Goal: Task Accomplishment & Management: Use online tool/utility

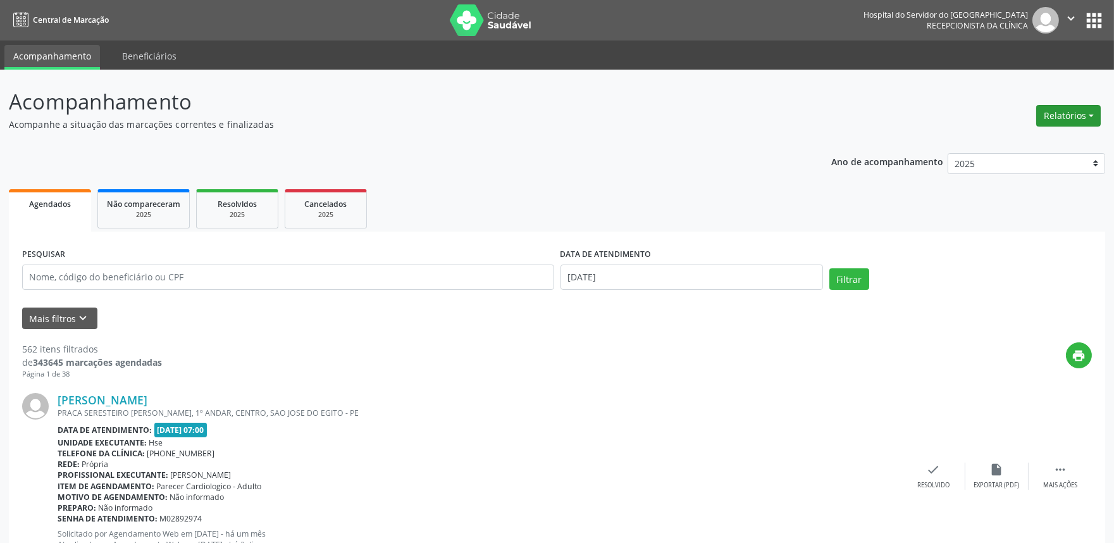
click at [1079, 116] on button "Relatórios" at bounding box center [1069, 116] width 65 height 22
click at [1071, 136] on link "Agendamentos" at bounding box center [1033, 143] width 136 height 18
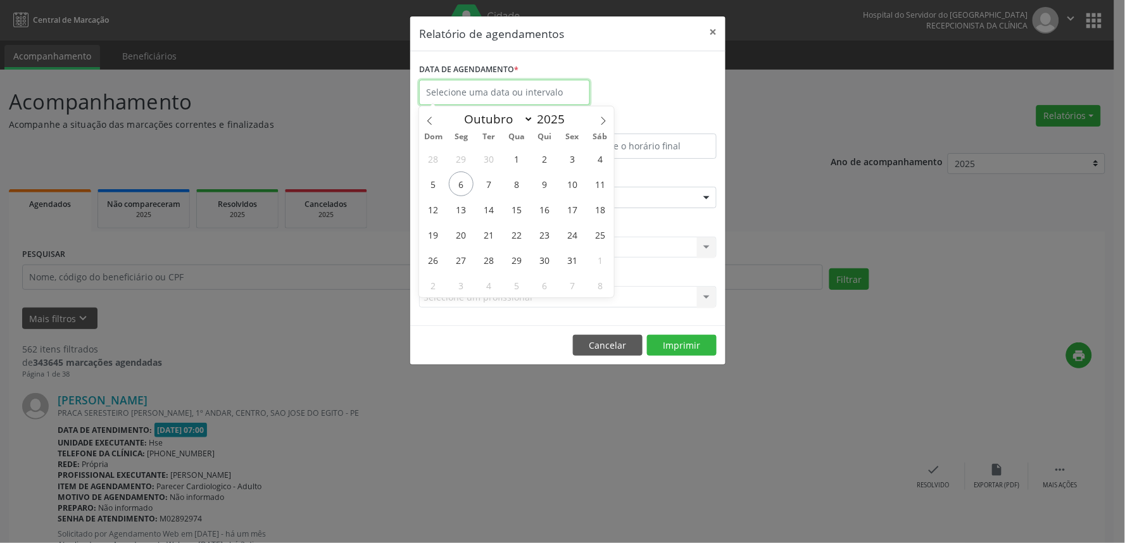
click at [553, 97] on input "text" at bounding box center [504, 92] width 171 height 25
click at [465, 190] on span "6" at bounding box center [461, 183] width 25 height 25
type input "[DATE]"
click at [465, 190] on span "6" at bounding box center [461, 183] width 25 height 25
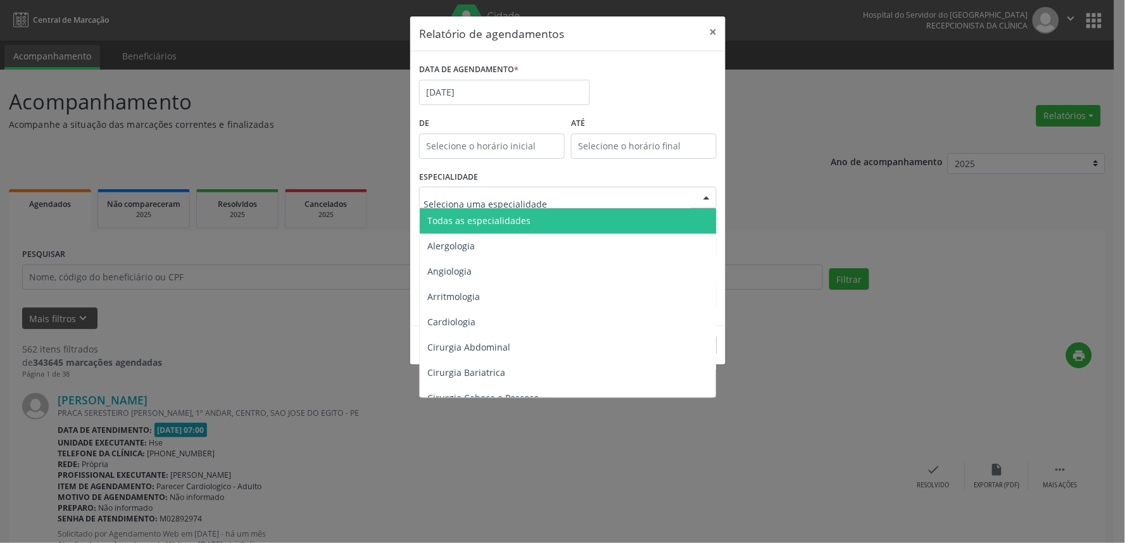
click at [644, 196] on div at bounding box center [567, 198] width 297 height 22
click at [640, 218] on span "Todas as especialidades" at bounding box center [569, 220] width 298 height 25
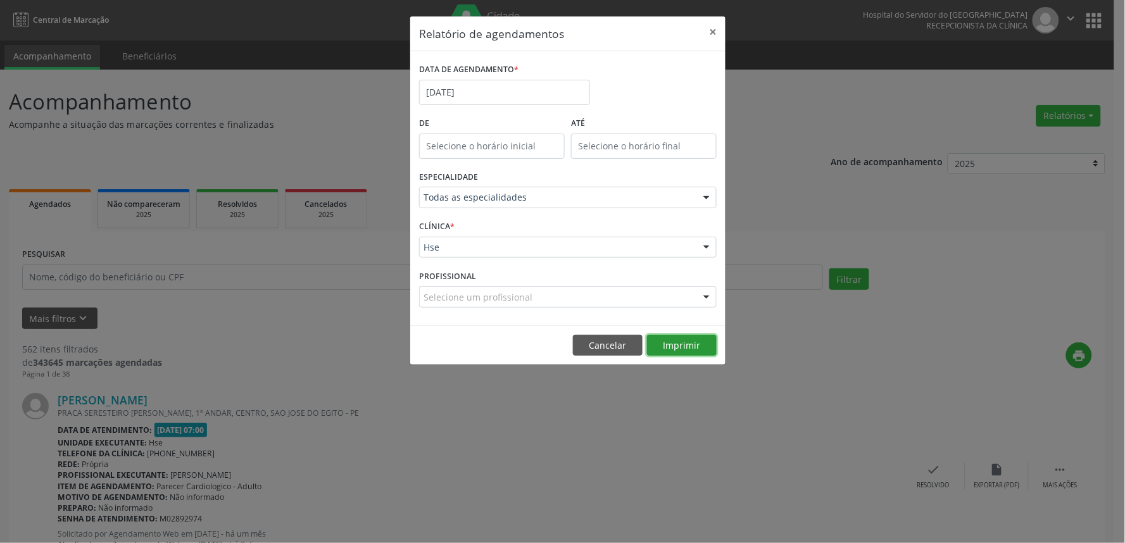
click at [687, 339] on button "Imprimir" at bounding box center [682, 346] width 70 height 22
click at [615, 350] on button "Cancelar" at bounding box center [608, 346] width 70 height 22
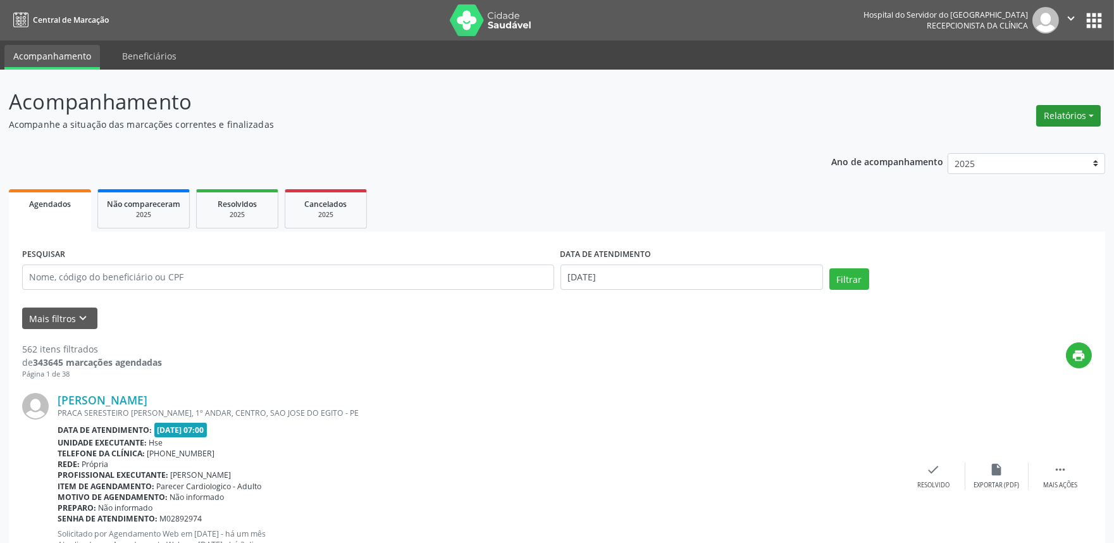
click at [1092, 115] on button "Relatórios" at bounding box center [1069, 116] width 65 height 22
click at [1076, 134] on link "Agendamentos" at bounding box center [1033, 143] width 136 height 18
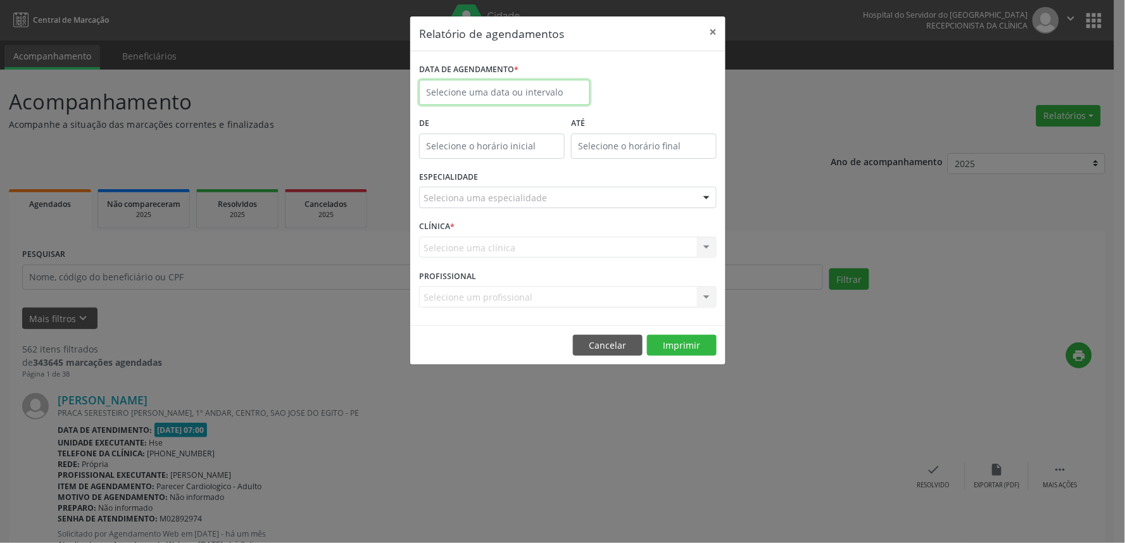
click at [511, 103] on body "Central de Marcação Hospital do Servidor do [GEOGRAPHIC_DATA] Recepcionista da …" at bounding box center [562, 271] width 1125 height 543
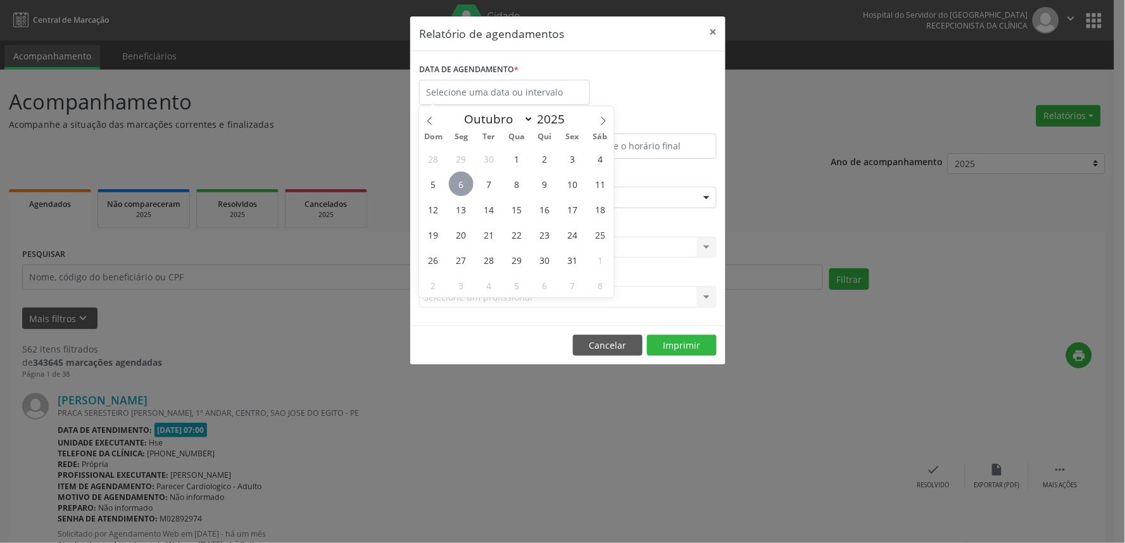
click at [462, 188] on span "6" at bounding box center [461, 183] width 25 height 25
type input "[DATE]"
click at [464, 185] on span "6" at bounding box center [461, 183] width 25 height 25
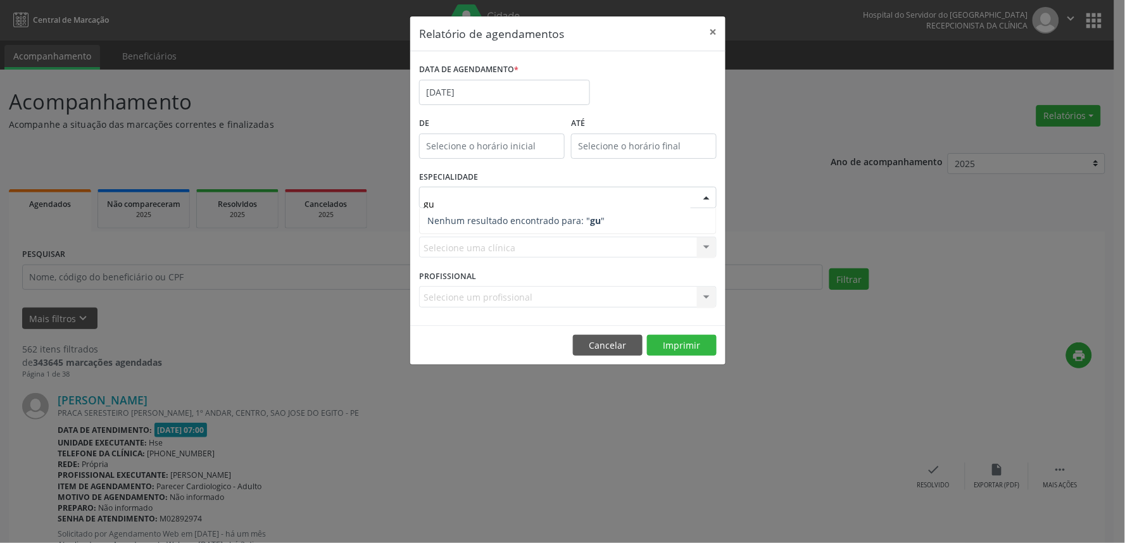
type input "g"
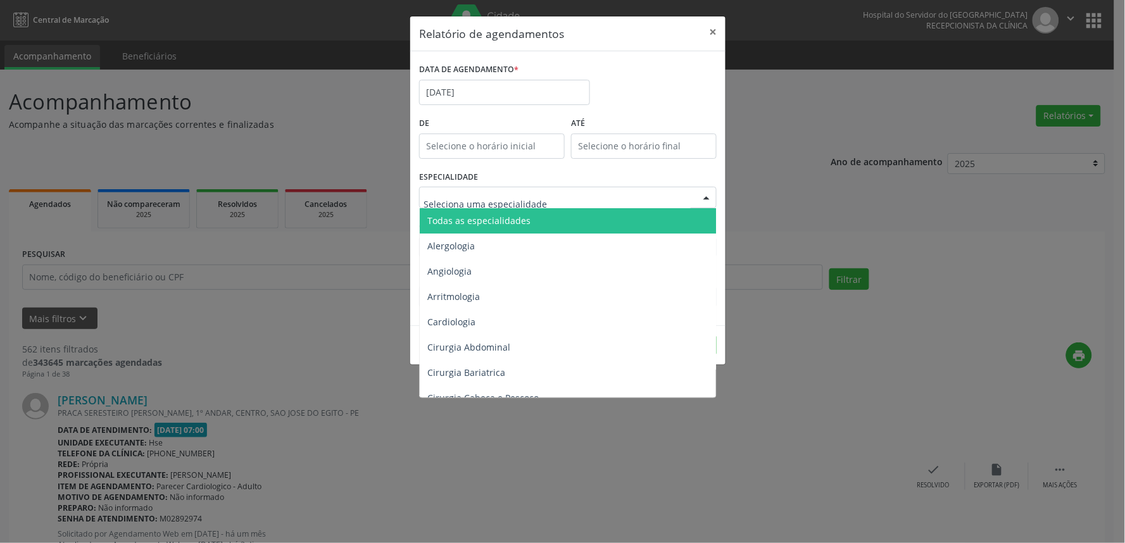
click at [590, 210] on span "Todas as especialidades" at bounding box center [569, 220] width 298 height 25
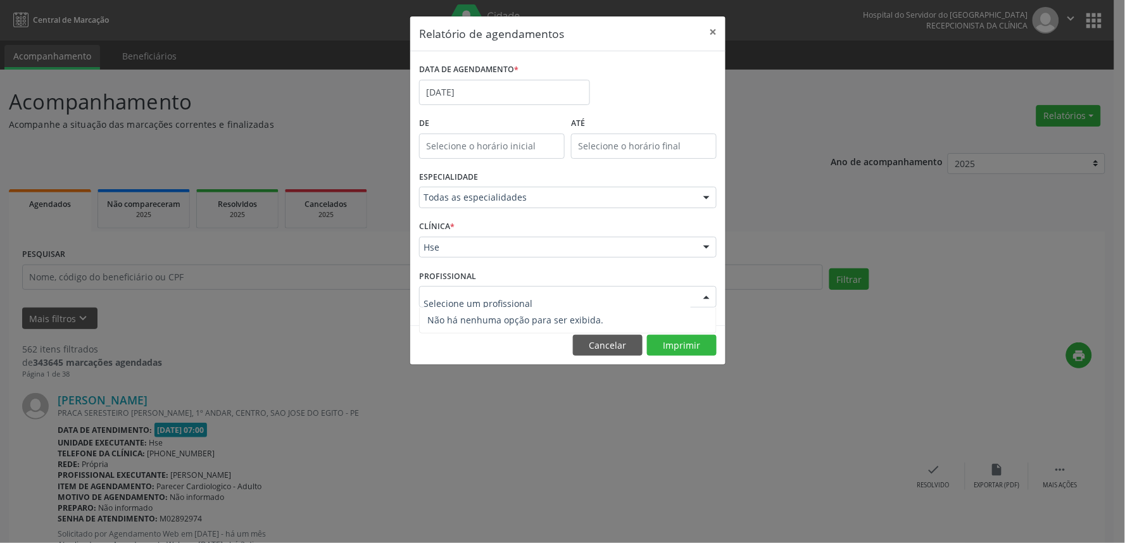
click at [466, 239] on div "Hse" at bounding box center [567, 248] width 297 height 22
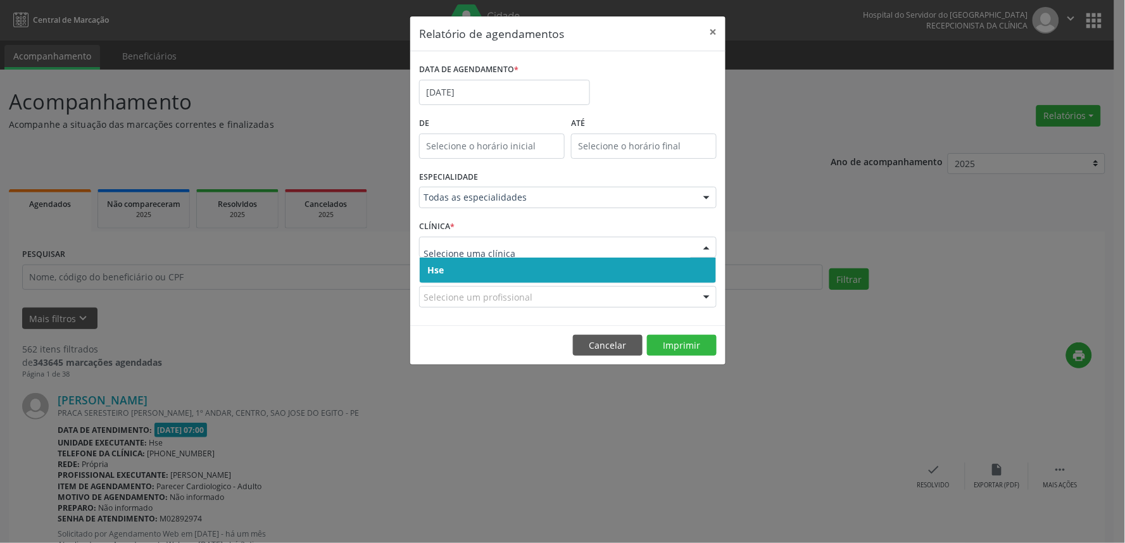
click at [462, 266] on span "Hse" at bounding box center [568, 270] width 296 height 25
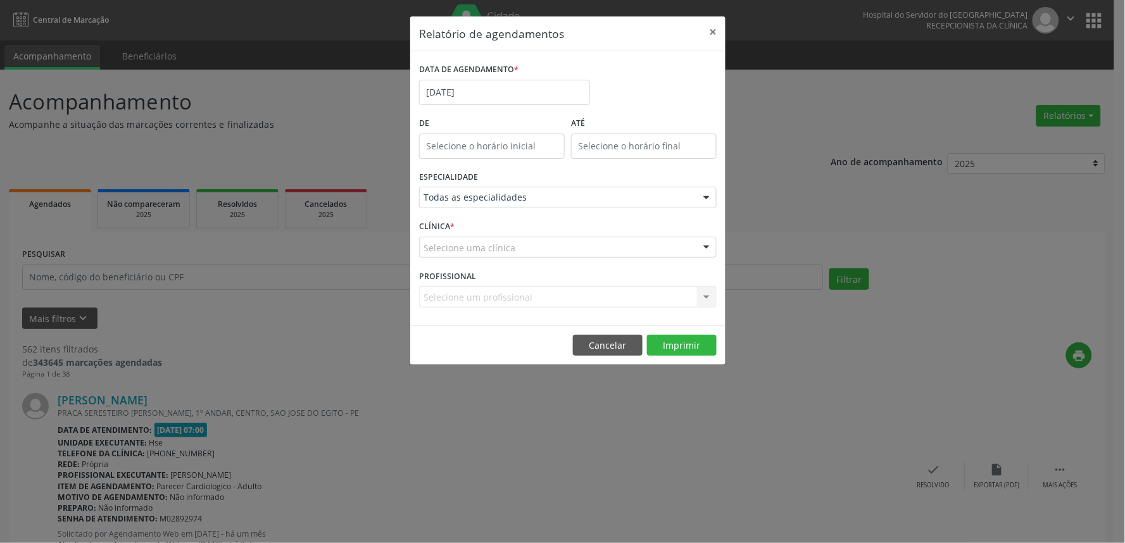
click at [459, 254] on div "Selecione uma clínica" at bounding box center [567, 248] width 297 height 22
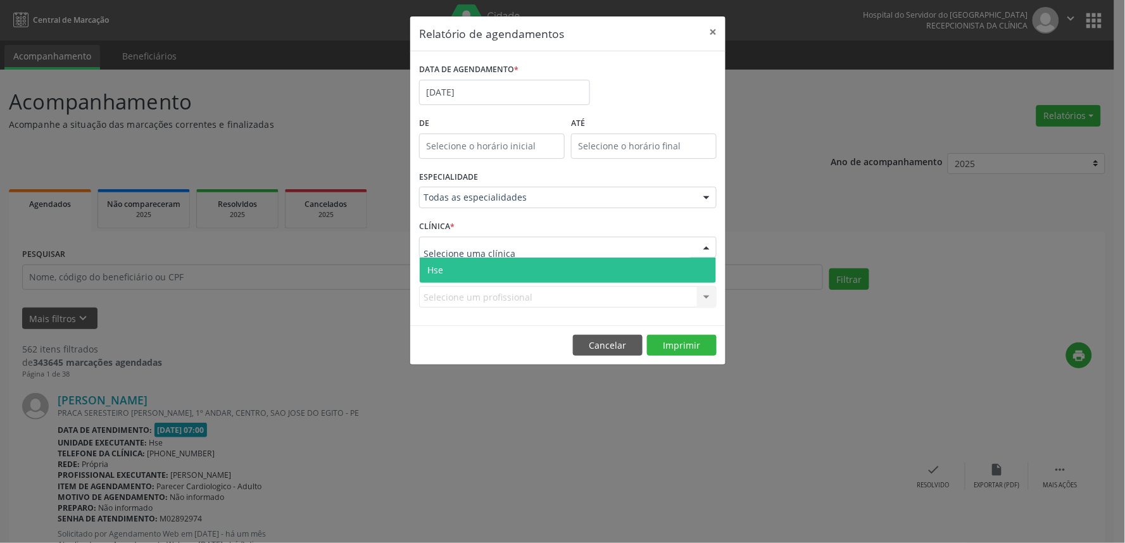
click at [459, 270] on span "Hse" at bounding box center [568, 270] width 296 height 25
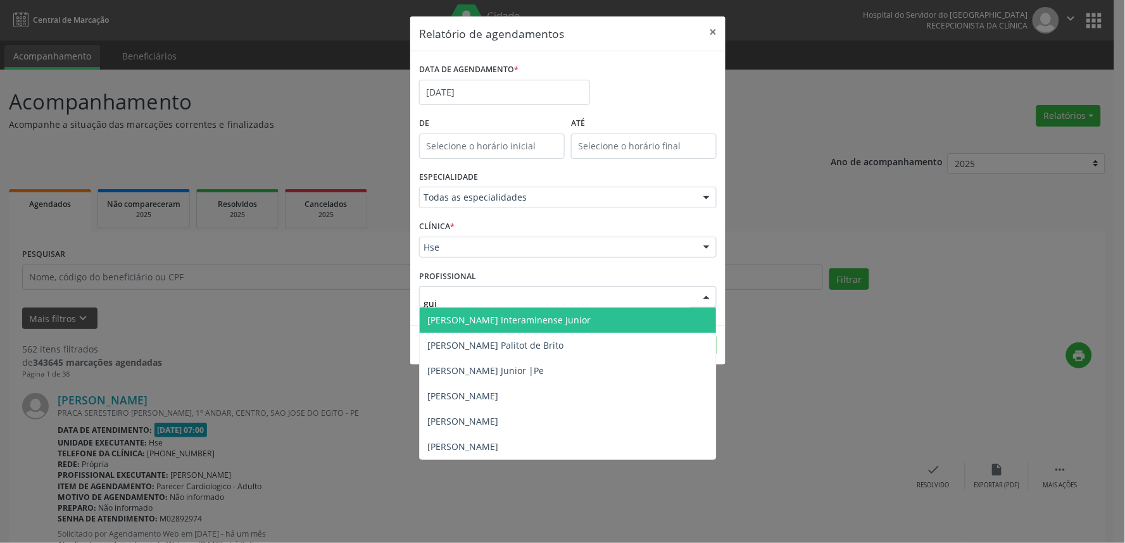
type input "guil"
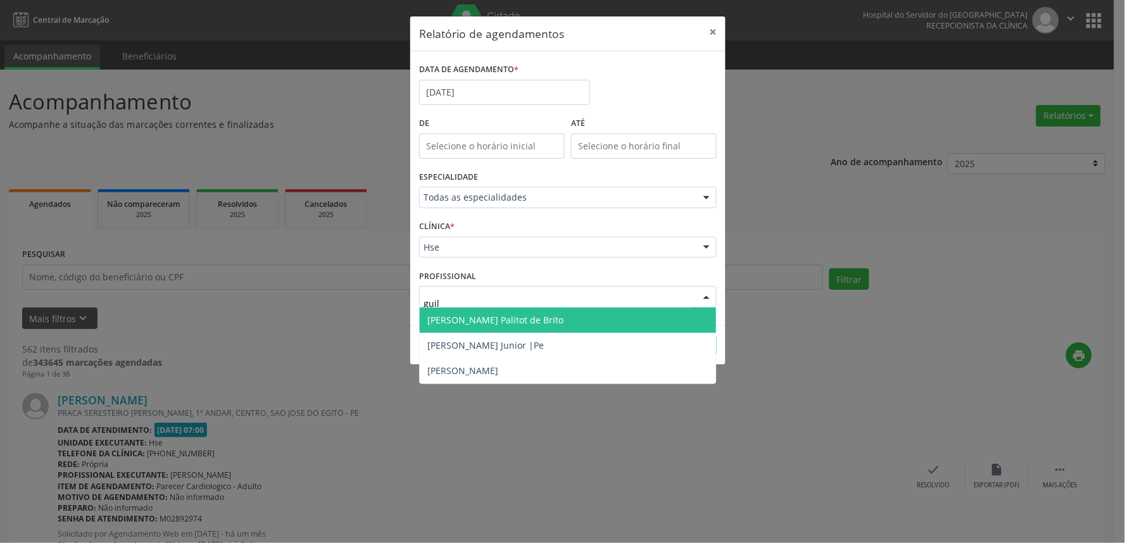
click at [581, 323] on span "[PERSON_NAME] Palitot de Brito" at bounding box center [568, 320] width 296 height 25
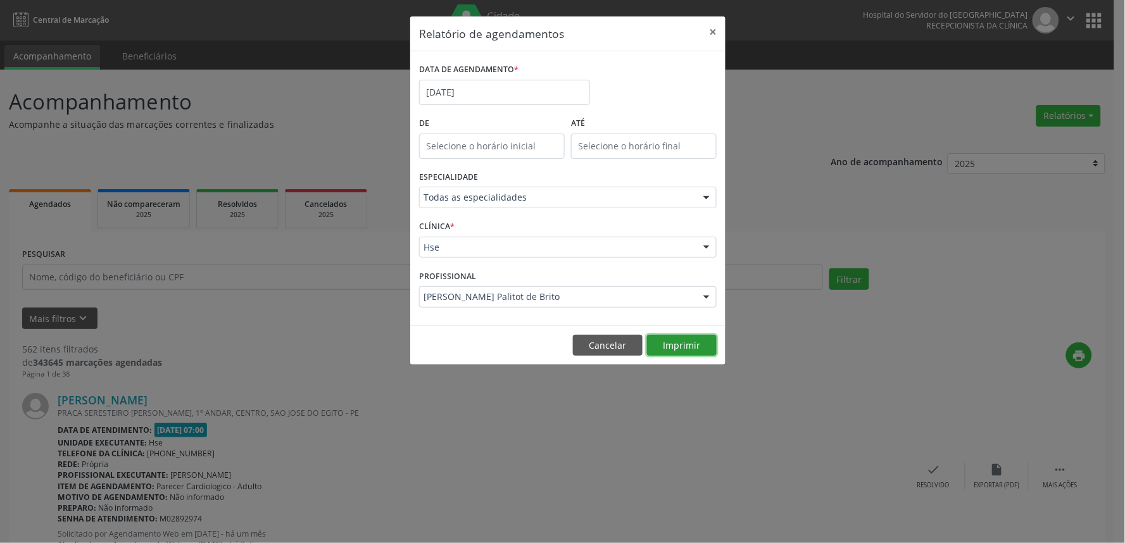
click at [685, 348] on button "Imprimir" at bounding box center [682, 346] width 70 height 22
click at [483, 96] on input "[DATE]" at bounding box center [504, 92] width 171 height 25
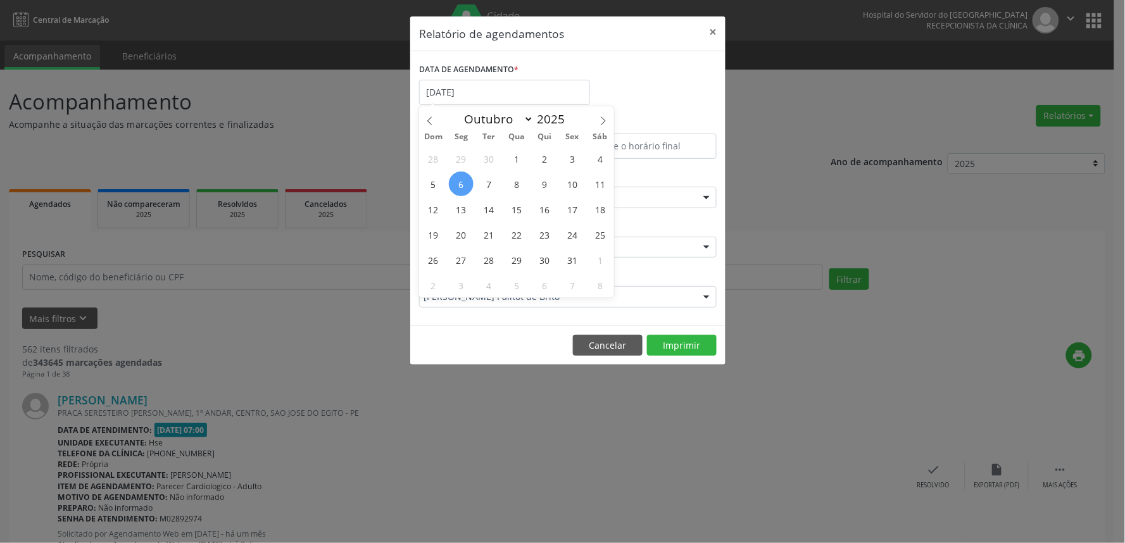
click at [471, 180] on span "6" at bounding box center [461, 183] width 25 height 25
type input "[DATE]"
click at [574, 184] on span "10" at bounding box center [572, 183] width 25 height 25
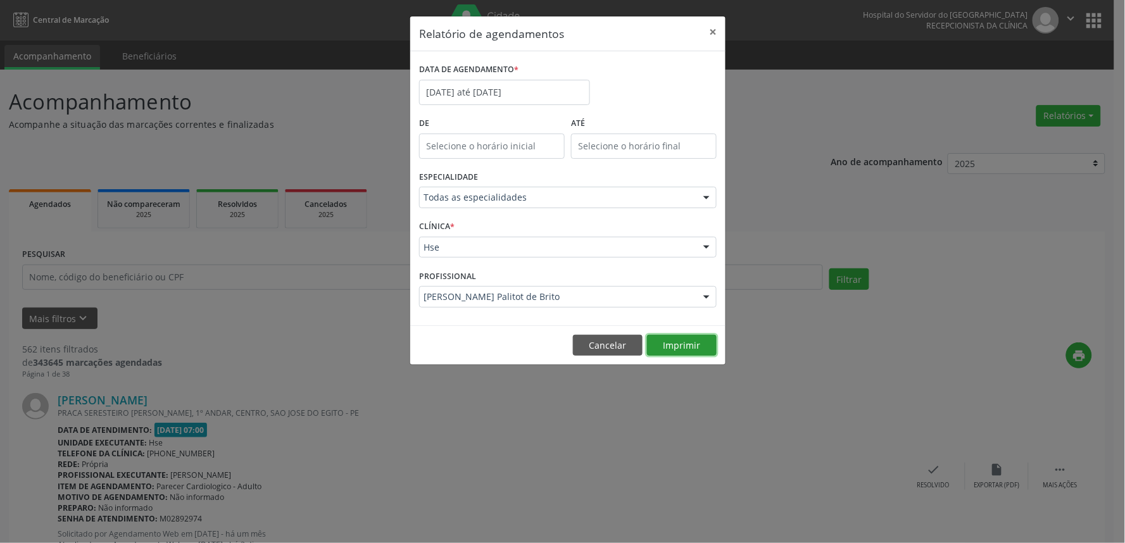
click at [678, 356] on button "Imprimir" at bounding box center [682, 346] width 70 height 22
click at [520, 111] on div "DATA DE AGENDAMENTO * [DATE] até [DATE]" at bounding box center [504, 87] width 177 height 54
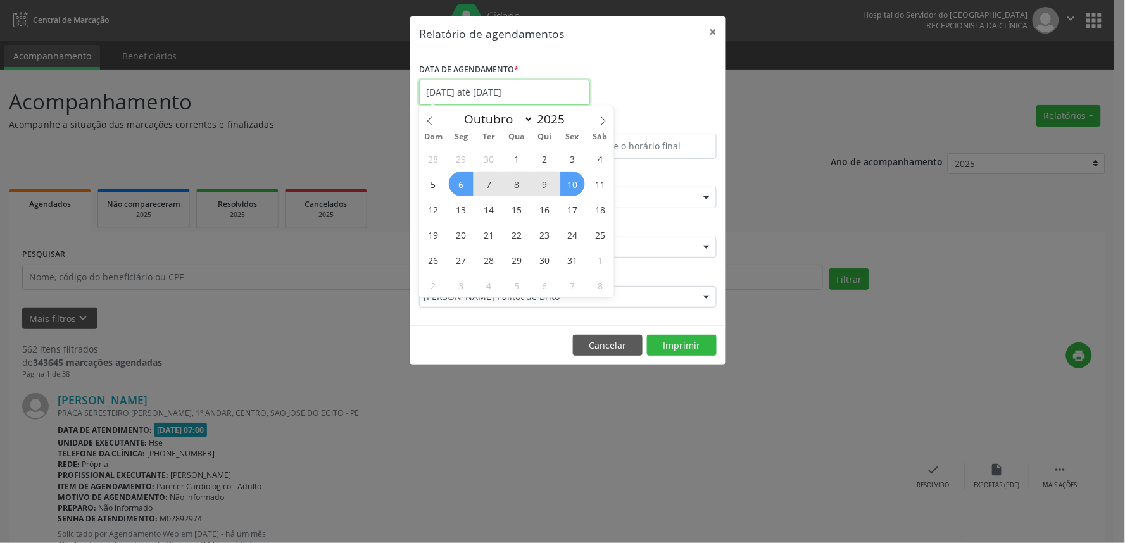
click at [511, 99] on input "[DATE] até [DATE]" at bounding box center [504, 92] width 171 height 25
click at [459, 214] on span "13" at bounding box center [461, 209] width 25 height 25
type input "[DATE]"
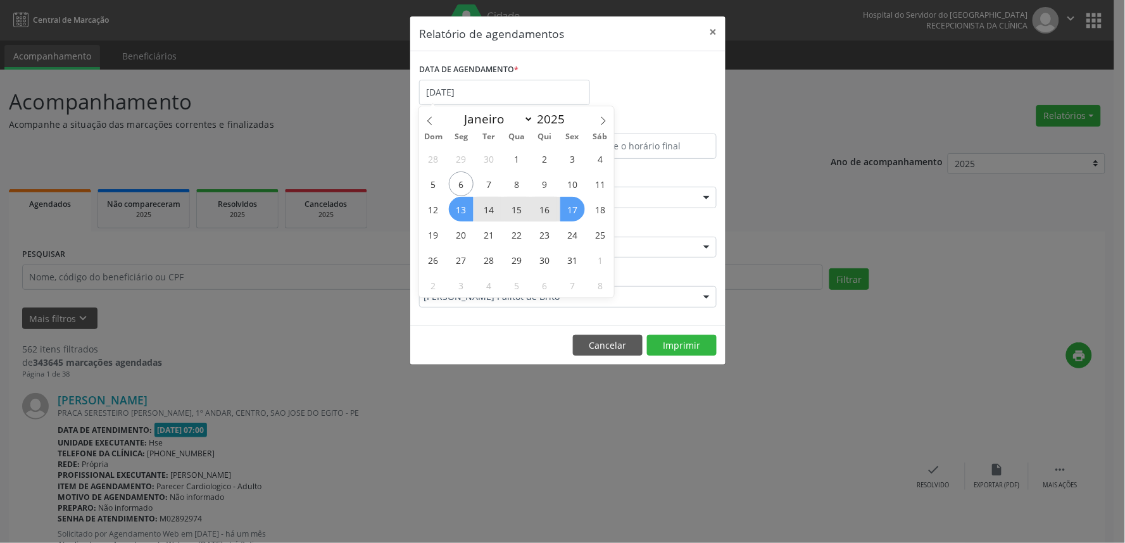
click at [575, 215] on span "17" at bounding box center [572, 209] width 25 height 25
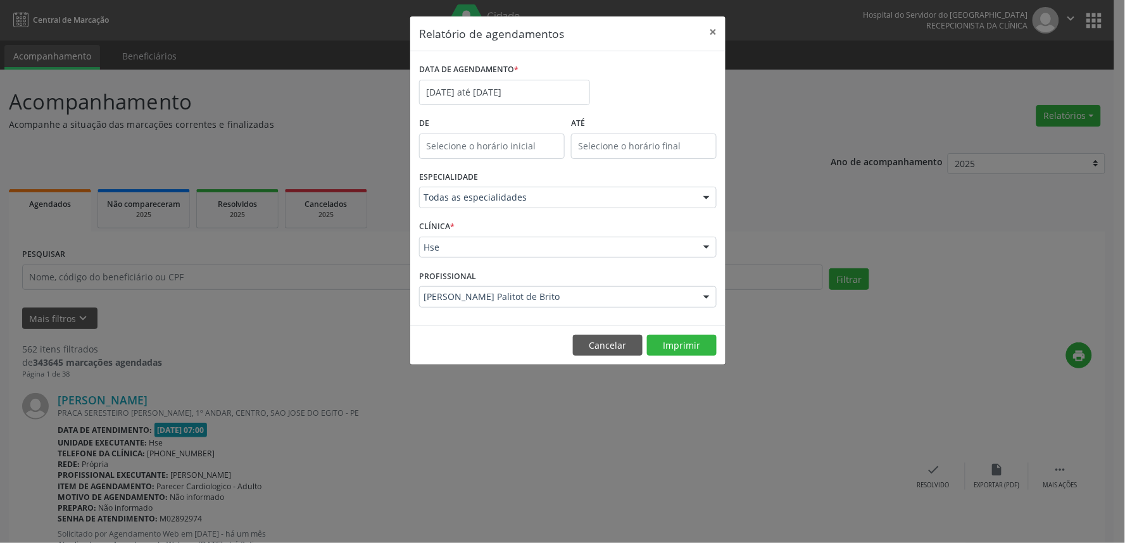
click at [692, 356] on footer "Cancelar Imprimir" at bounding box center [567, 345] width 315 height 40
click at [692, 349] on button "Imprimir" at bounding box center [682, 346] width 70 height 22
drag, startPoint x: 617, startPoint y: 334, endPoint x: 608, endPoint y: 339, distance: 10.2
click at [608, 339] on button "Cancelar" at bounding box center [608, 346] width 70 height 22
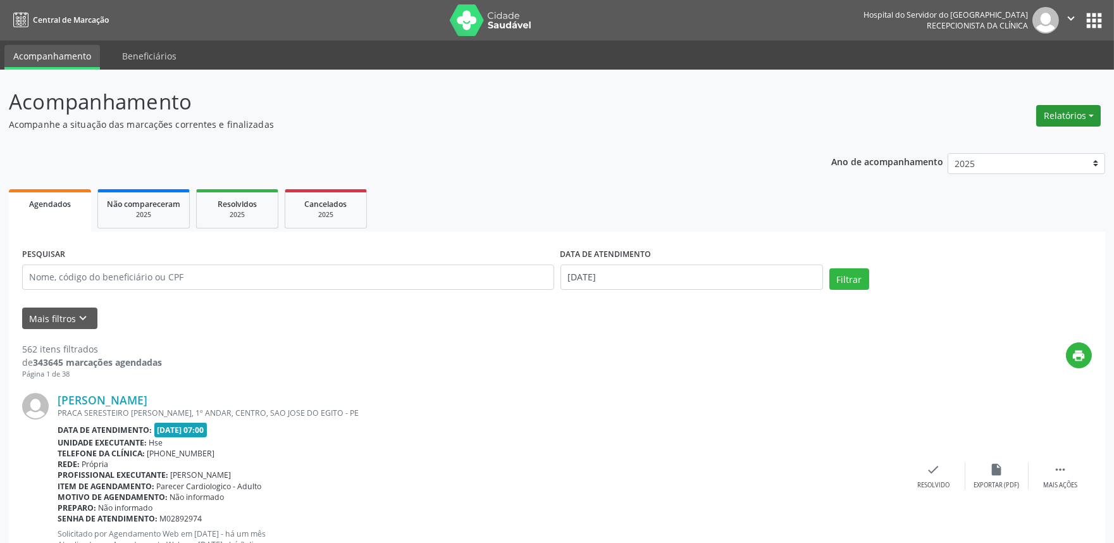
drag, startPoint x: 1049, startPoint y: 109, endPoint x: 1043, endPoint y: 109, distance: 6.4
click at [1050, 109] on button "Relatórios" at bounding box center [1069, 116] width 65 height 22
click at [1029, 146] on link "Agendamentos" at bounding box center [1033, 143] width 136 height 18
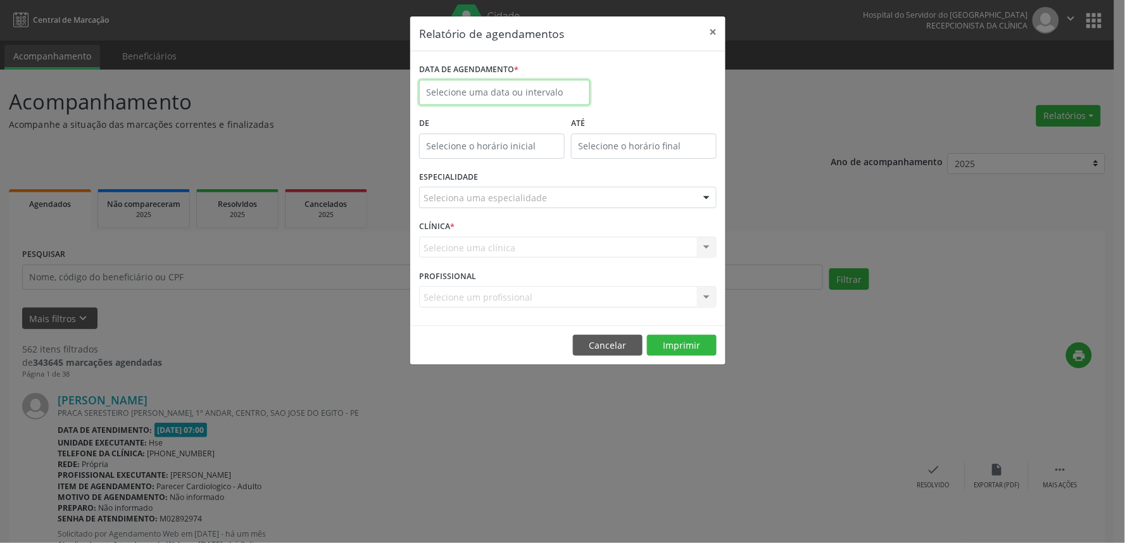
click at [481, 97] on input "text" at bounding box center [504, 92] width 171 height 25
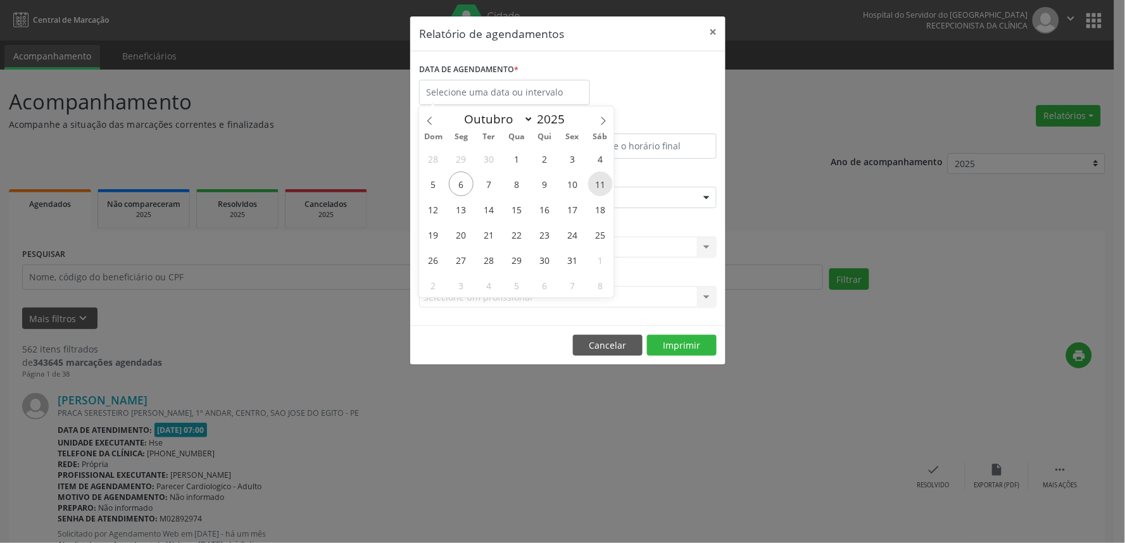
click at [598, 192] on span "11" at bounding box center [600, 183] width 25 height 25
type input "[DATE]"
click at [598, 191] on span "11" at bounding box center [600, 183] width 25 height 25
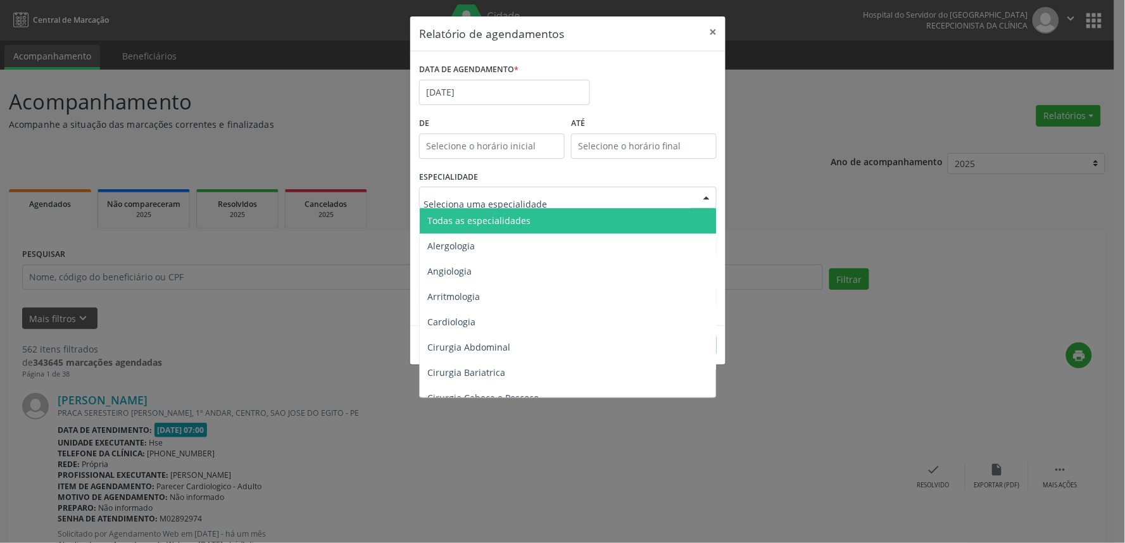
click at [598, 191] on div at bounding box center [567, 198] width 297 height 22
click at [604, 216] on span "Todas as especialidades" at bounding box center [569, 220] width 298 height 25
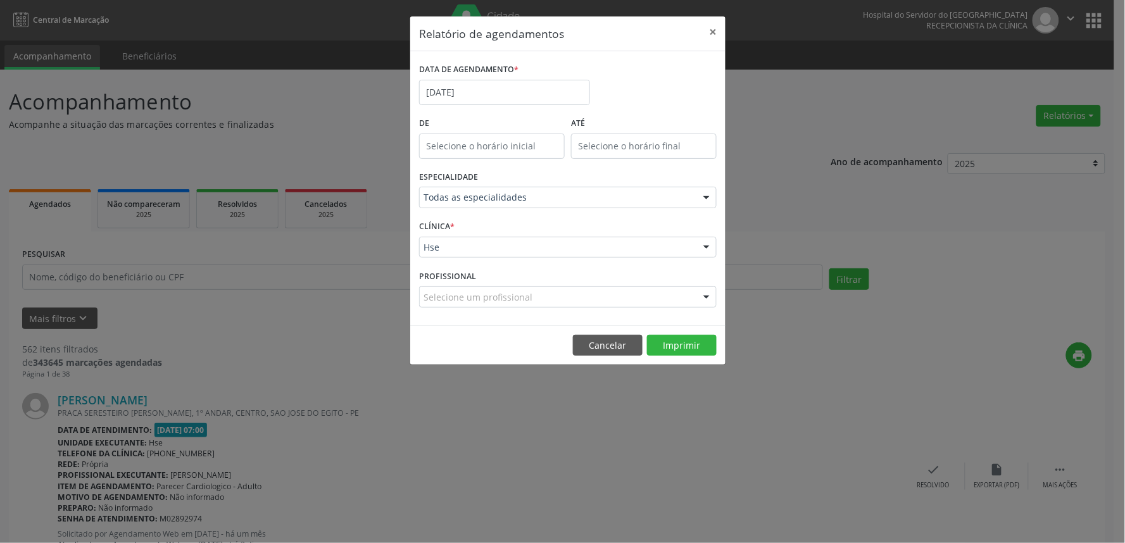
click at [674, 333] on footer "Cancelar Imprimir" at bounding box center [567, 345] width 315 height 40
click at [678, 343] on button "Imprimir" at bounding box center [682, 346] width 70 height 22
click at [621, 343] on button "Cancelar" at bounding box center [608, 346] width 70 height 22
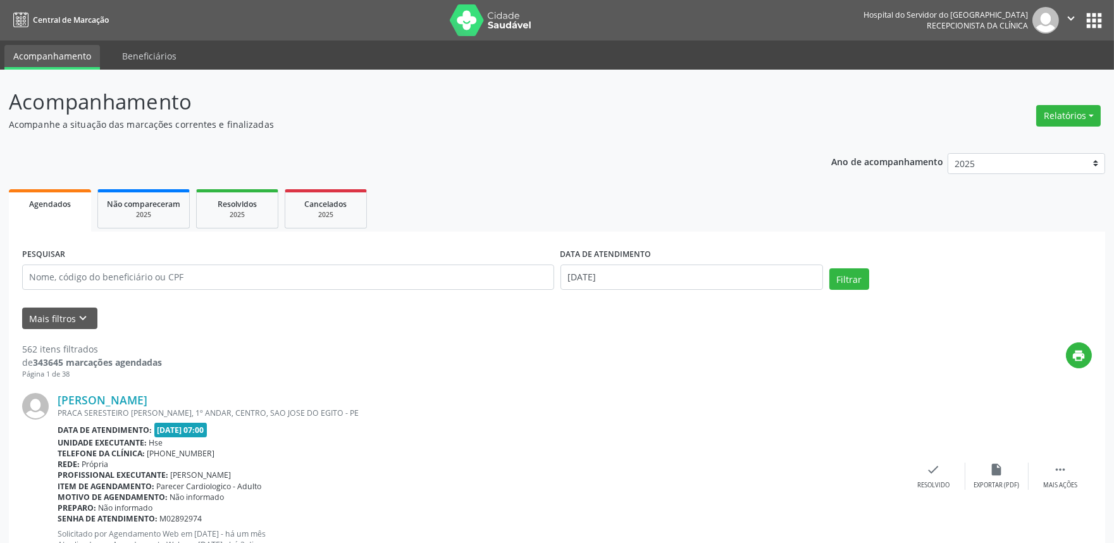
click at [70, 326] on button "Mais filtros keyboard_arrow_down" at bounding box center [59, 319] width 75 height 22
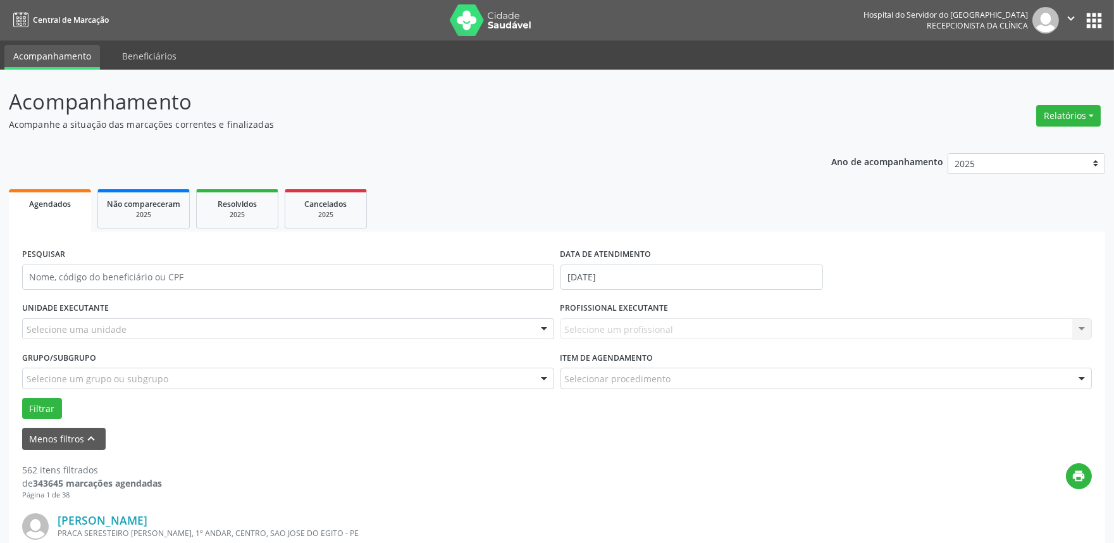
click at [185, 321] on div "Selecione uma unidade" at bounding box center [288, 329] width 532 height 22
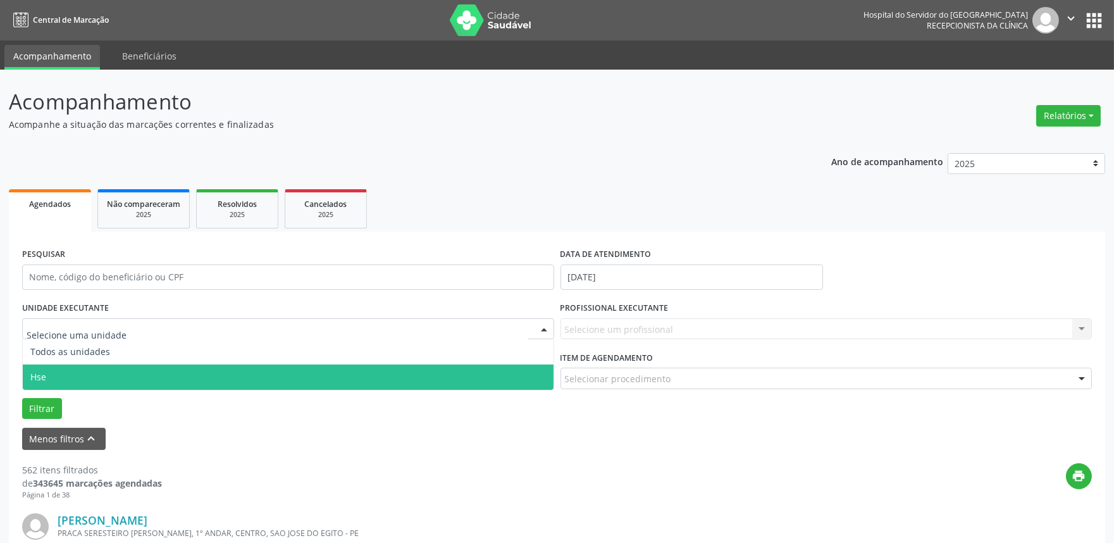
click at [308, 399] on div "Filtrar" at bounding box center [557, 409] width 1076 height 22
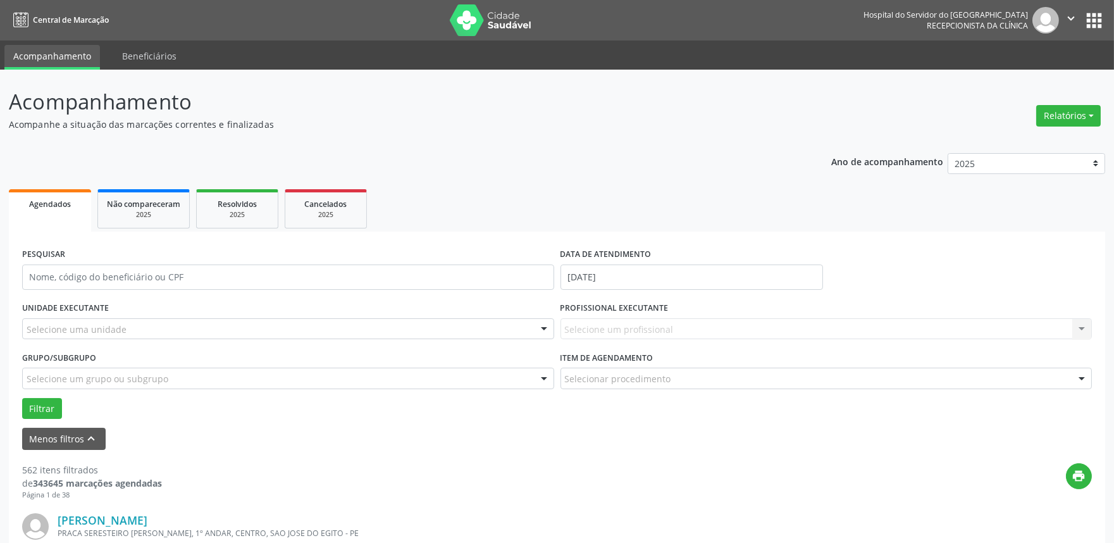
click at [311, 340] on div "UNIDADE EXECUTANTE Selecione uma unidade Todos as unidades Hse Nenhum resultado…" at bounding box center [288, 323] width 539 height 49
click at [308, 330] on div "Selecione uma unidade" at bounding box center [288, 329] width 532 height 22
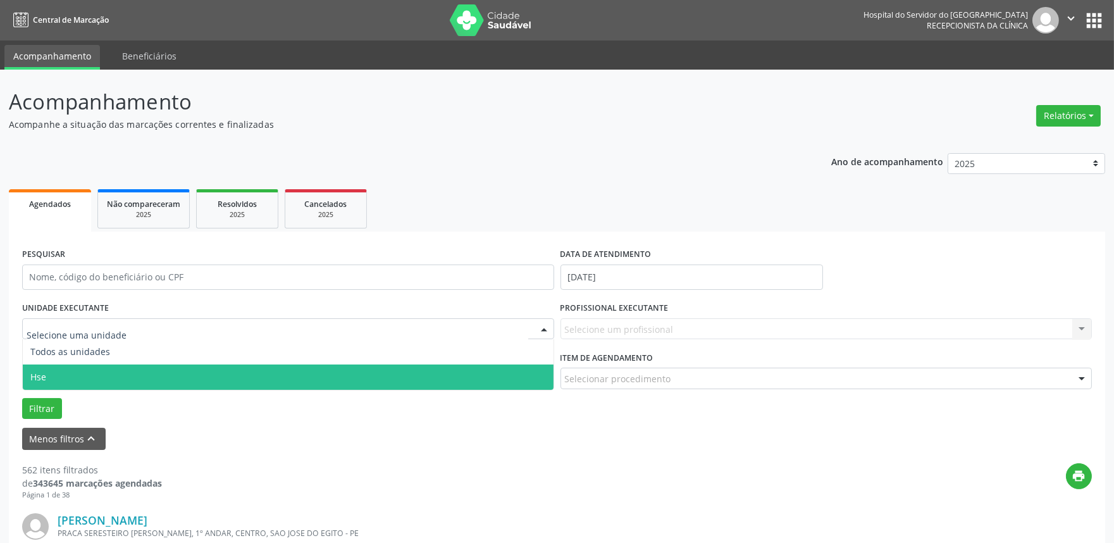
click at [286, 377] on span "Hse" at bounding box center [288, 377] width 531 height 25
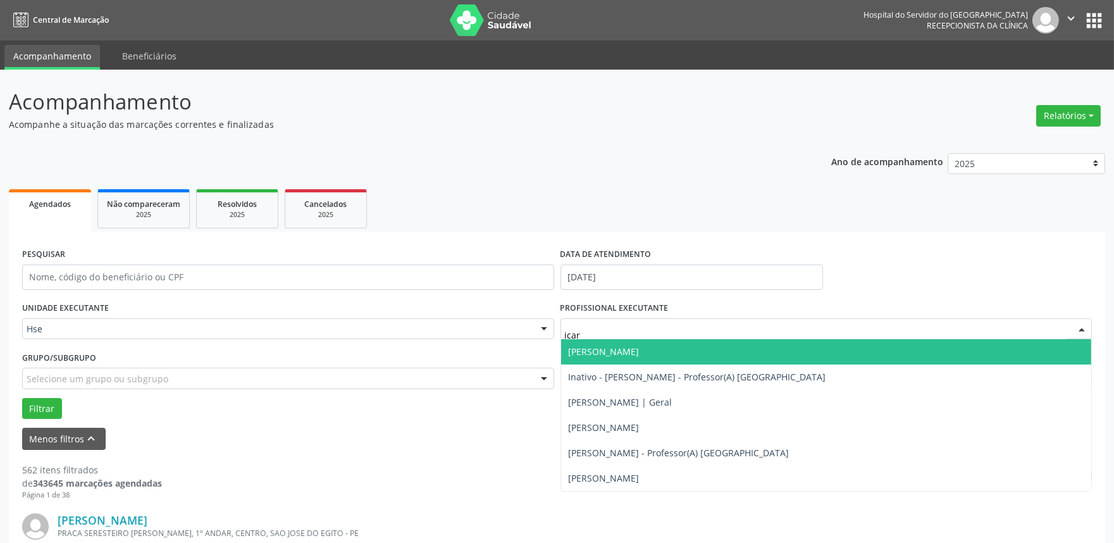
type input "icaro"
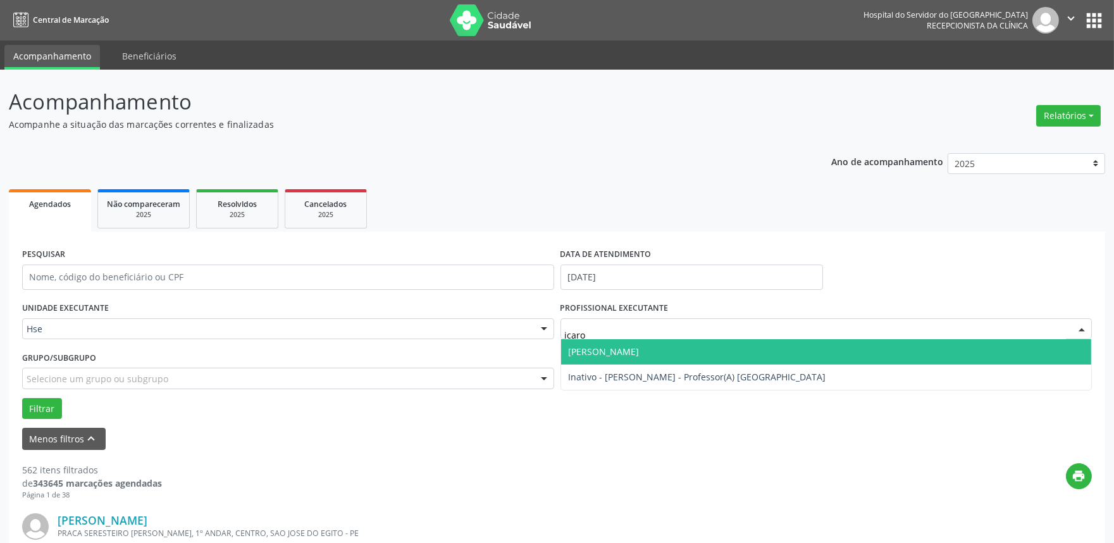
click at [579, 346] on span "[PERSON_NAME]" at bounding box center [604, 352] width 71 height 12
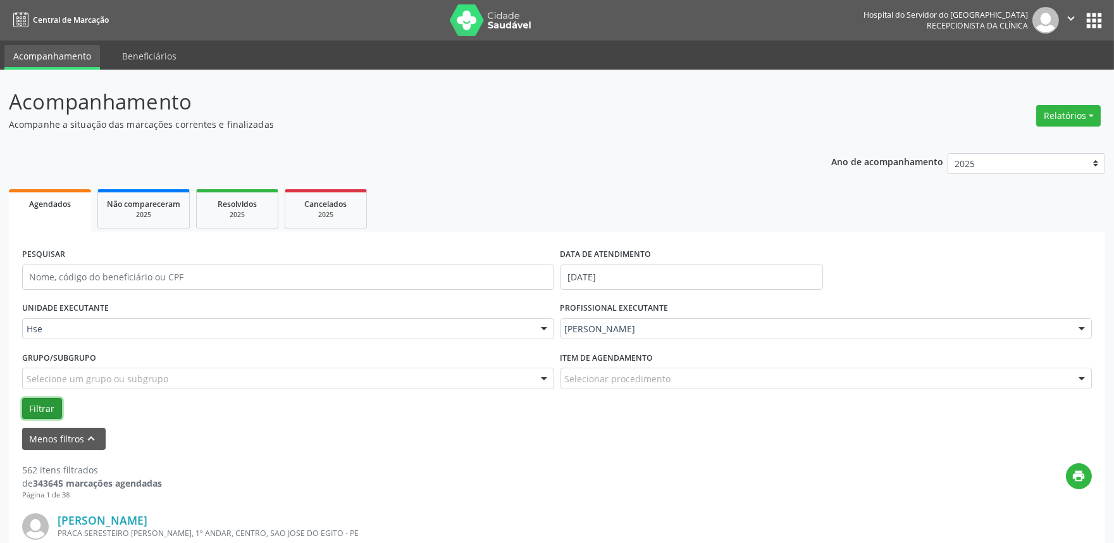
click at [35, 413] on button "Filtrar" at bounding box center [42, 409] width 40 height 22
click at [1081, 120] on button "Relatórios" at bounding box center [1069, 116] width 65 height 22
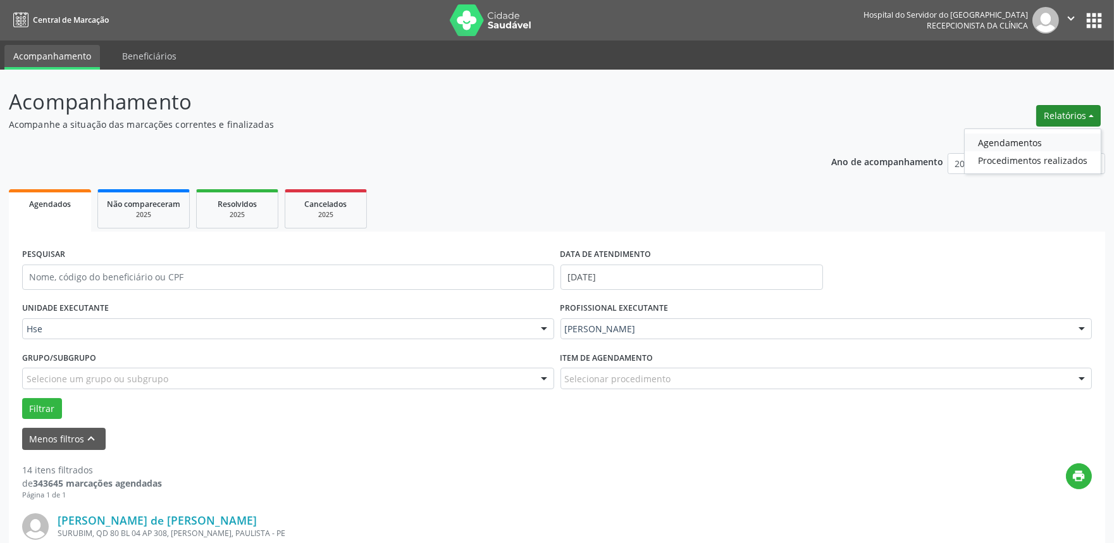
click at [1077, 135] on link "Agendamentos" at bounding box center [1033, 143] width 136 height 18
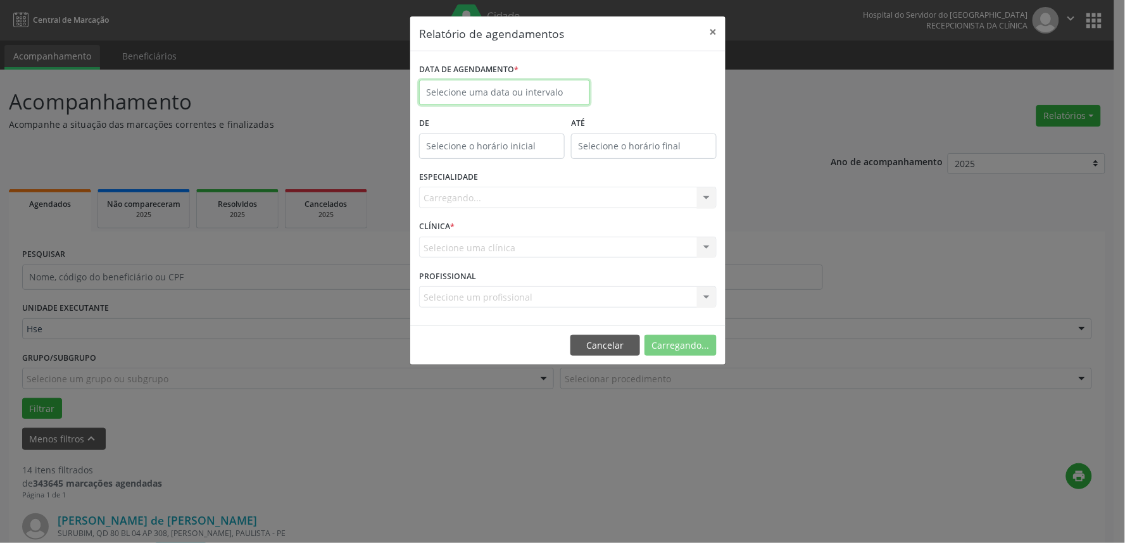
click at [530, 82] on input "text" at bounding box center [504, 92] width 171 height 25
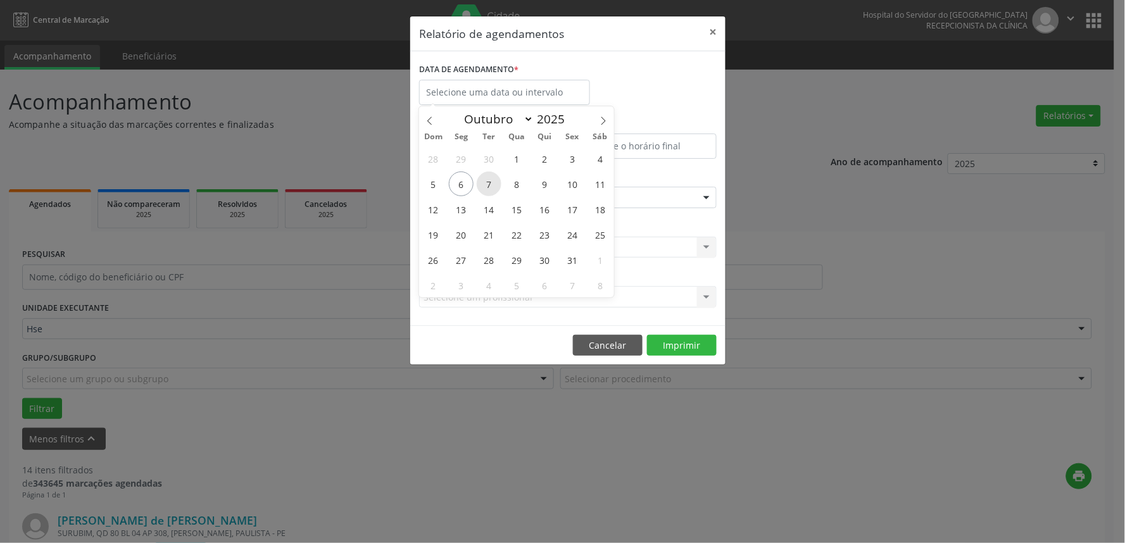
click at [489, 182] on span "7" at bounding box center [489, 183] width 25 height 25
type input "[DATE]"
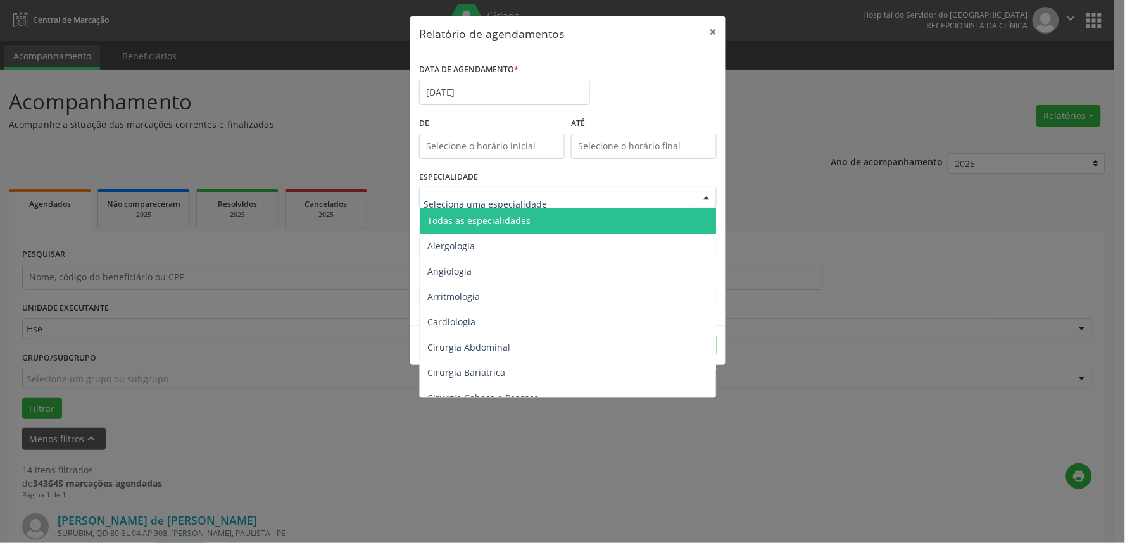
click at [451, 215] on span "Todas as especialidades" at bounding box center [478, 221] width 103 height 12
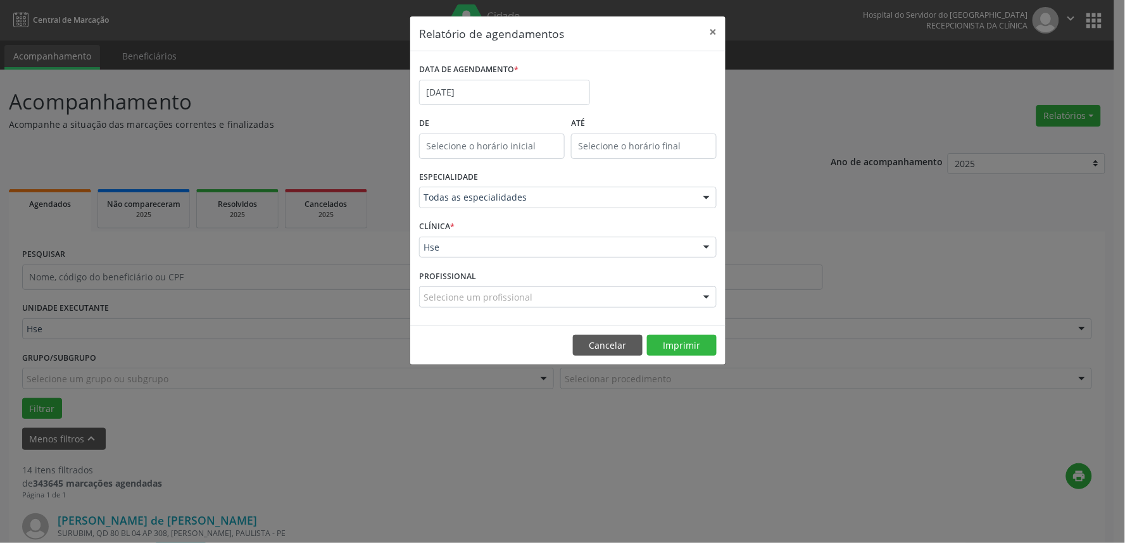
click at [449, 287] on div "Selecione um profissional" at bounding box center [567, 297] width 297 height 22
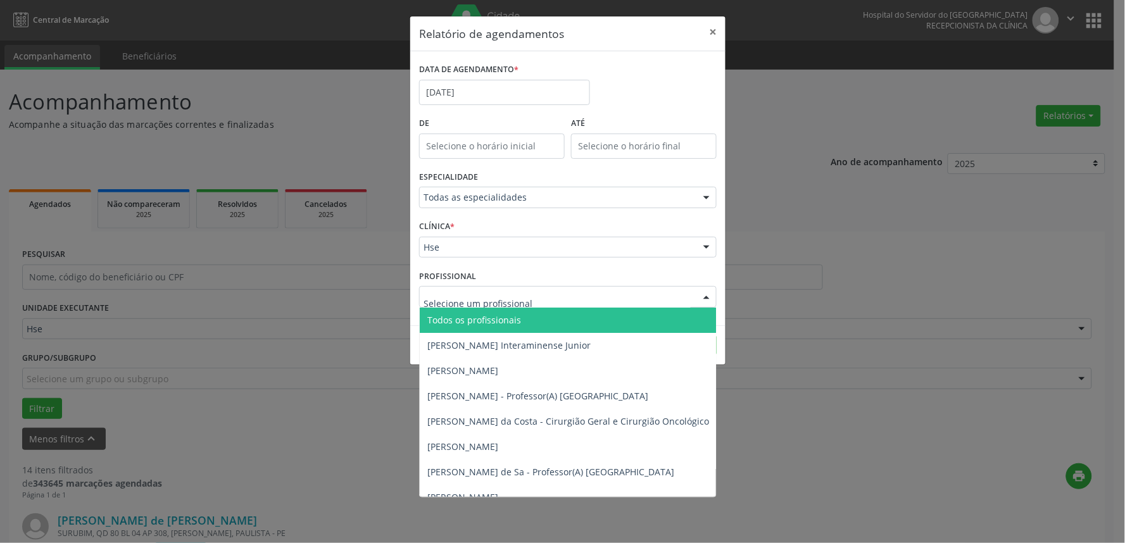
type input "k"
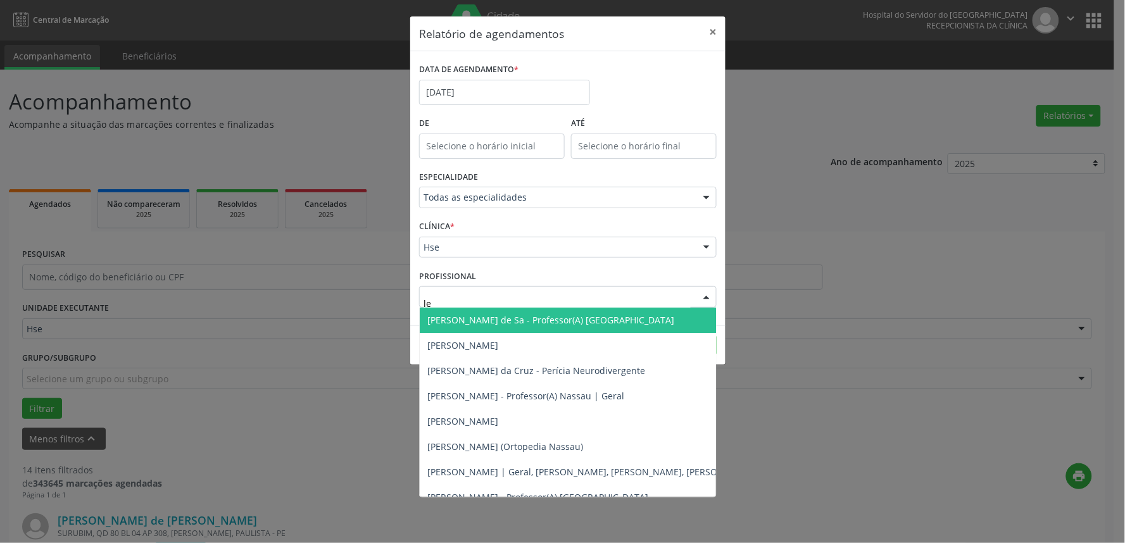
type input "lev"
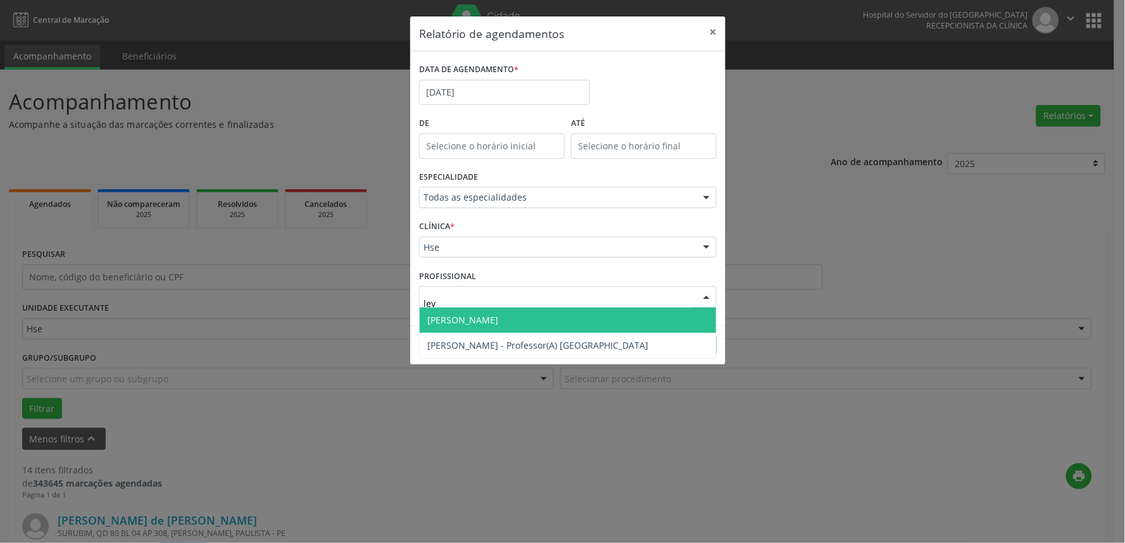
click at [575, 325] on span "[PERSON_NAME]" at bounding box center [568, 320] width 296 height 25
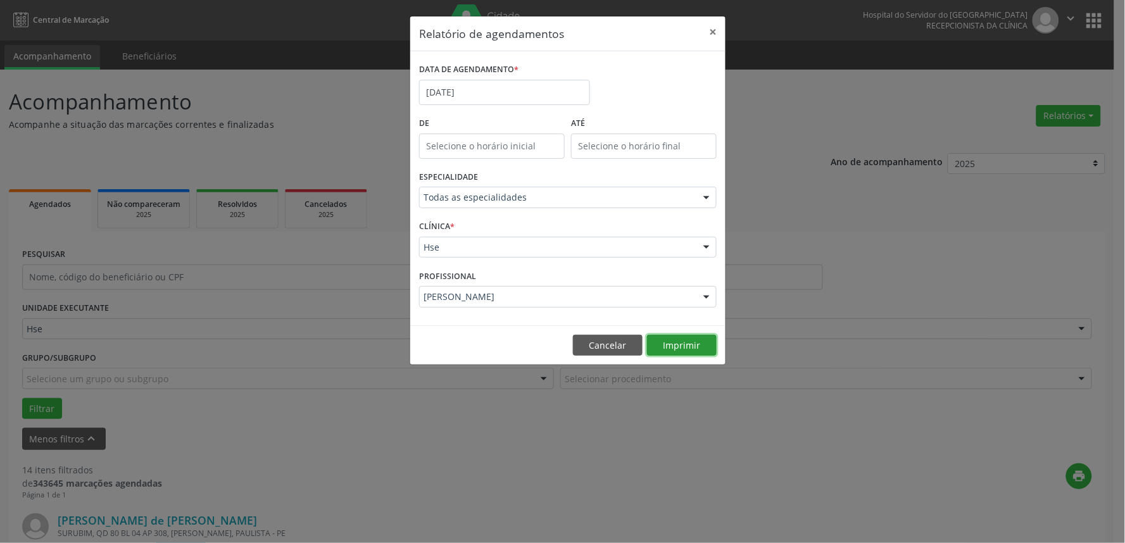
click at [706, 342] on button "Imprimir" at bounding box center [682, 346] width 70 height 22
click at [625, 357] on footer "Cancelar Imprimir" at bounding box center [567, 345] width 315 height 40
click at [628, 340] on button "Cancelar" at bounding box center [608, 346] width 70 height 22
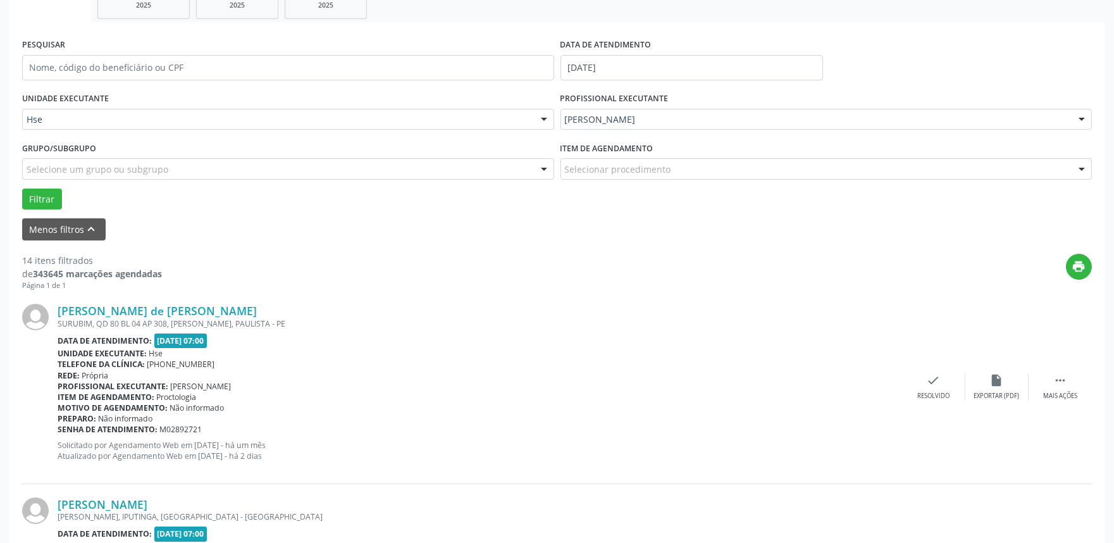
scroll to position [211, 0]
click at [38, 192] on button "Filtrar" at bounding box center [42, 198] width 40 height 22
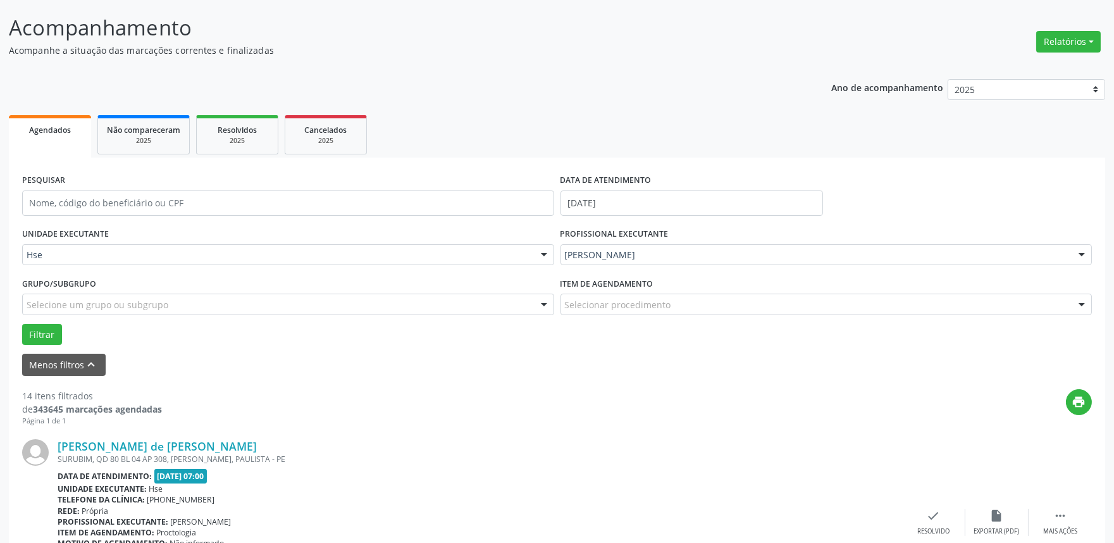
scroll to position [70, 0]
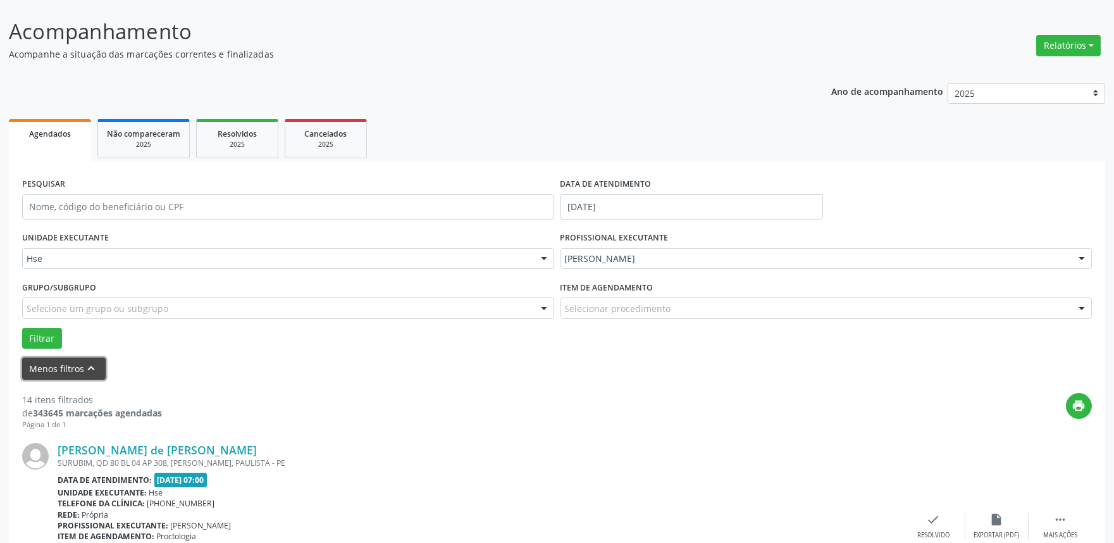
click at [72, 369] on button "Menos filtros keyboard_arrow_up" at bounding box center [64, 369] width 84 height 22
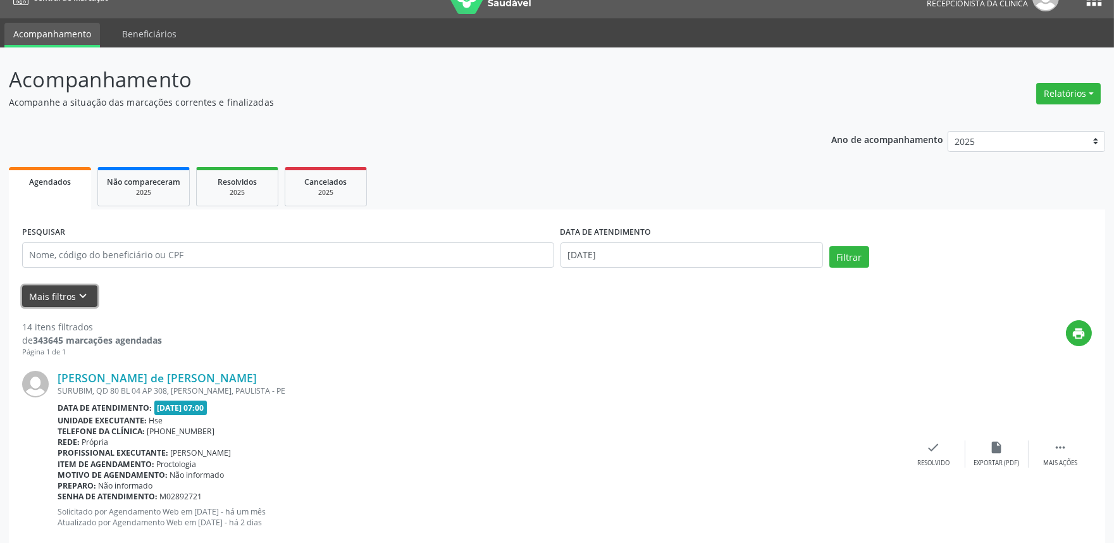
scroll to position [0, 0]
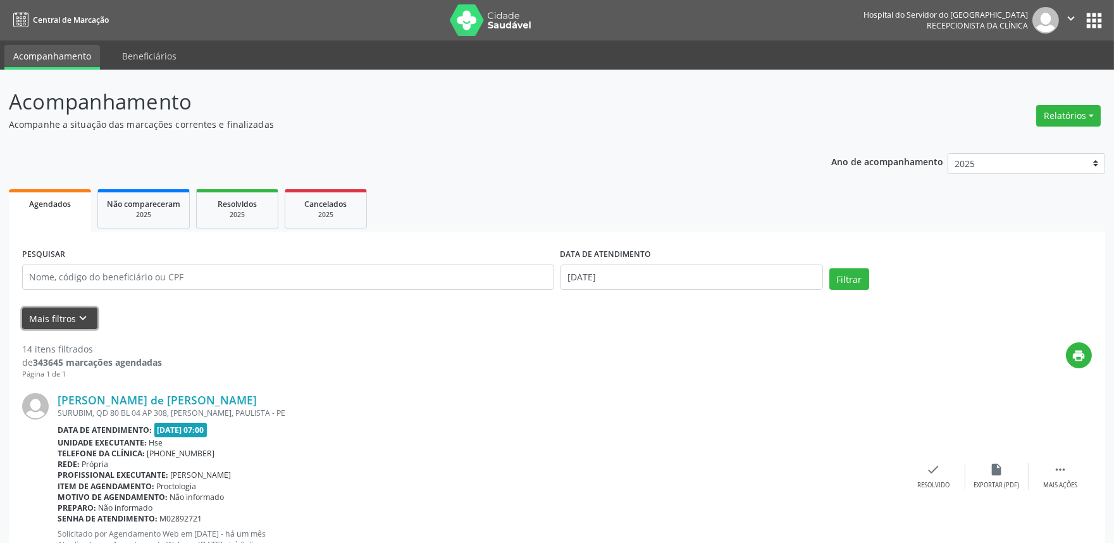
click at [46, 311] on button "Mais filtros keyboard_arrow_down" at bounding box center [59, 319] width 75 height 22
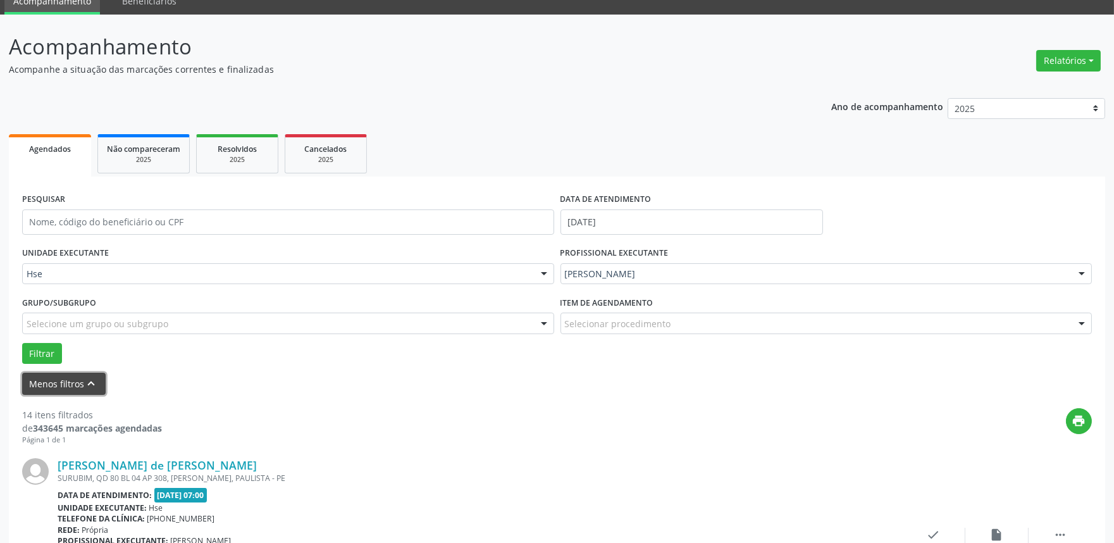
scroll to position [140, 0]
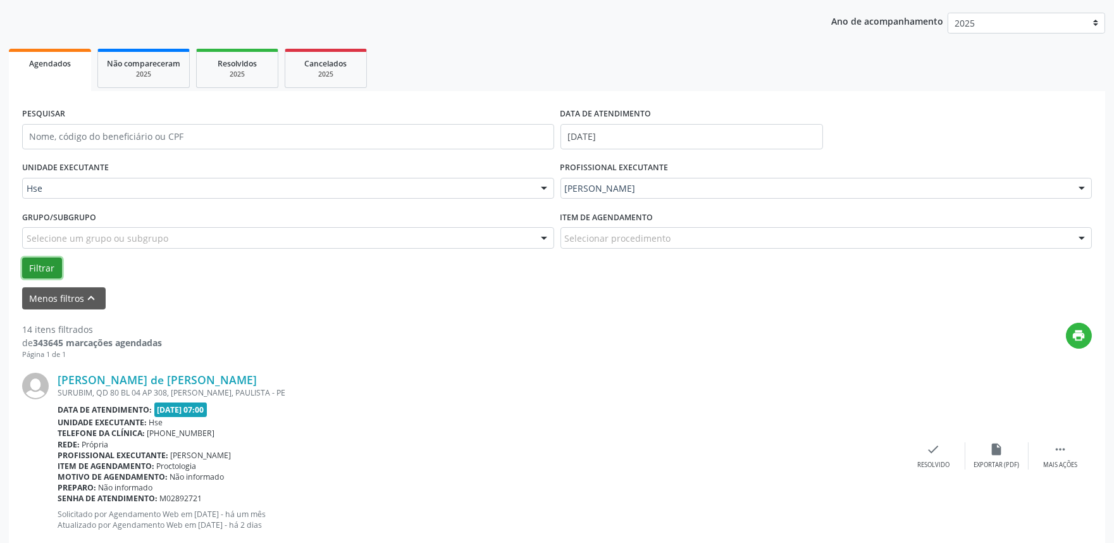
click at [44, 263] on button "Filtrar" at bounding box center [42, 269] width 40 height 22
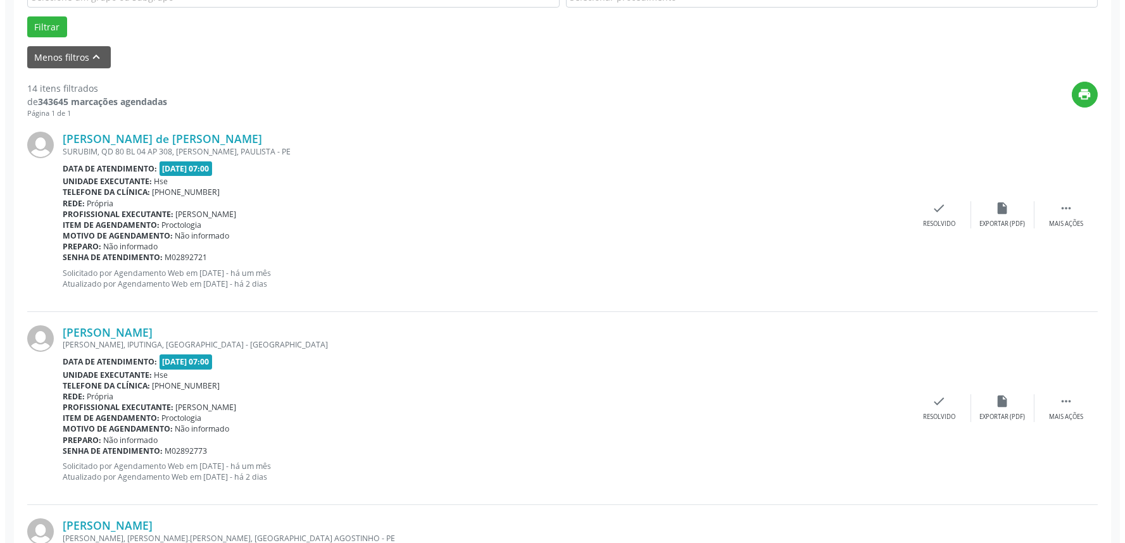
scroll to position [421, 0]
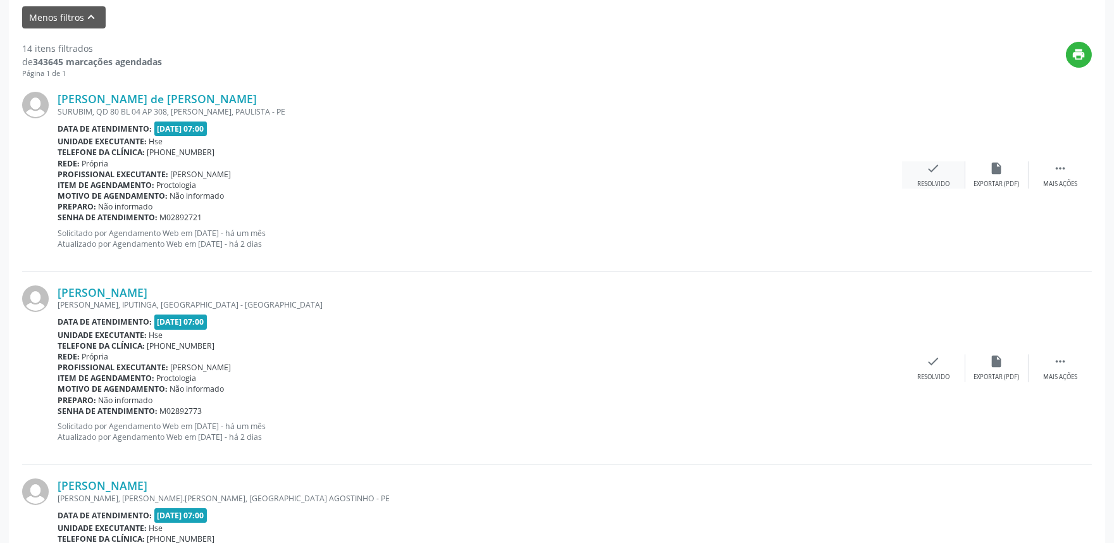
click at [919, 175] on div "check Resolvido" at bounding box center [933, 174] width 63 height 27
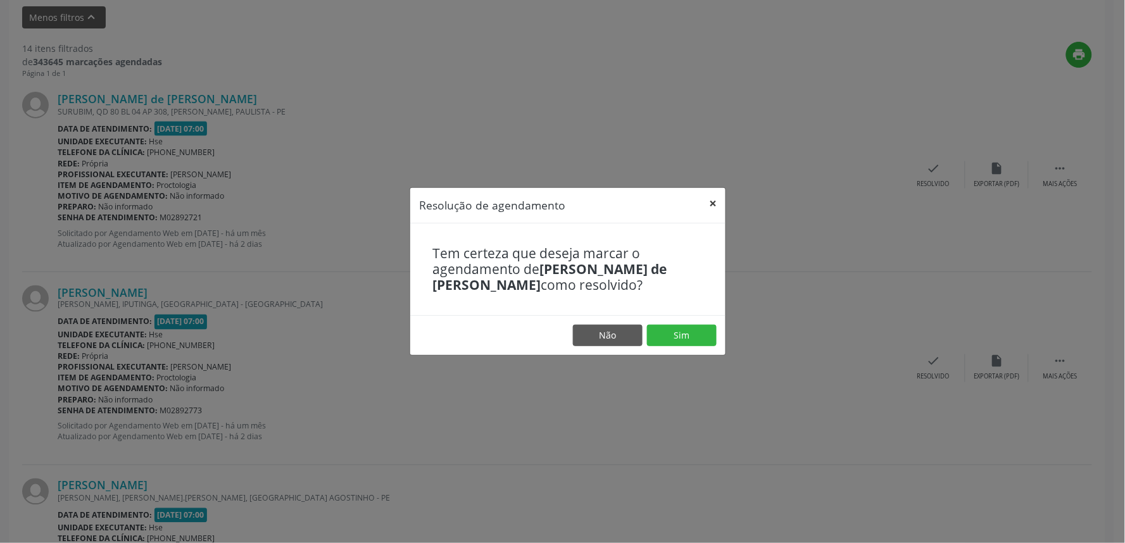
click at [711, 203] on button "×" at bounding box center [712, 203] width 25 height 31
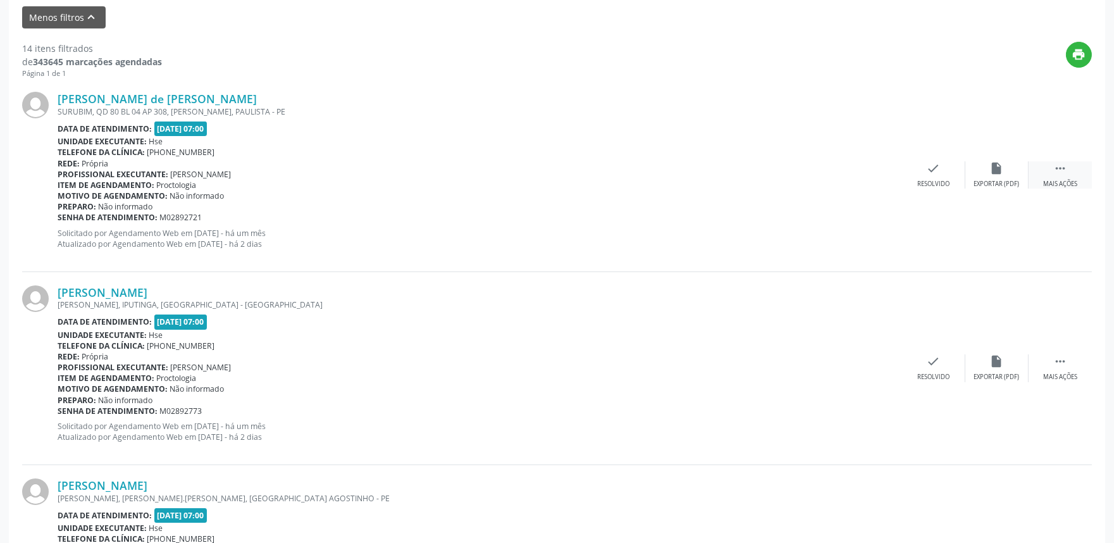
click at [1066, 171] on icon "" at bounding box center [1061, 168] width 14 height 14
click at [1001, 171] on icon "alarm_off" at bounding box center [997, 168] width 14 height 14
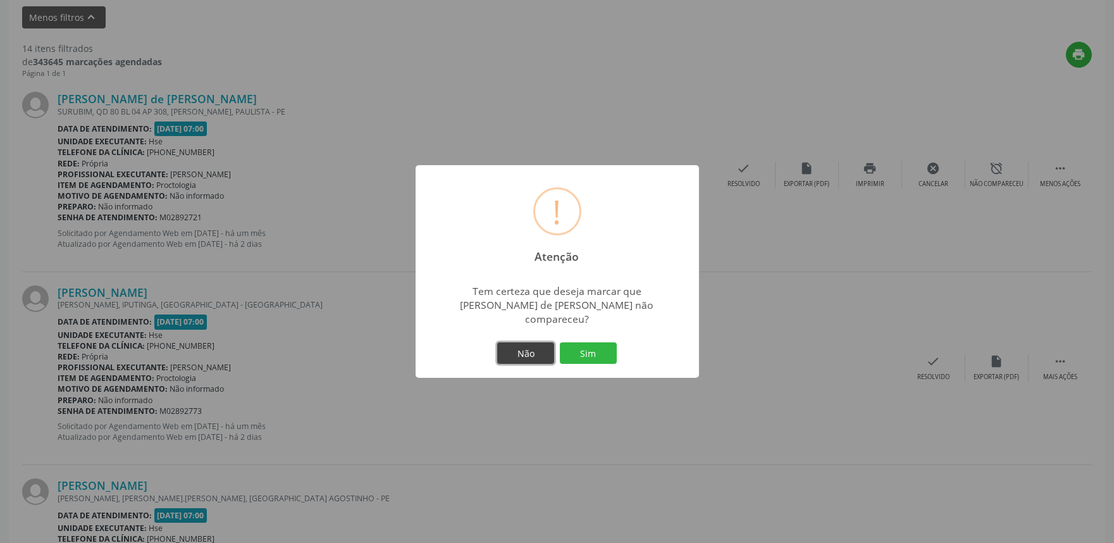
click at [528, 342] on button "Não" at bounding box center [525, 353] width 57 height 22
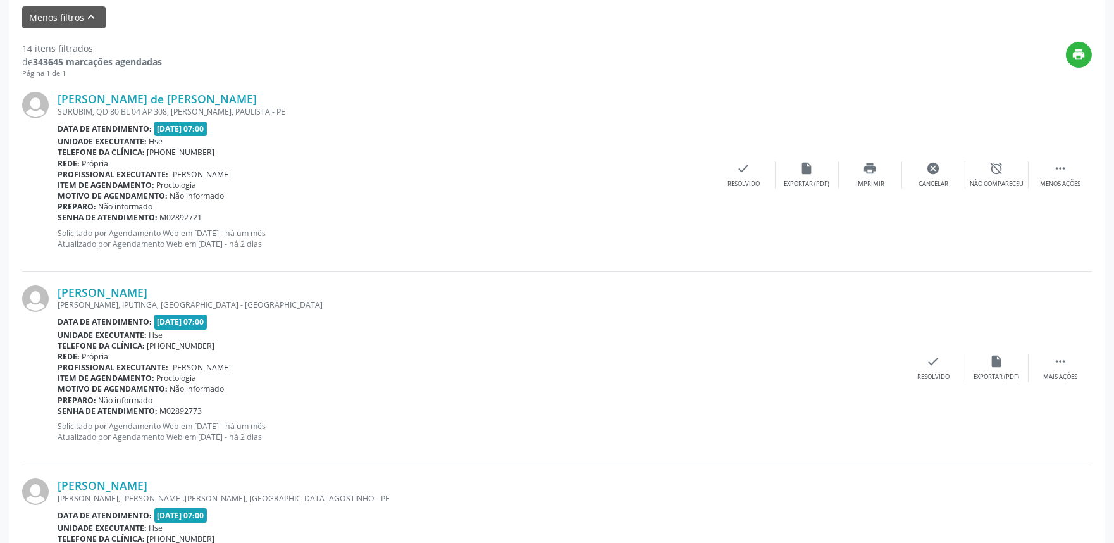
drag, startPoint x: 773, startPoint y: 357, endPoint x: 688, endPoint y: 370, distance: 86.4
click at [757, 365] on div "[PERSON_NAME] [PERSON_NAME], IPUTINGA, [GEOGRAPHIC_DATA] - [GEOGRAPHIC_DATA] Da…" at bounding box center [480, 368] width 845 height 166
click at [741, 184] on div "Resolvido" at bounding box center [744, 184] width 32 height 9
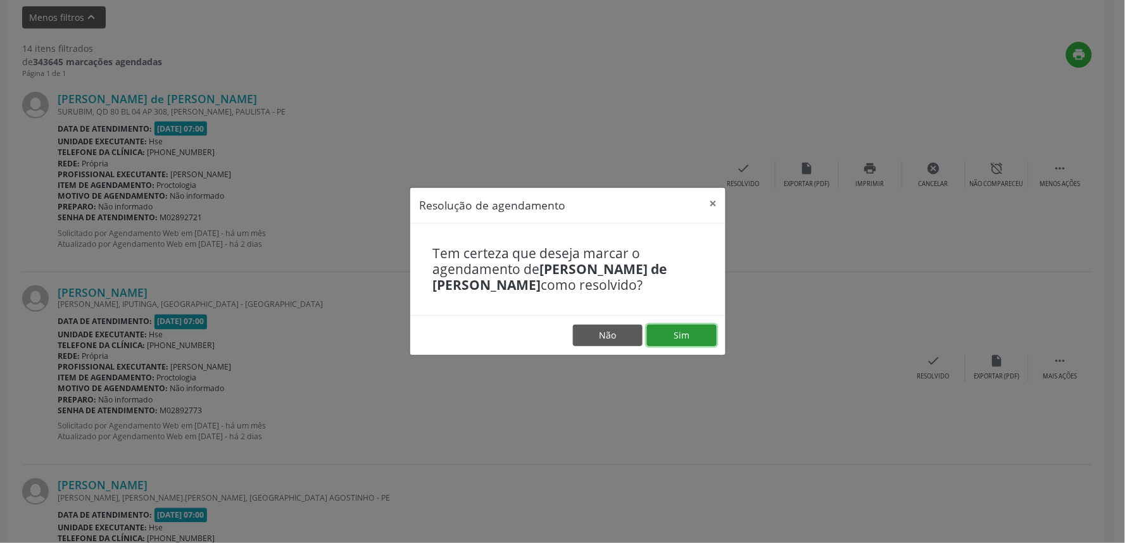
click at [694, 336] on button "Sim" at bounding box center [682, 336] width 70 height 22
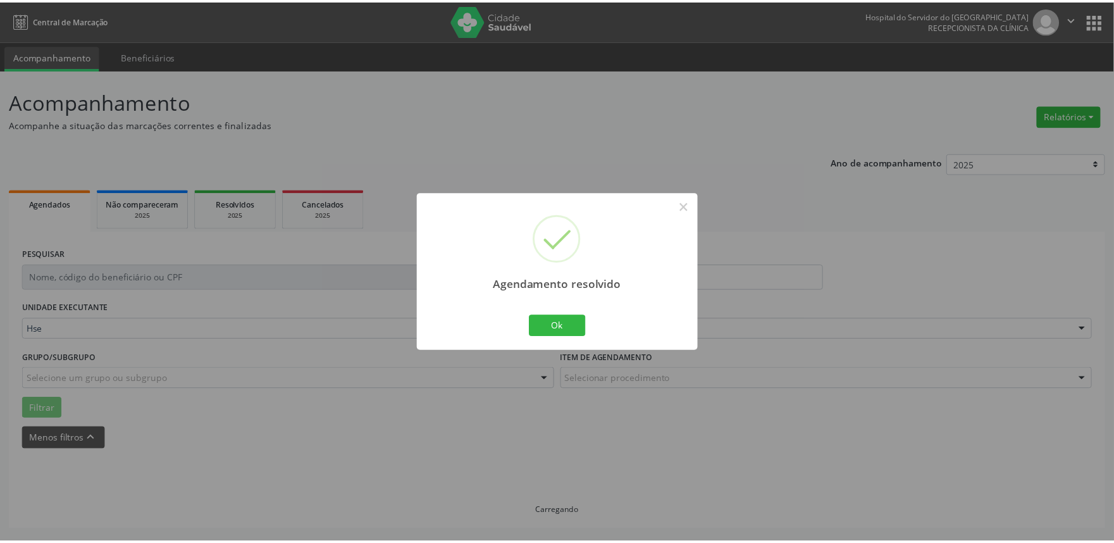
scroll to position [0, 0]
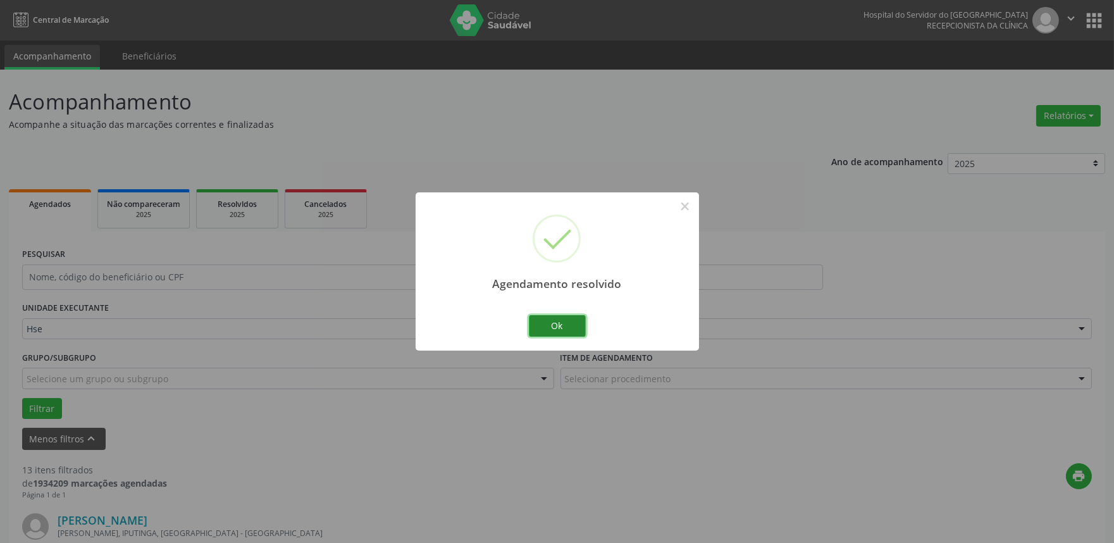
click at [552, 327] on button "Ok" at bounding box center [557, 326] width 57 height 22
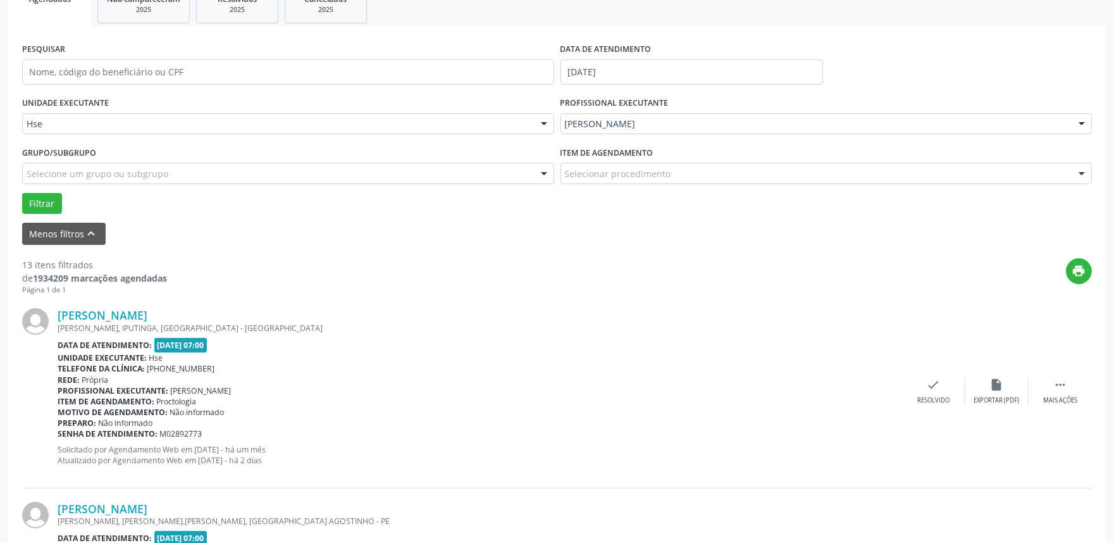
scroll to position [211, 0]
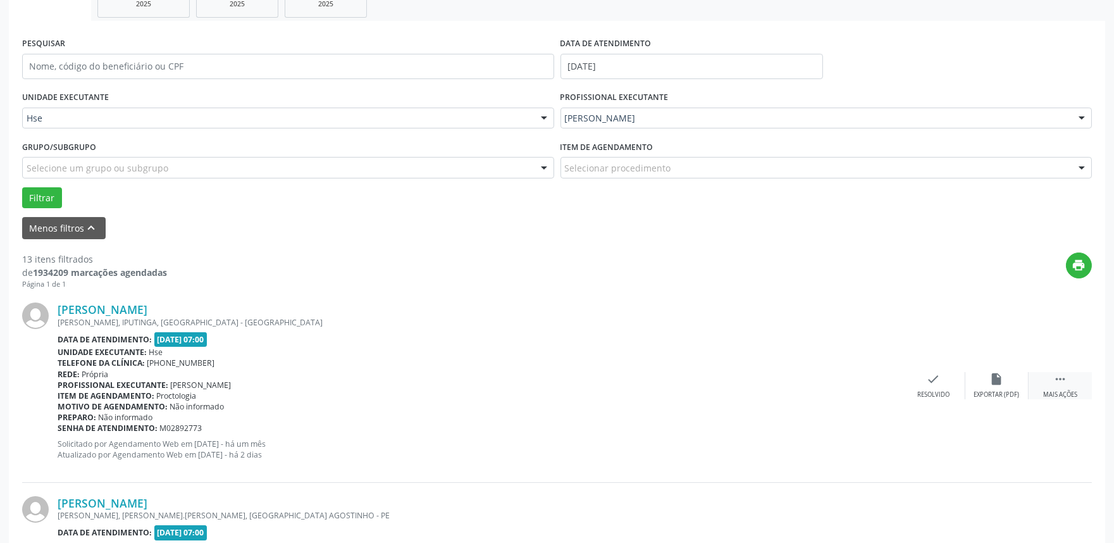
click at [1069, 380] on div " Mais ações" at bounding box center [1060, 385] width 63 height 27
click at [1005, 395] on div "Não compareceu" at bounding box center [997, 394] width 54 height 9
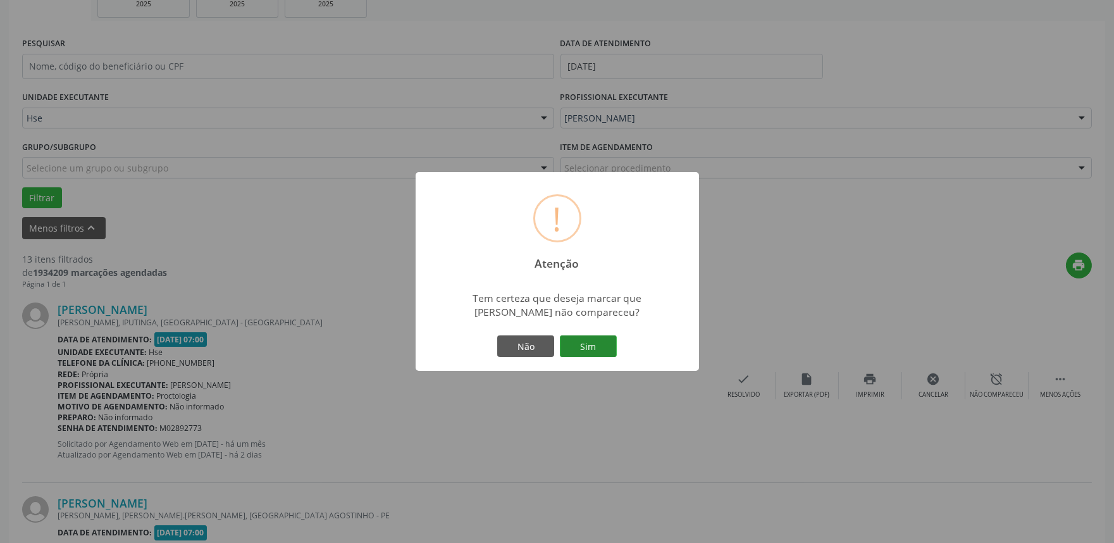
click at [600, 340] on button "Sim" at bounding box center [588, 346] width 57 height 22
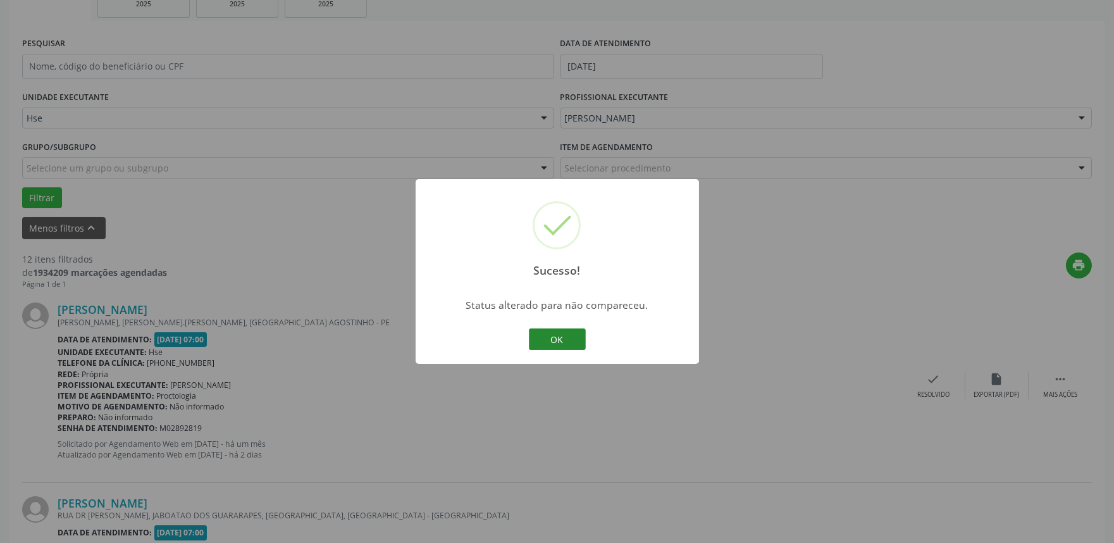
click at [567, 333] on button "OK" at bounding box center [557, 339] width 57 height 22
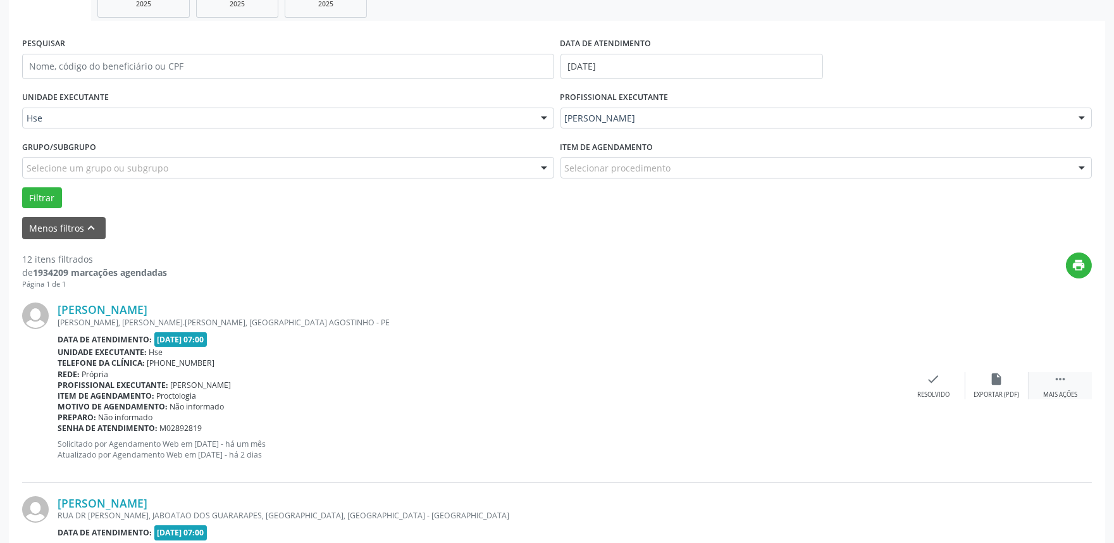
click at [1070, 380] on div " Mais ações" at bounding box center [1060, 385] width 63 height 27
click at [726, 378] on div "check Resolvido" at bounding box center [744, 385] width 63 height 27
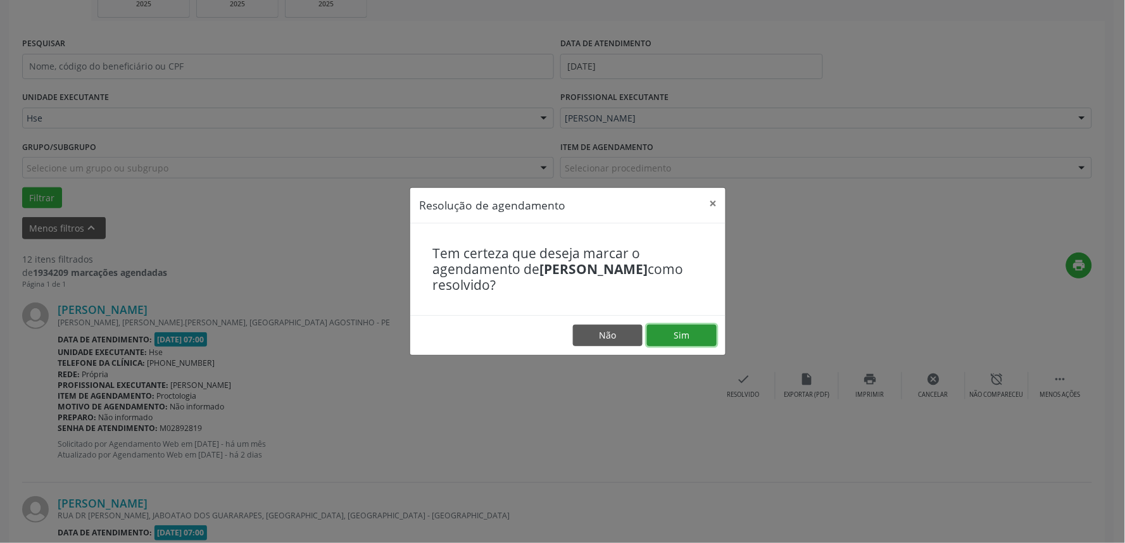
click at [687, 331] on button "Sim" at bounding box center [682, 336] width 70 height 22
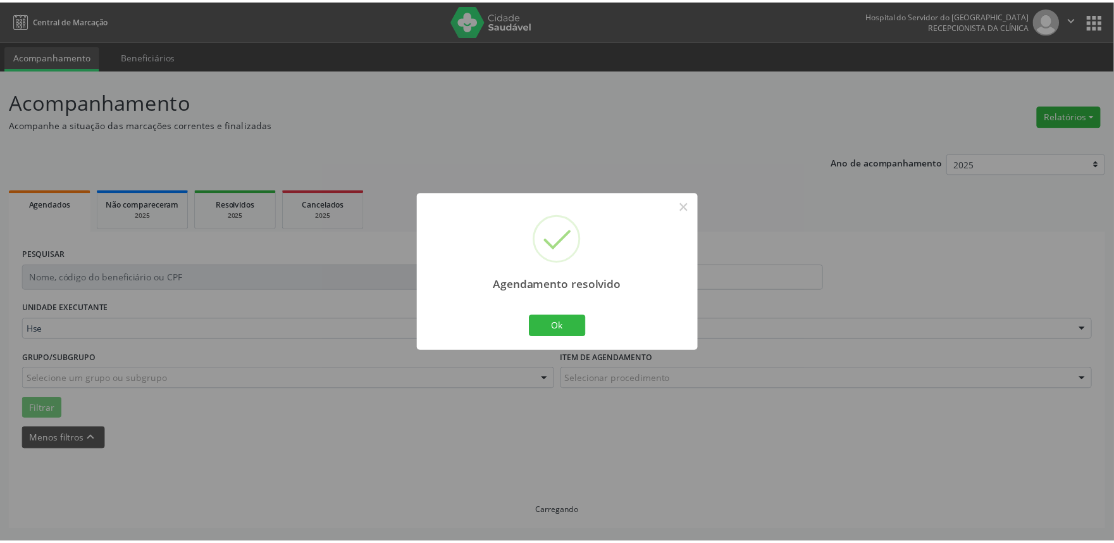
scroll to position [0, 0]
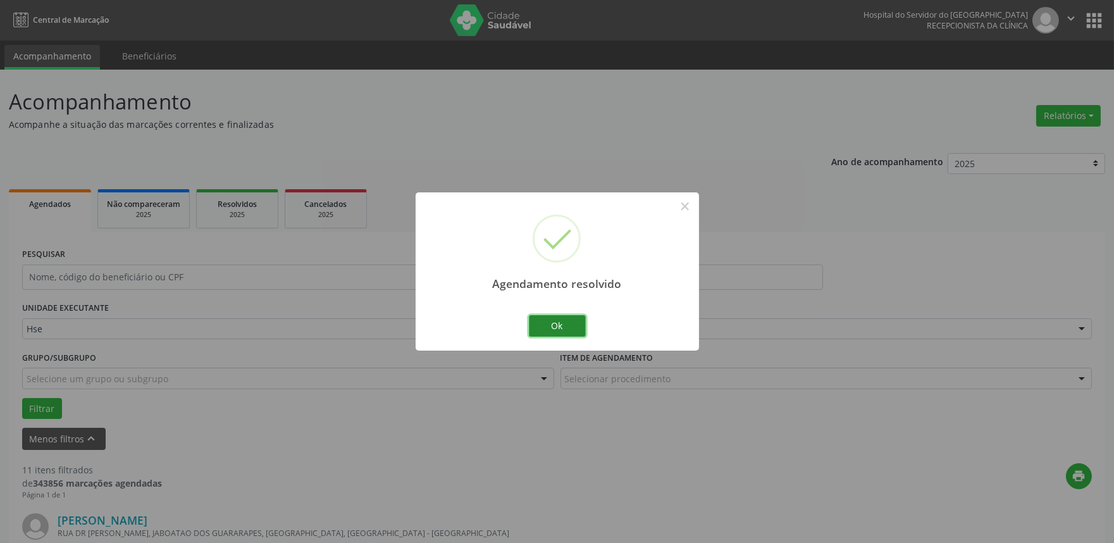
click at [565, 330] on button "Ok" at bounding box center [557, 326] width 57 height 22
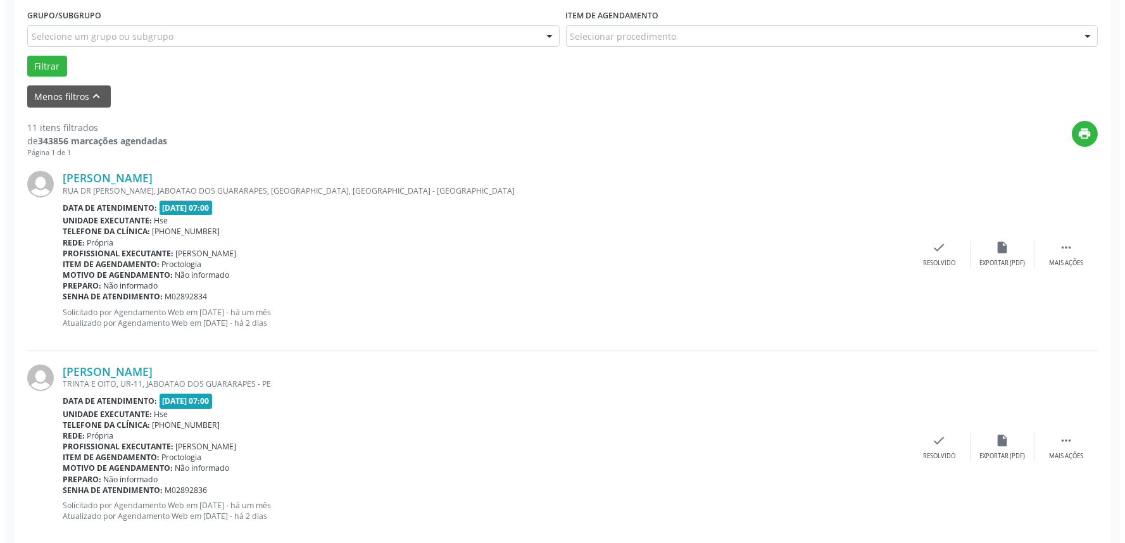
scroll to position [351, 0]
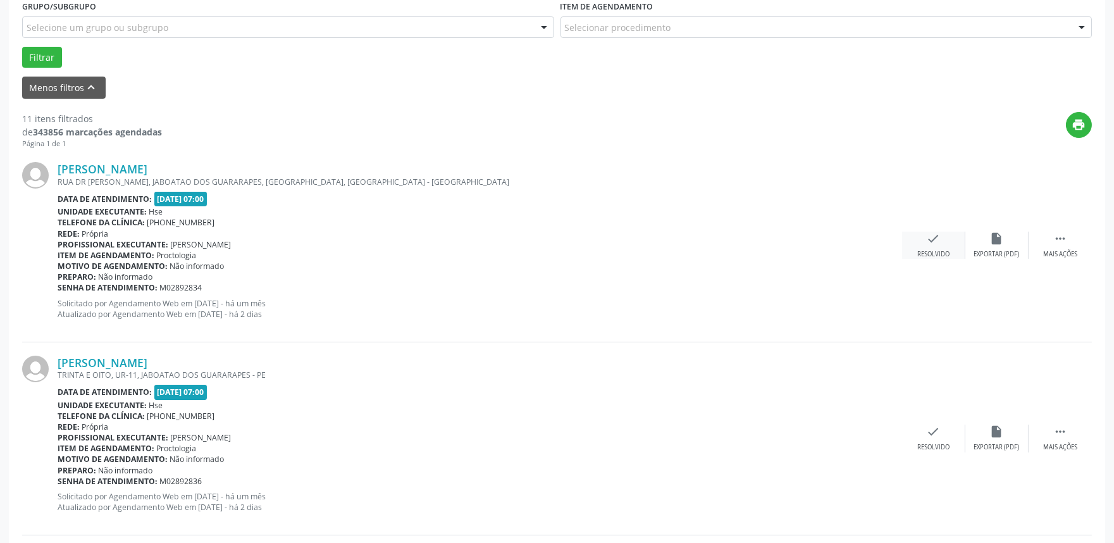
click at [927, 239] on icon "check" at bounding box center [934, 239] width 14 height 14
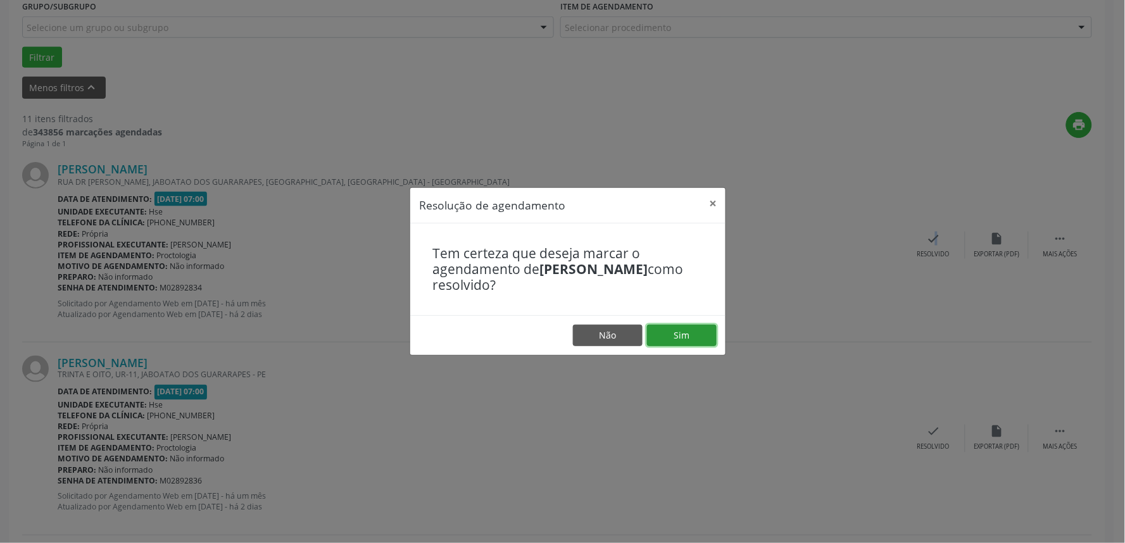
click at [692, 333] on button "Sim" at bounding box center [682, 336] width 70 height 22
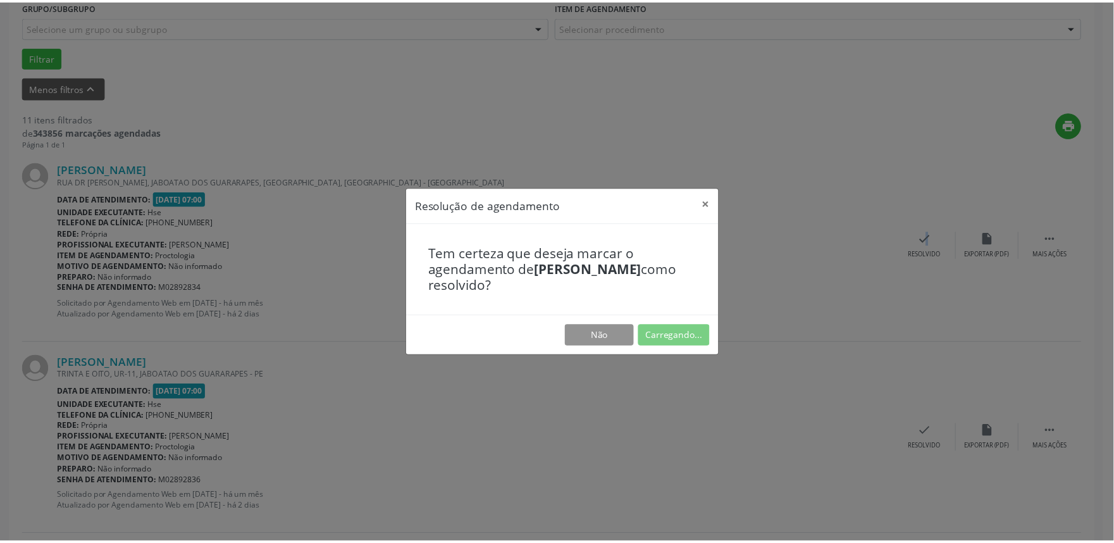
scroll to position [0, 0]
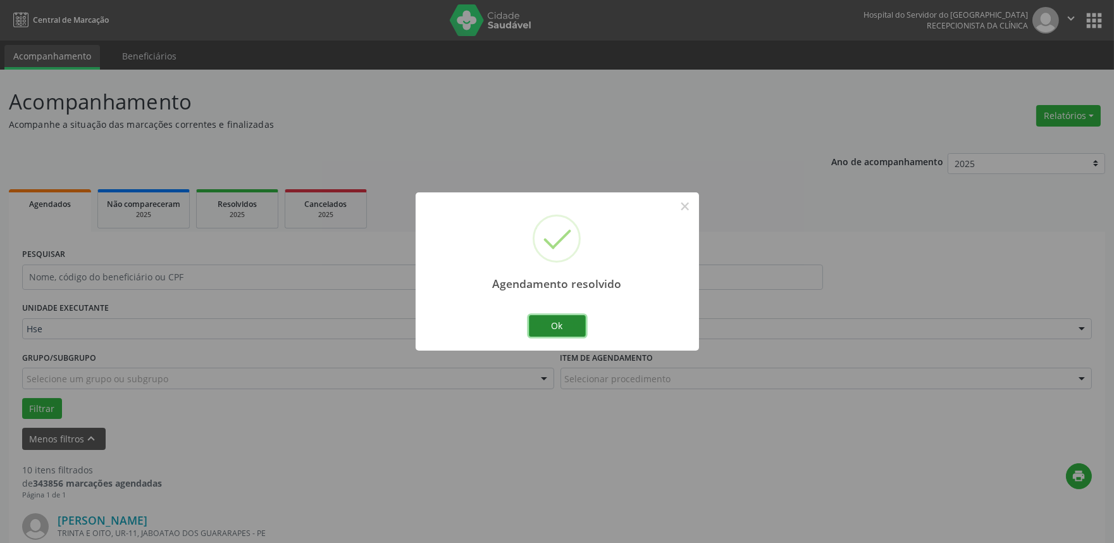
click at [565, 320] on button "Ok" at bounding box center [557, 326] width 57 height 22
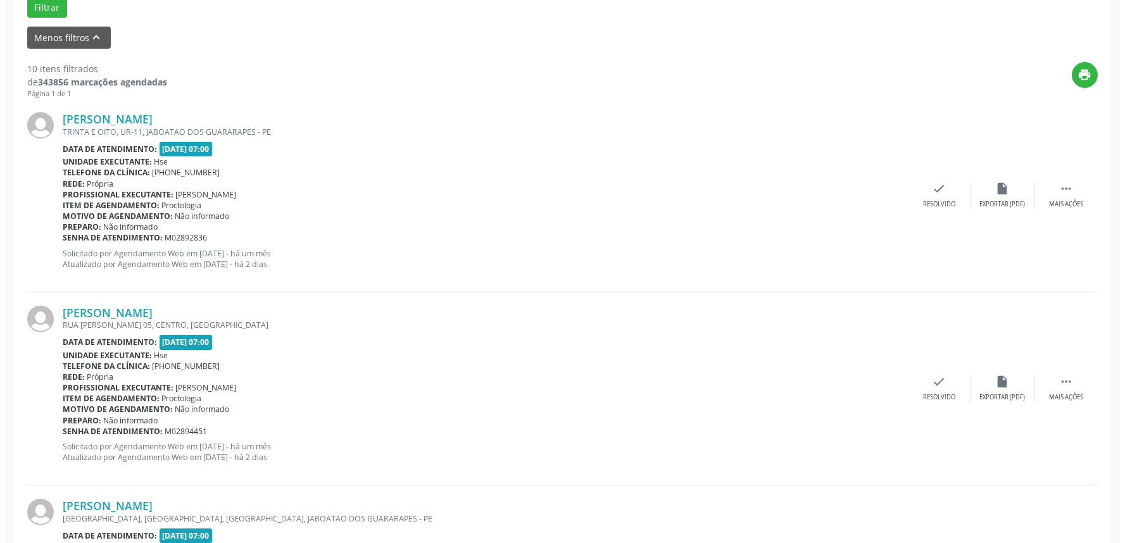
scroll to position [421, 0]
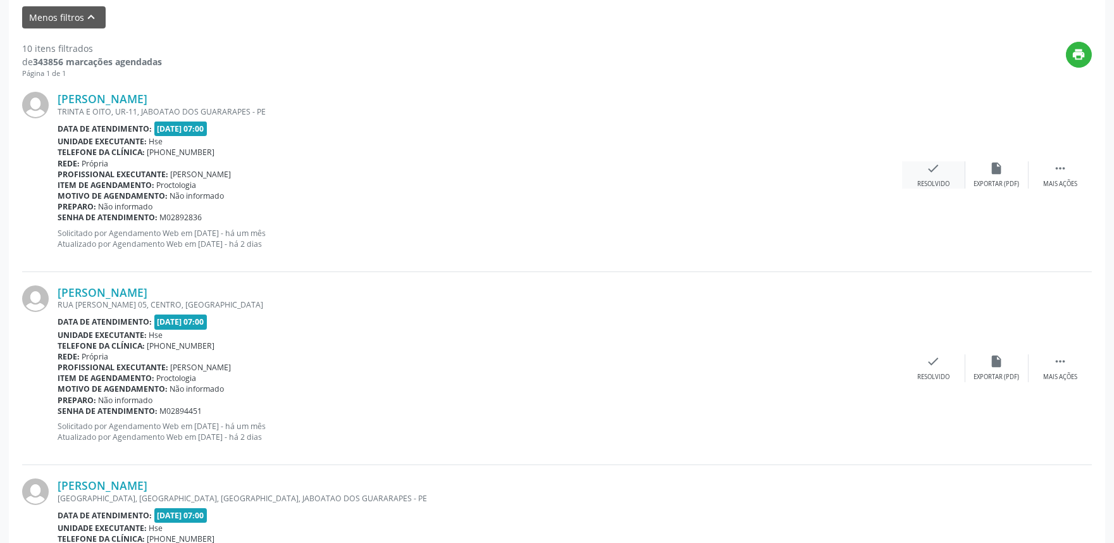
click at [916, 180] on div "check Resolvido" at bounding box center [933, 174] width 63 height 27
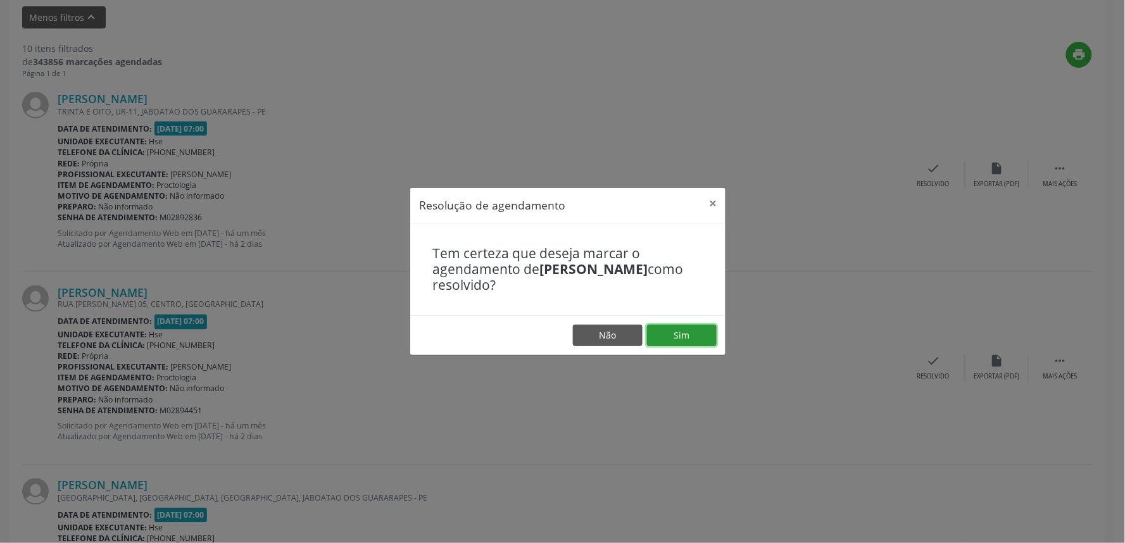
click at [687, 344] on button "Sim" at bounding box center [682, 336] width 70 height 22
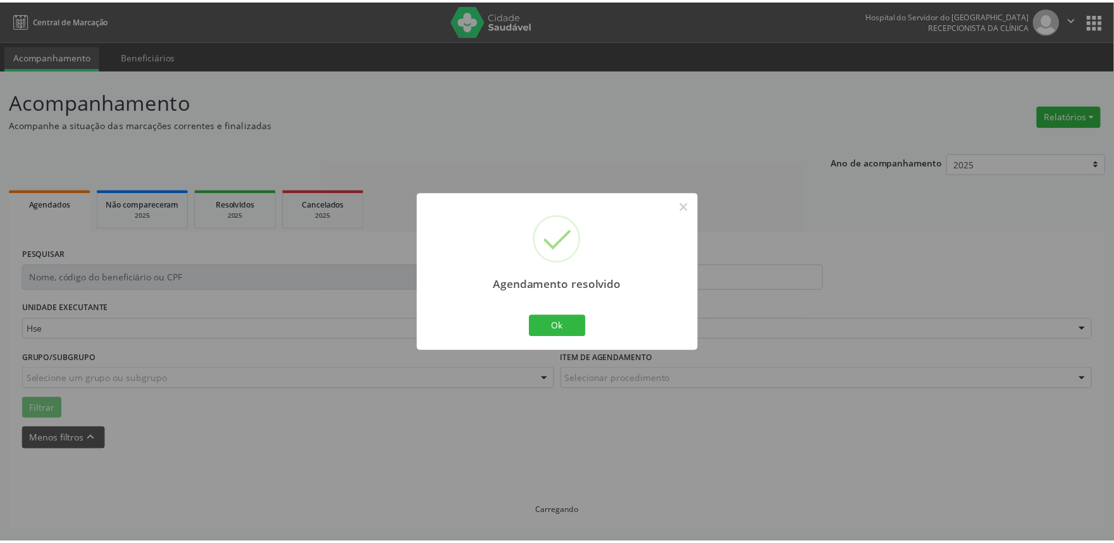
scroll to position [0, 0]
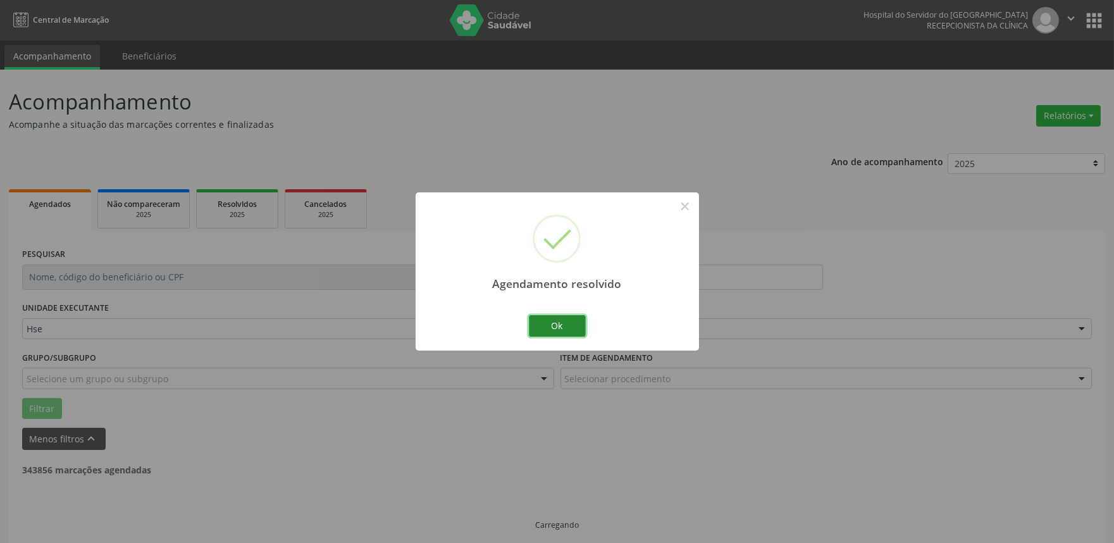
click at [564, 324] on button "Ok" at bounding box center [557, 326] width 57 height 22
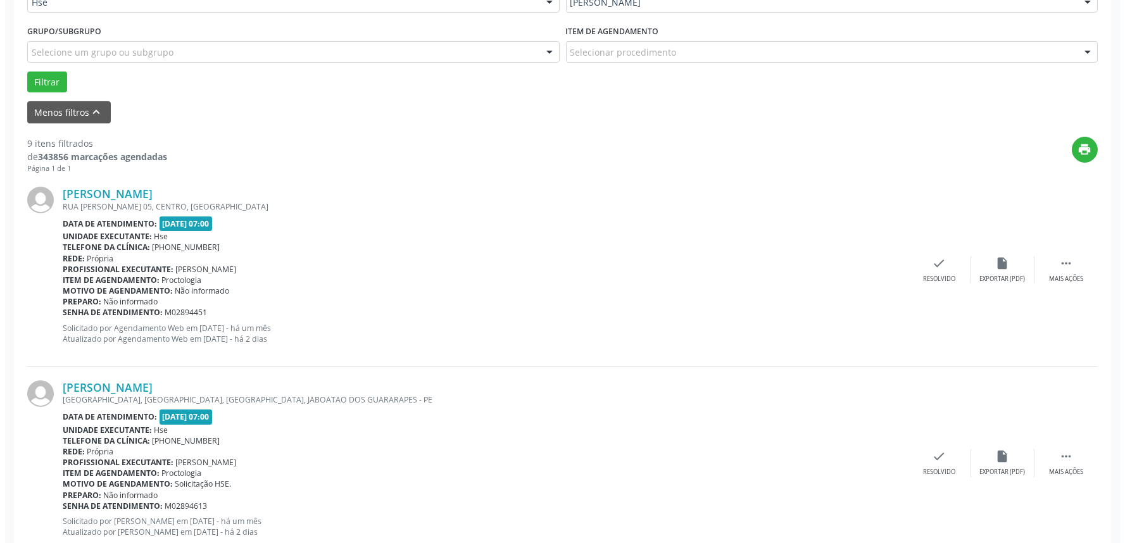
scroll to position [351, 0]
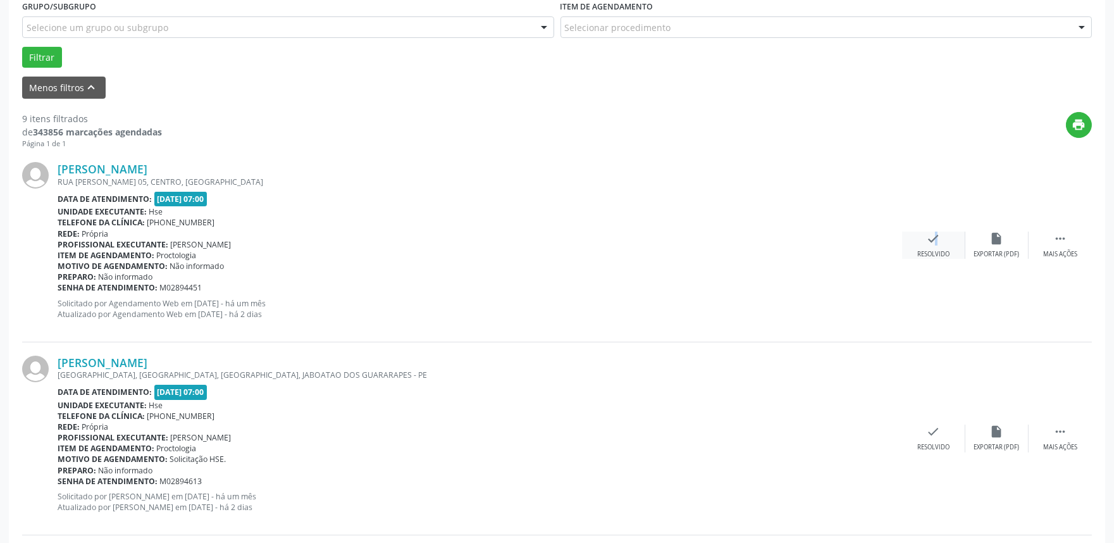
click at [929, 243] on icon "check" at bounding box center [934, 239] width 14 height 14
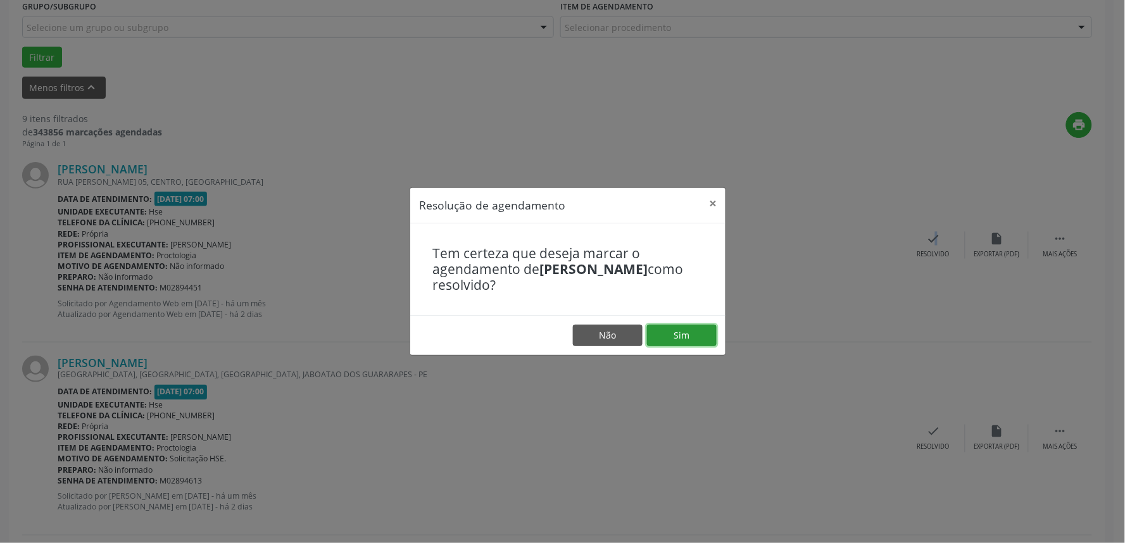
click at [694, 334] on button "Sim" at bounding box center [682, 336] width 70 height 22
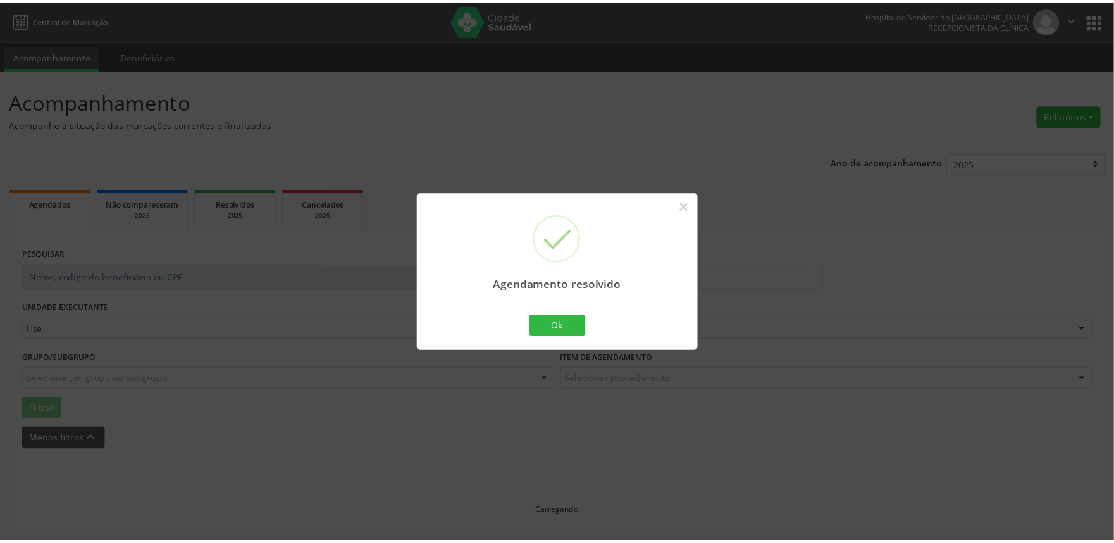
scroll to position [0, 0]
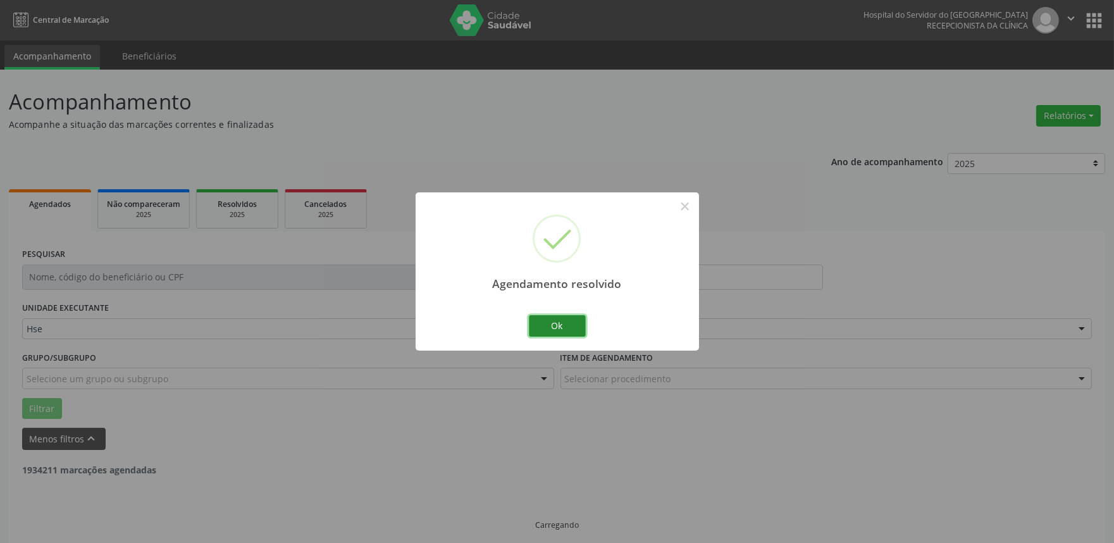
click at [561, 316] on button "Ok" at bounding box center [557, 326] width 57 height 22
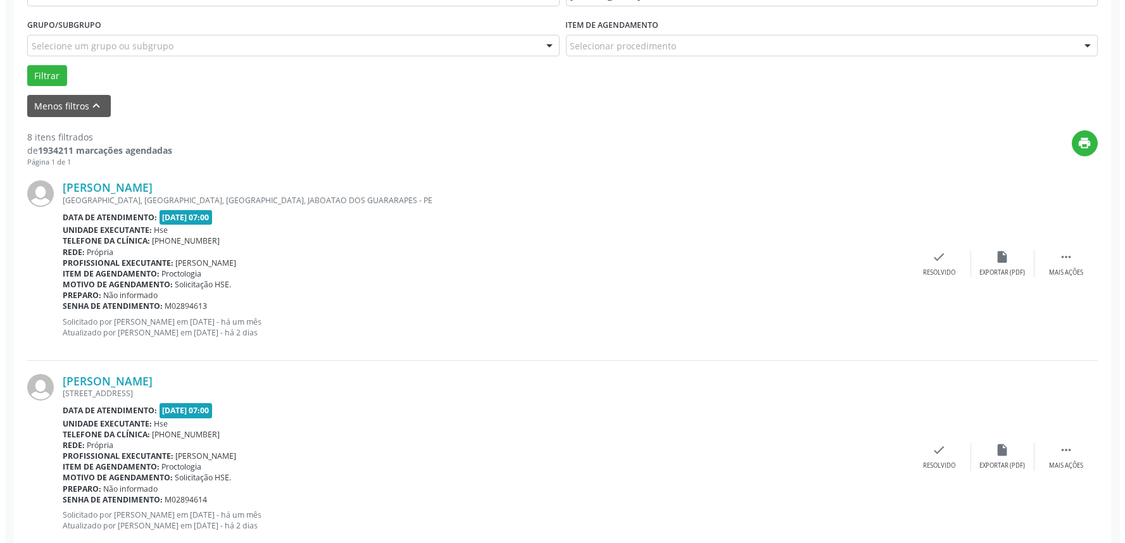
scroll to position [351, 0]
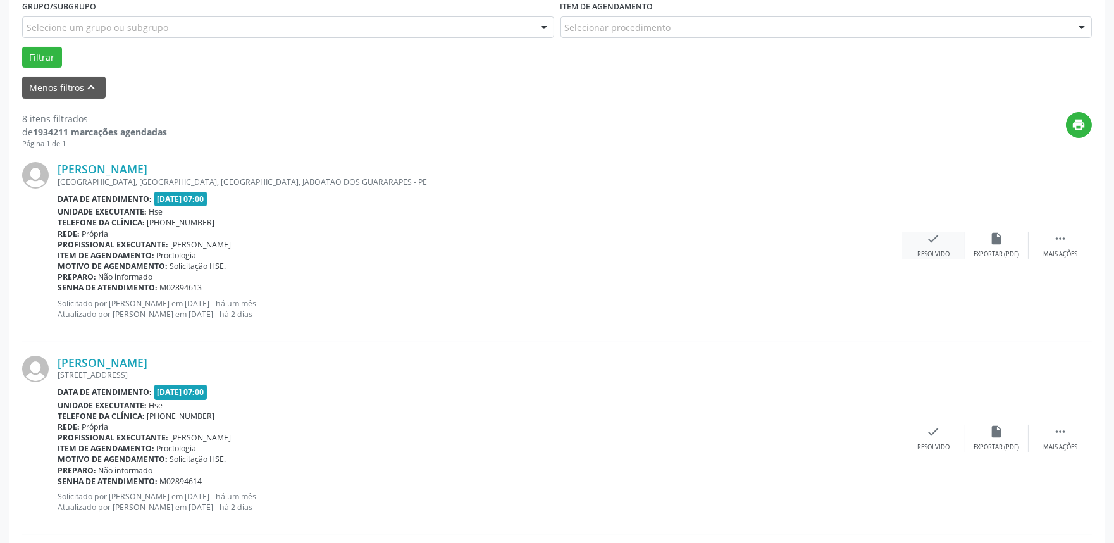
click at [930, 244] on icon "check" at bounding box center [934, 239] width 14 height 14
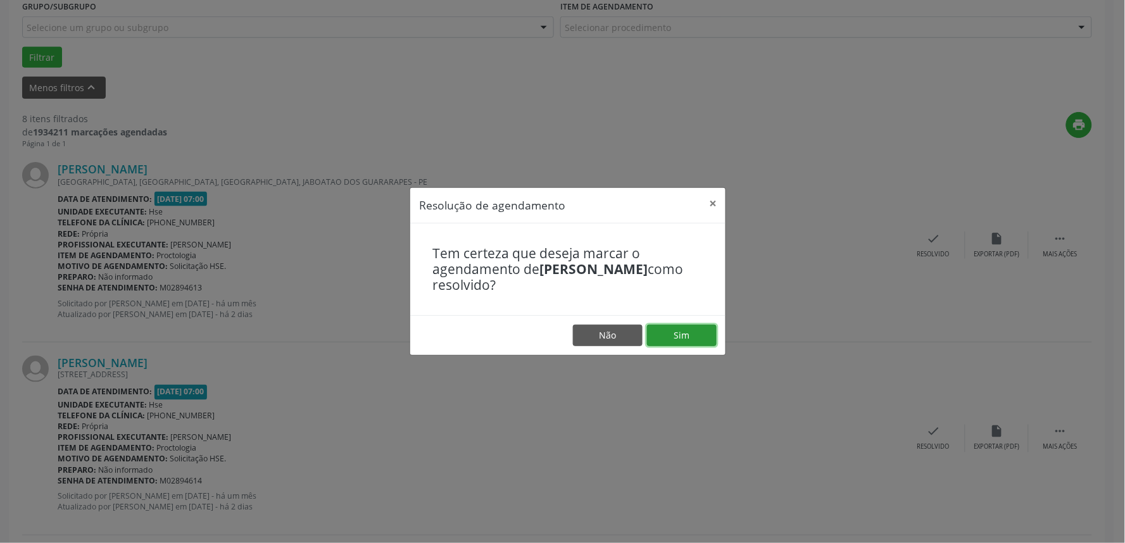
click at [687, 337] on button "Sim" at bounding box center [682, 336] width 70 height 22
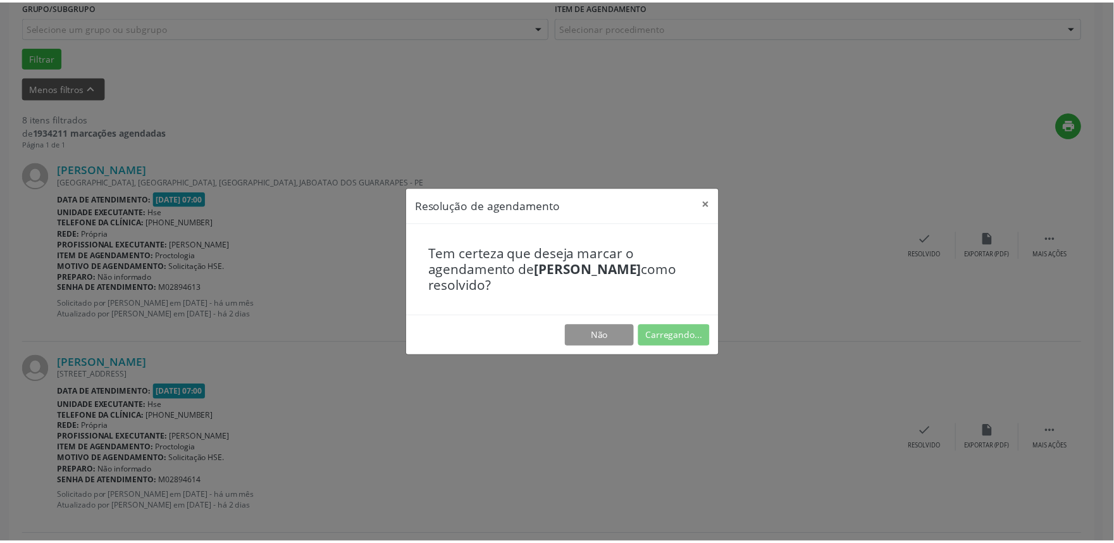
scroll to position [0, 0]
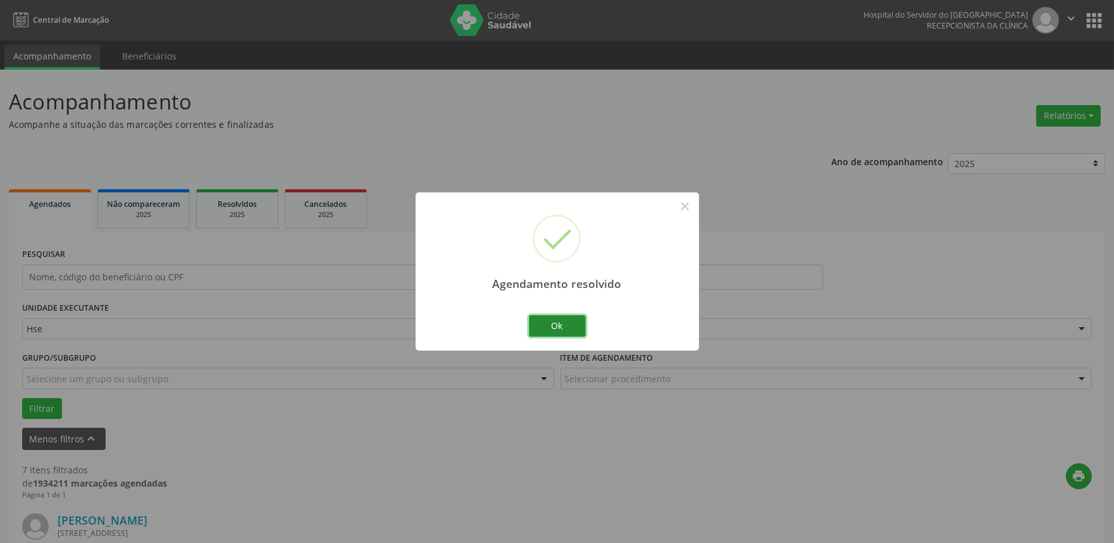
click at [551, 321] on button "Ok" at bounding box center [557, 326] width 57 height 22
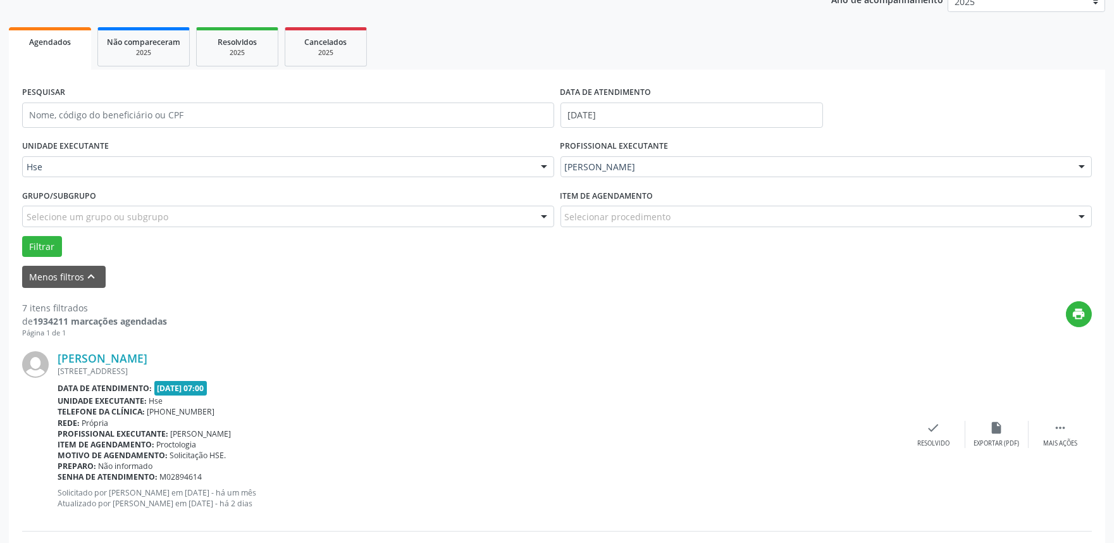
scroll to position [211, 0]
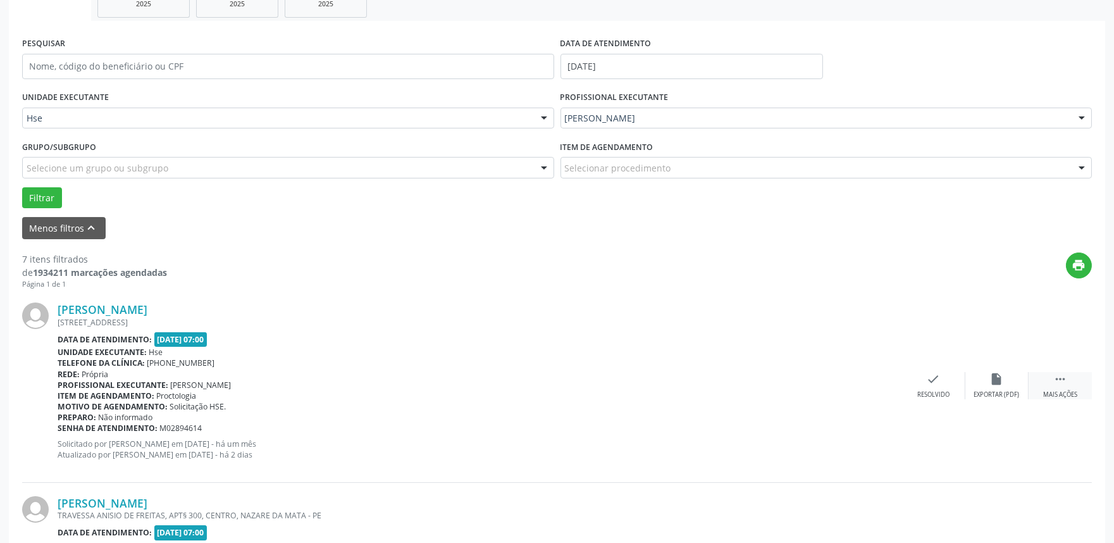
drag, startPoint x: 1060, startPoint y: 383, endPoint x: 1053, endPoint y: 391, distance: 10.3
click at [1056, 390] on div " Mais ações" at bounding box center [1060, 385] width 63 height 27
click at [988, 383] on div "alarm_off Não compareceu" at bounding box center [997, 385] width 63 height 27
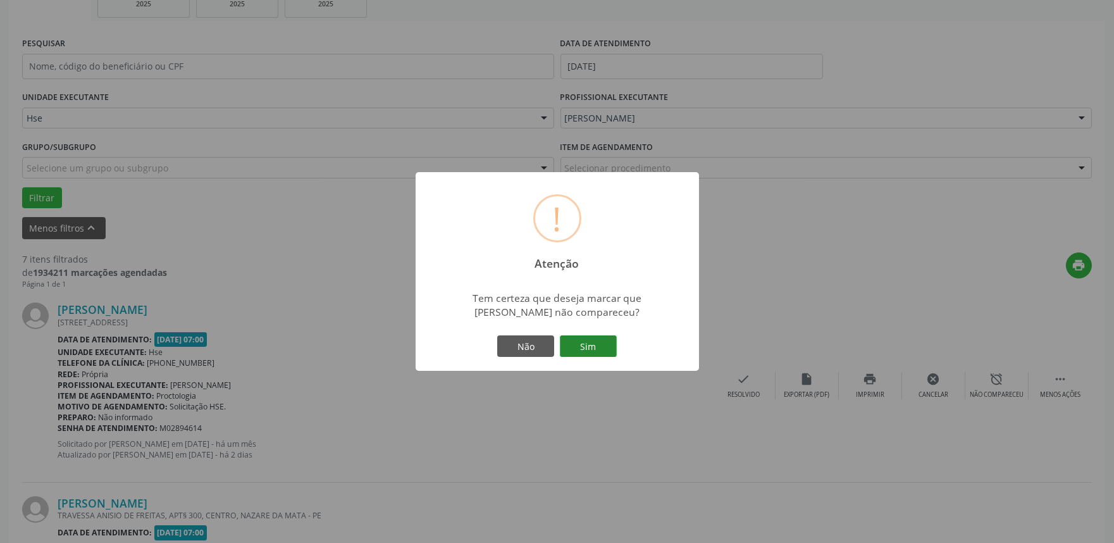
click at [602, 344] on button "Sim" at bounding box center [588, 346] width 57 height 22
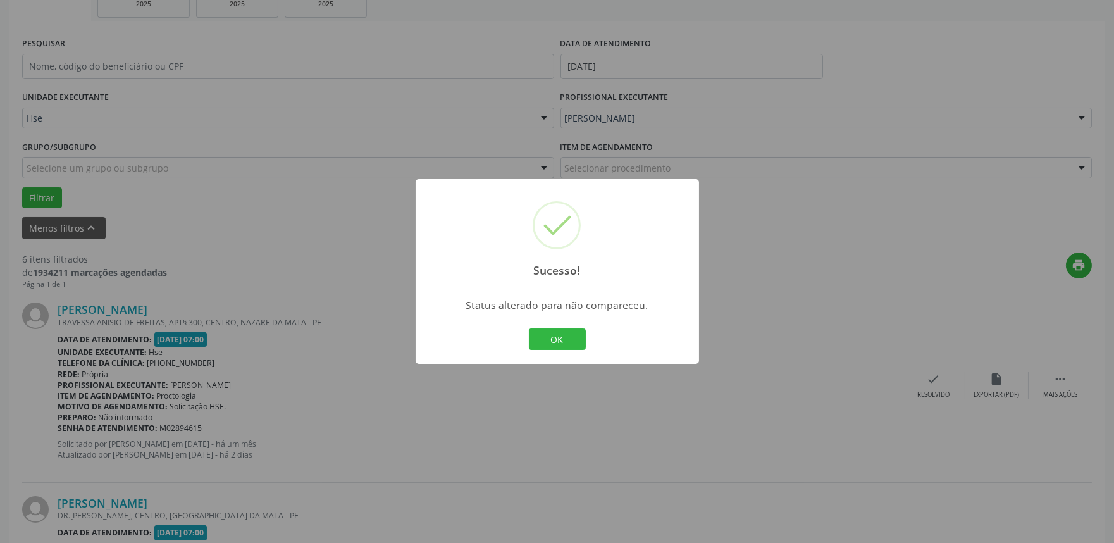
click at [579, 332] on button "OK" at bounding box center [557, 339] width 57 height 22
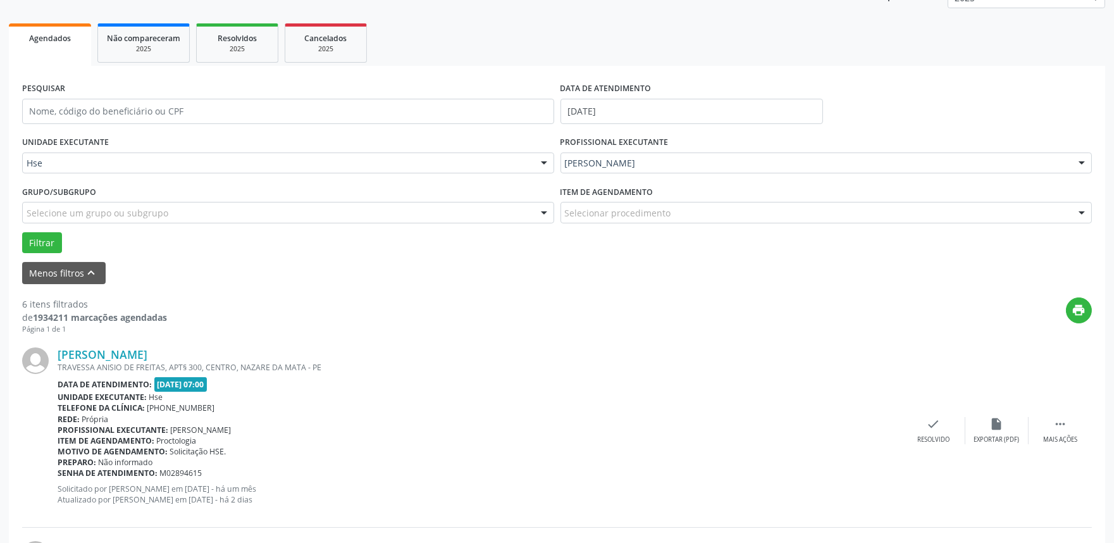
scroll to position [153, 0]
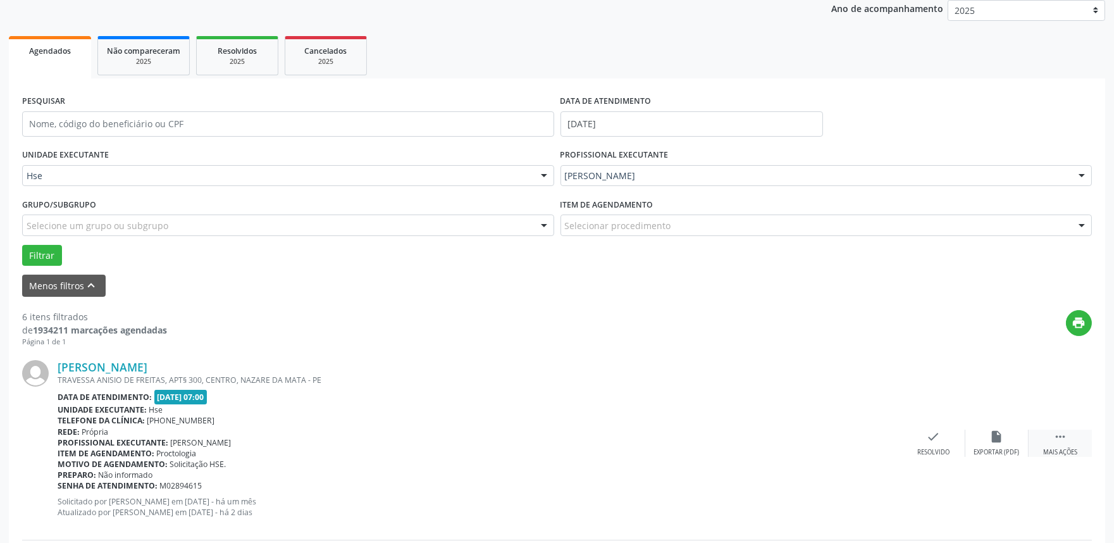
click at [1049, 435] on div " Mais ações" at bounding box center [1060, 443] width 63 height 27
click at [981, 448] on div "Não compareceu" at bounding box center [997, 452] width 54 height 9
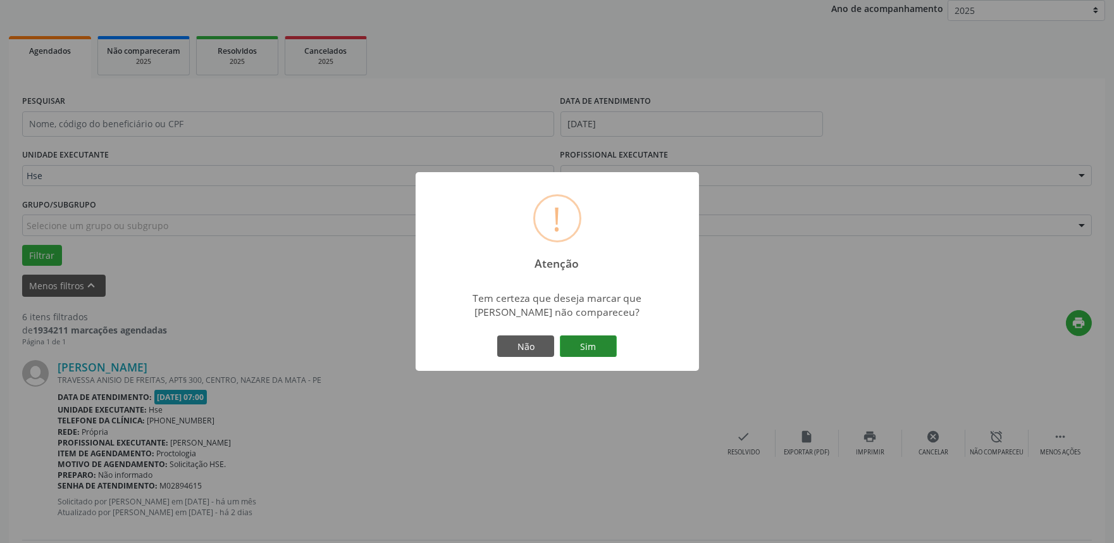
click at [571, 342] on button "Sim" at bounding box center [588, 346] width 57 height 22
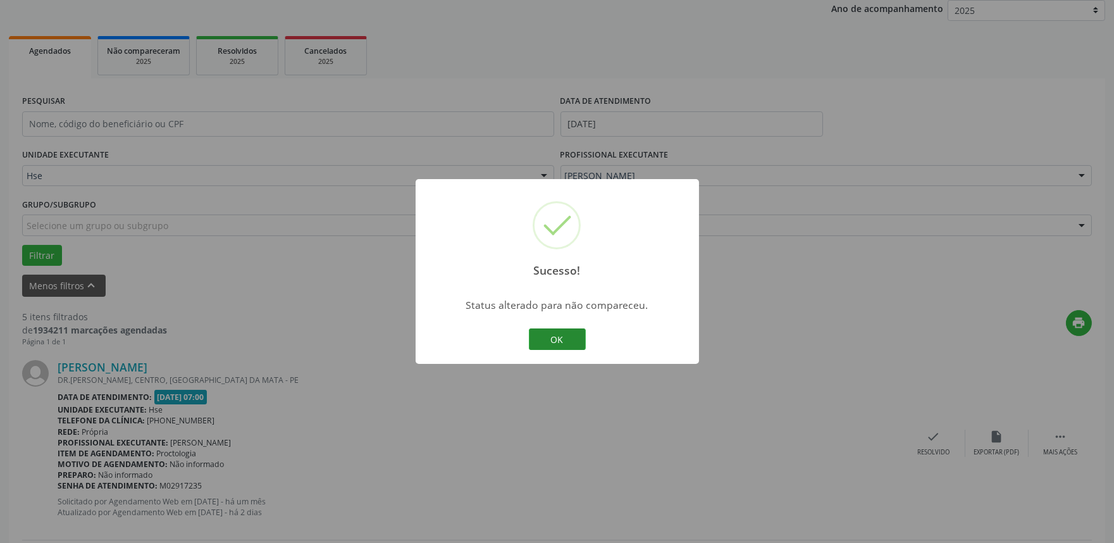
click at [570, 337] on button "OK" at bounding box center [557, 339] width 57 height 22
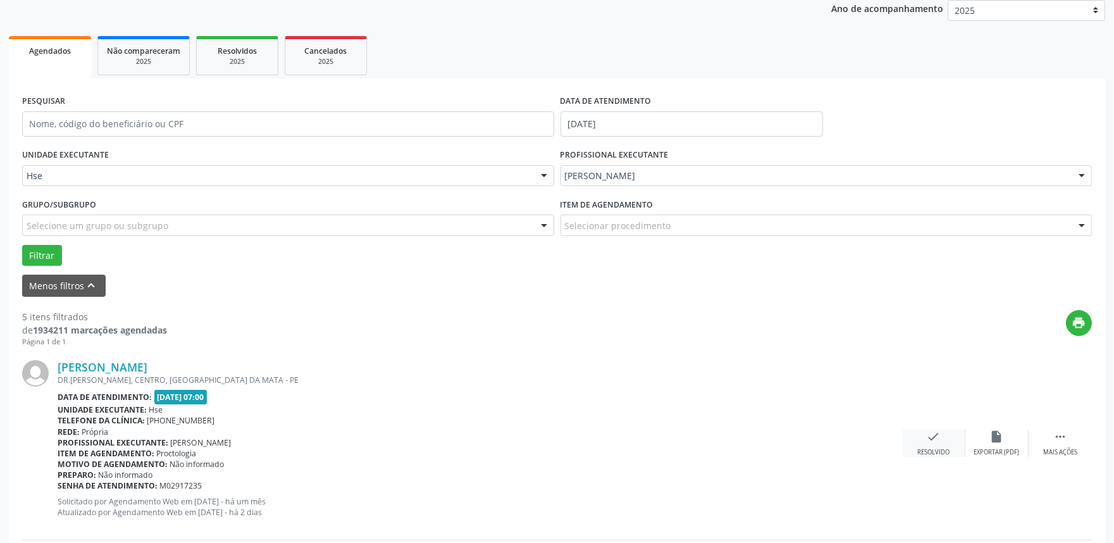
click at [926, 446] on div "check Resolvido" at bounding box center [933, 443] width 63 height 27
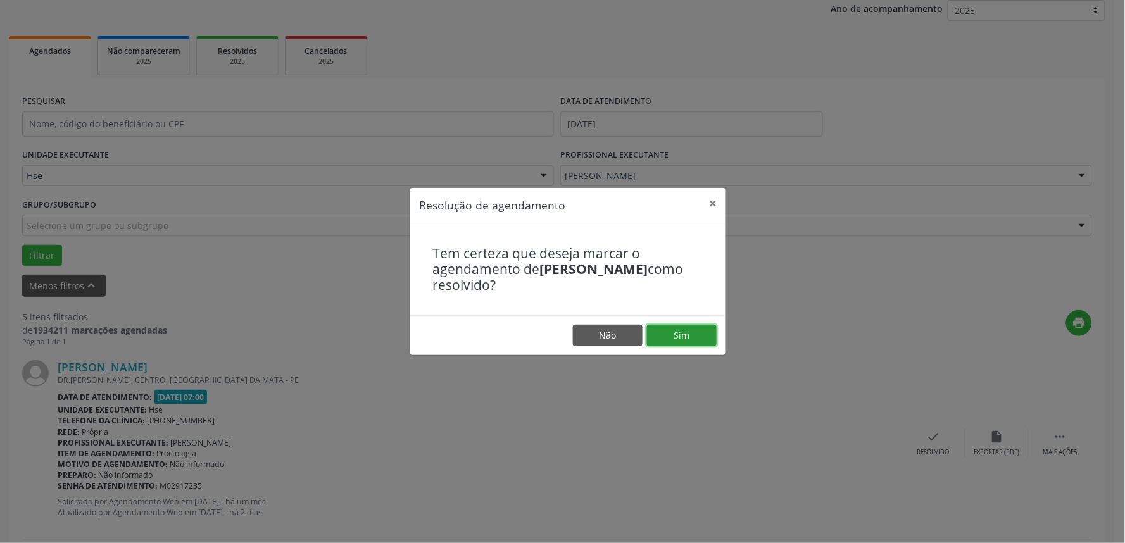
click at [700, 337] on button "Sim" at bounding box center [682, 336] width 70 height 22
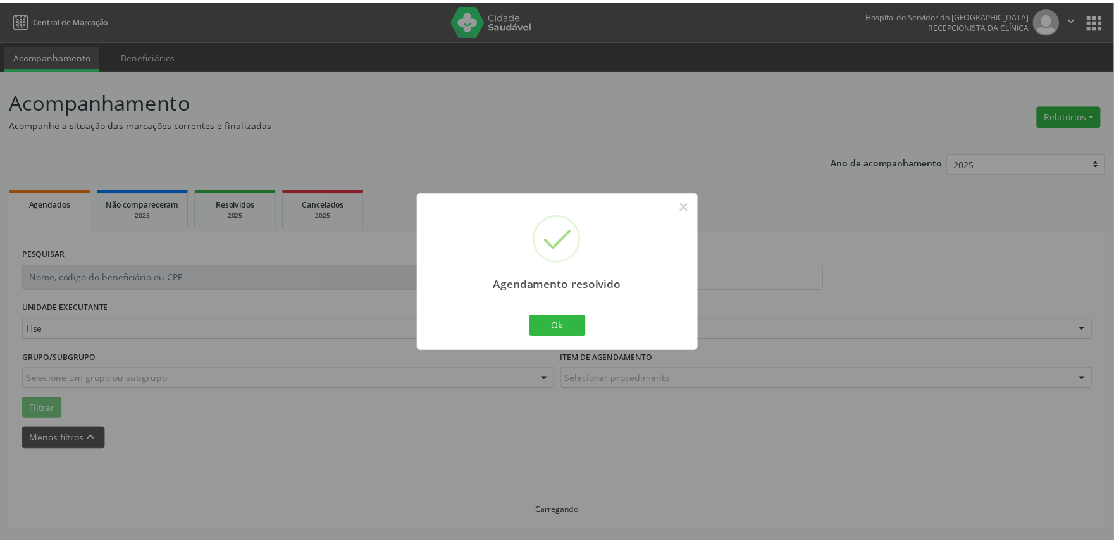
scroll to position [0, 0]
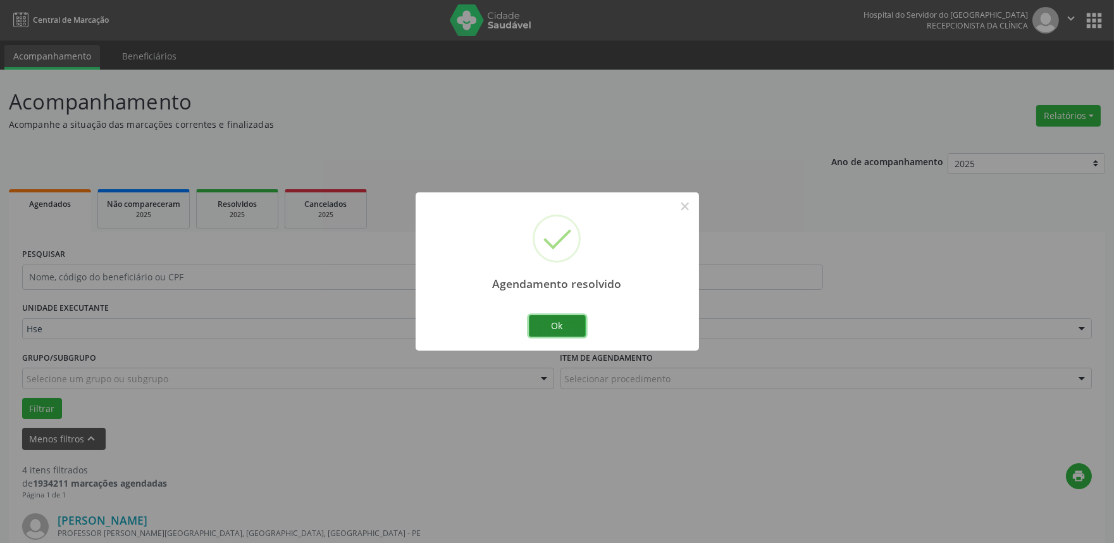
click at [571, 327] on button "Ok" at bounding box center [557, 326] width 57 height 22
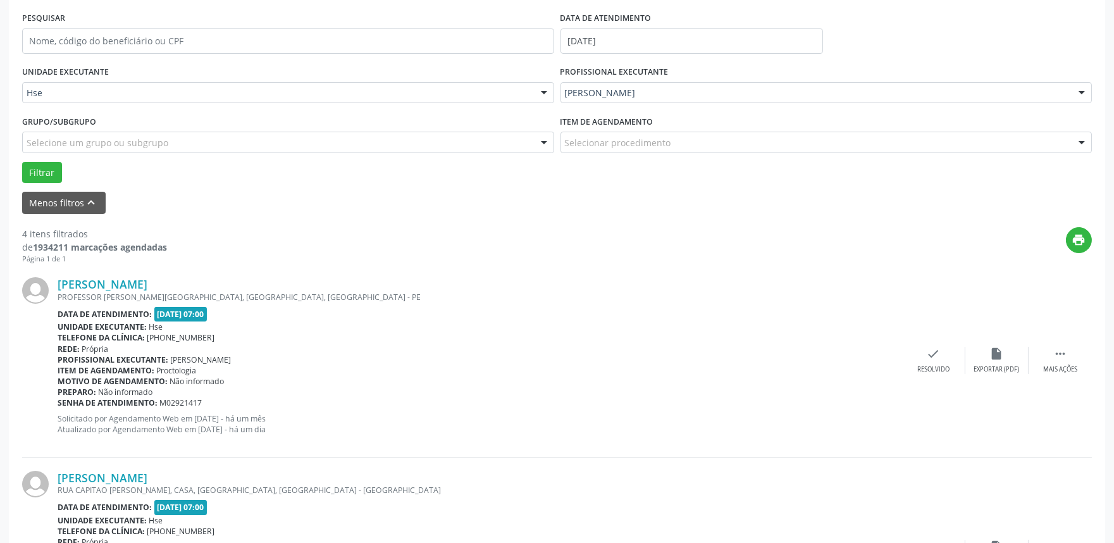
scroll to position [281, 0]
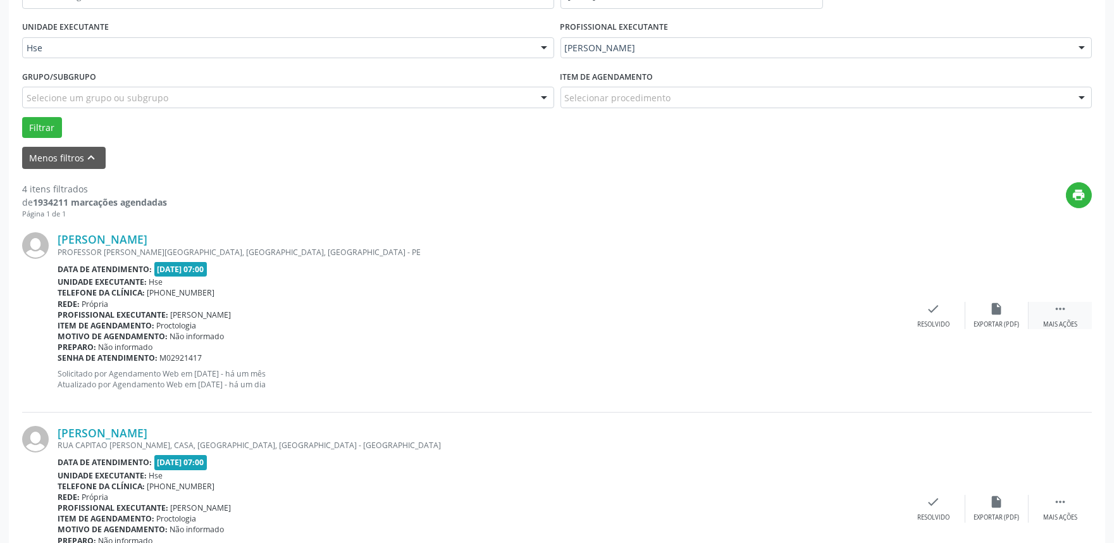
click at [1054, 312] on icon "" at bounding box center [1061, 309] width 14 height 14
click at [1006, 308] on div "alarm_off Não compareceu" at bounding box center [997, 315] width 63 height 27
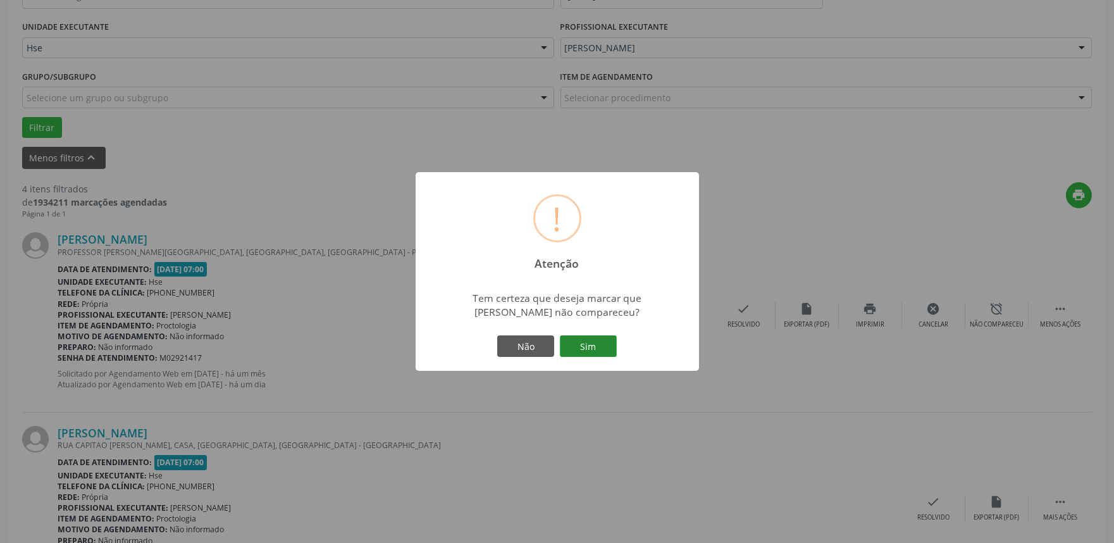
click at [582, 344] on button "Sim" at bounding box center [588, 346] width 57 height 22
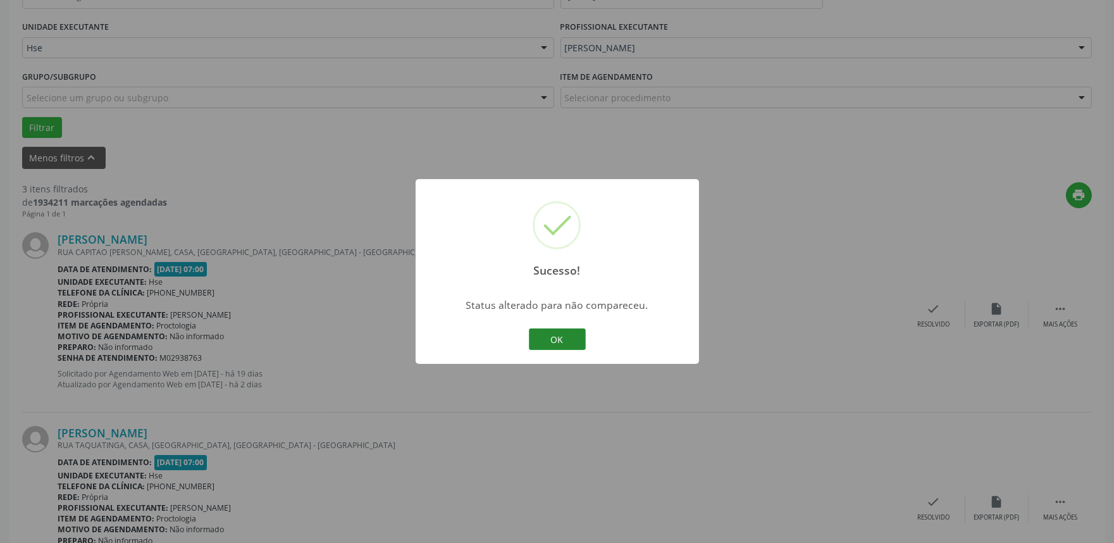
click at [563, 345] on button "OK" at bounding box center [557, 339] width 57 height 22
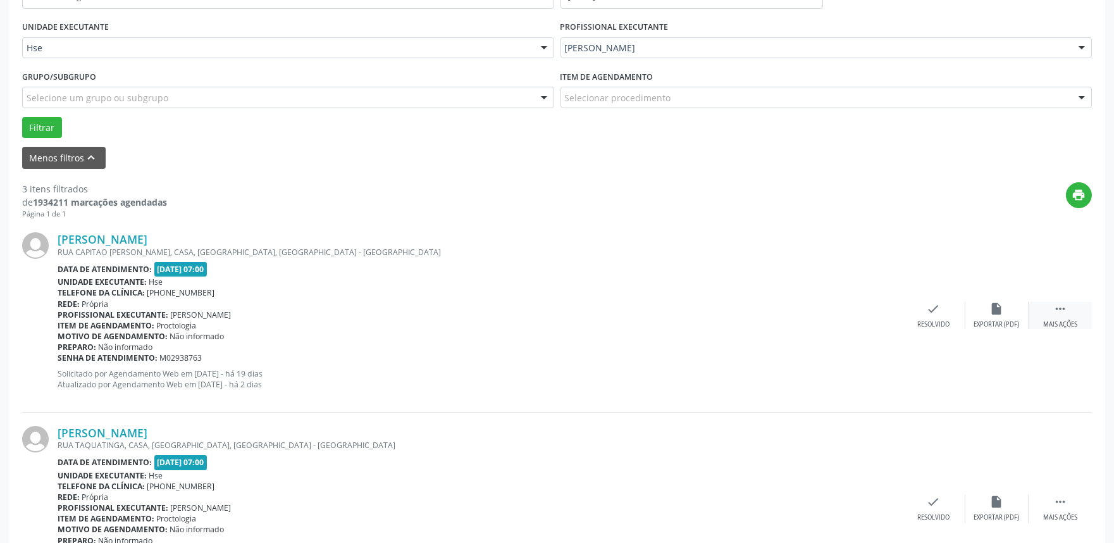
click at [1065, 323] on div "Mais ações" at bounding box center [1061, 324] width 34 height 9
click at [988, 312] on div "alarm_off Não compareceu" at bounding box center [997, 315] width 63 height 27
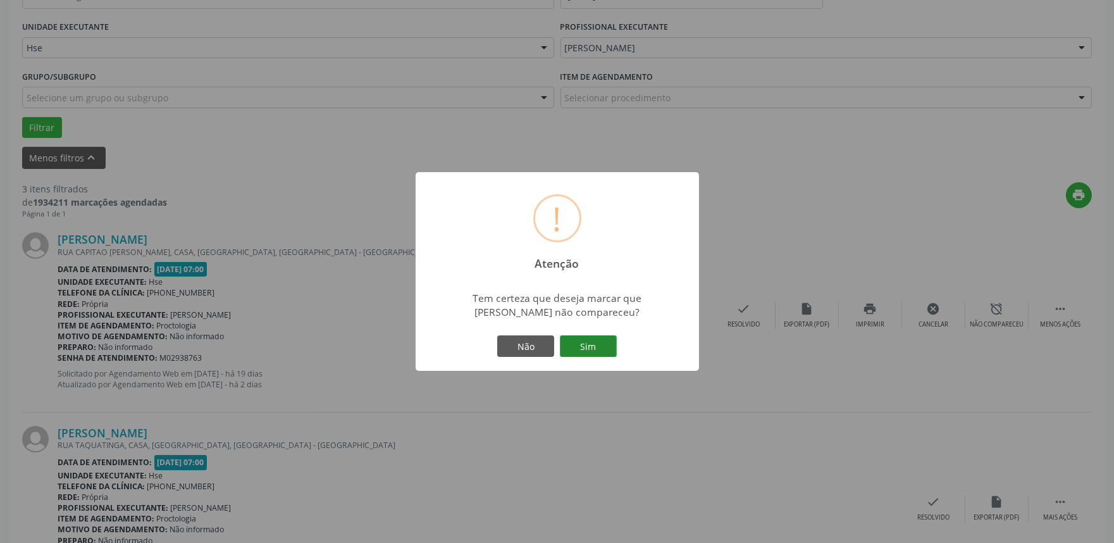
click at [590, 344] on button "Sim" at bounding box center [588, 346] width 57 height 22
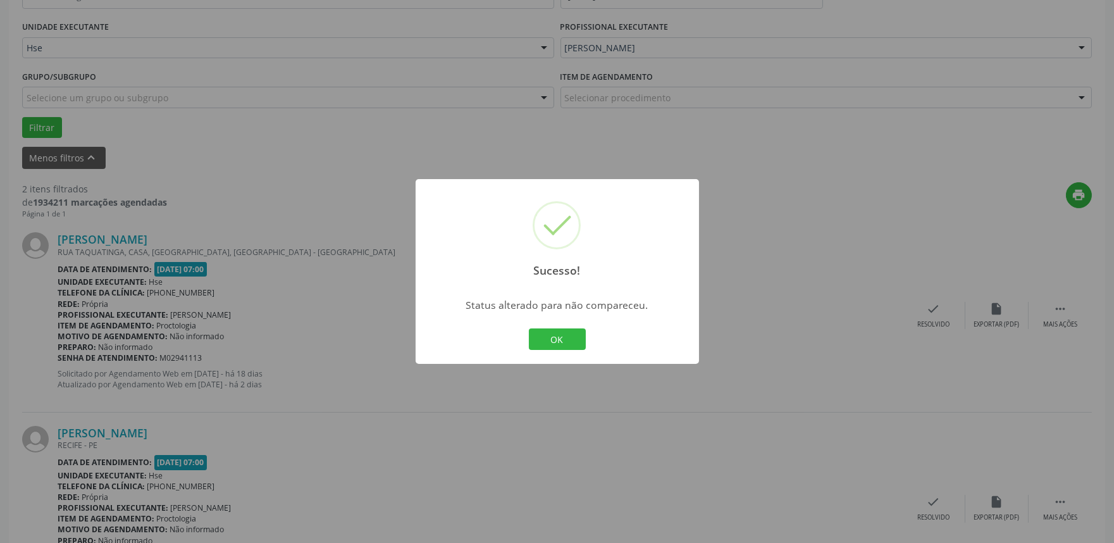
drag, startPoint x: 561, startPoint y: 336, endPoint x: 568, endPoint y: 340, distance: 8.3
click at [563, 339] on button "OK" at bounding box center [557, 339] width 57 height 22
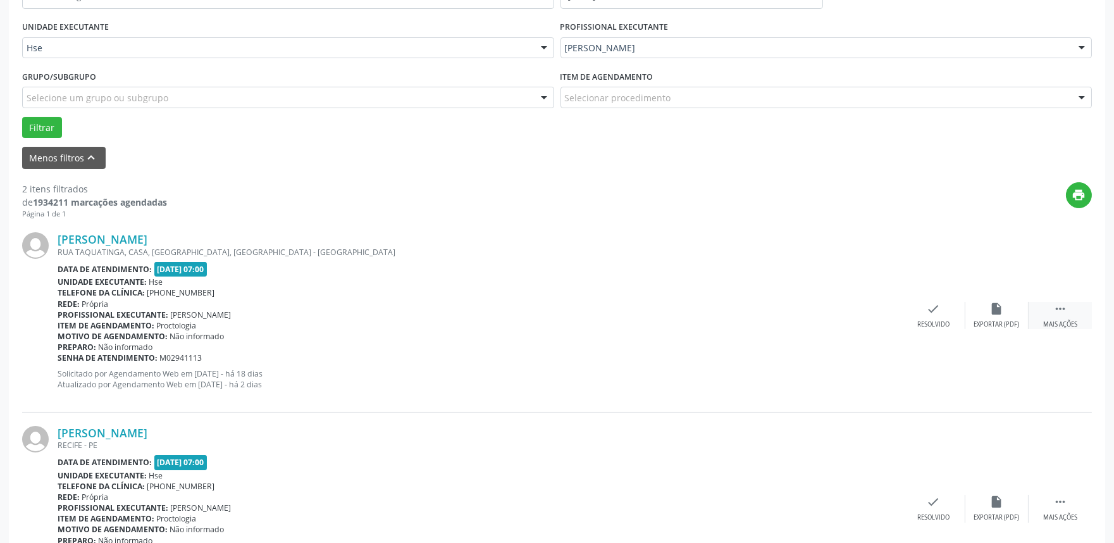
drag, startPoint x: 1060, startPoint y: 319, endPoint x: 1052, endPoint y: 313, distance: 9.9
click at [1059, 320] on div "Mais ações" at bounding box center [1061, 324] width 34 height 9
click at [1006, 312] on div "alarm_off Não compareceu" at bounding box center [997, 315] width 63 height 27
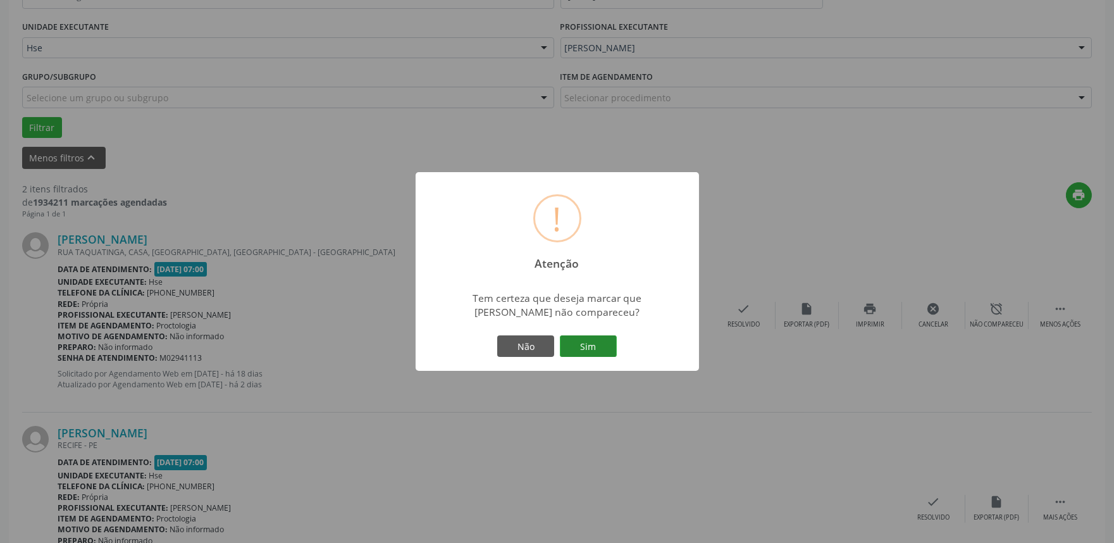
click at [598, 347] on button "Sim" at bounding box center [588, 346] width 57 height 22
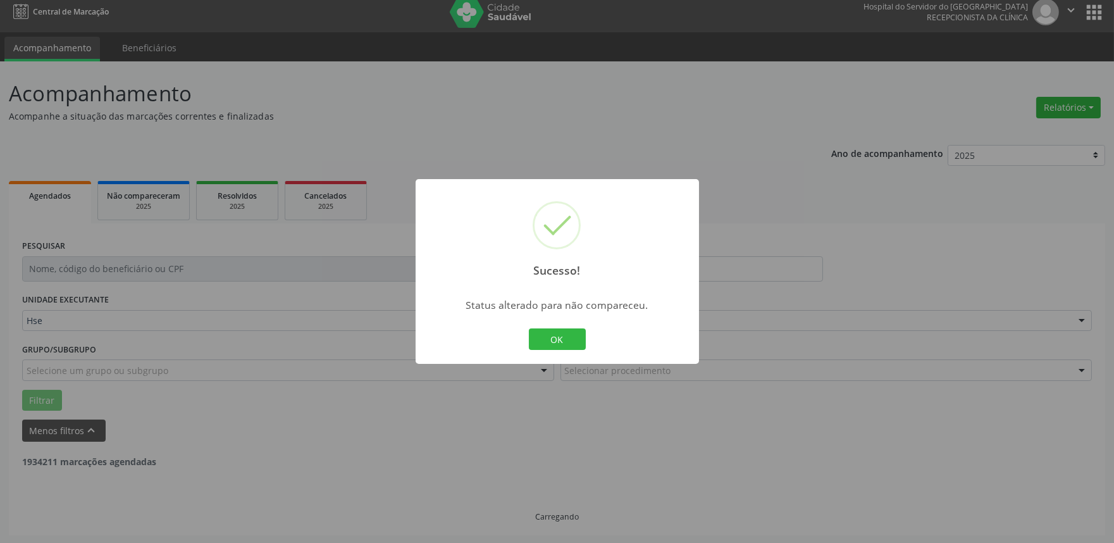
scroll to position [171, 0]
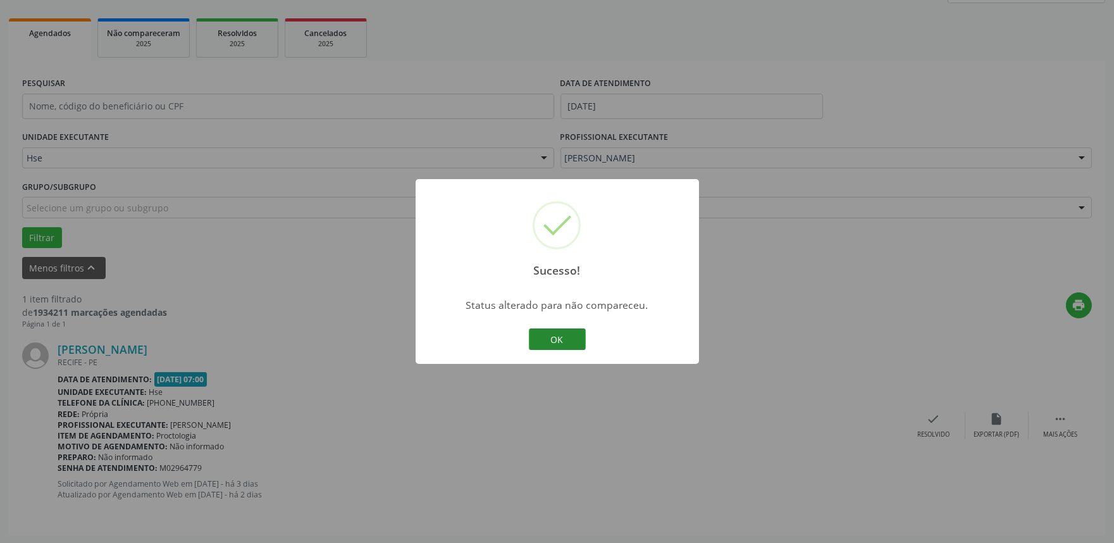
click at [554, 346] on button "OK" at bounding box center [557, 339] width 57 height 22
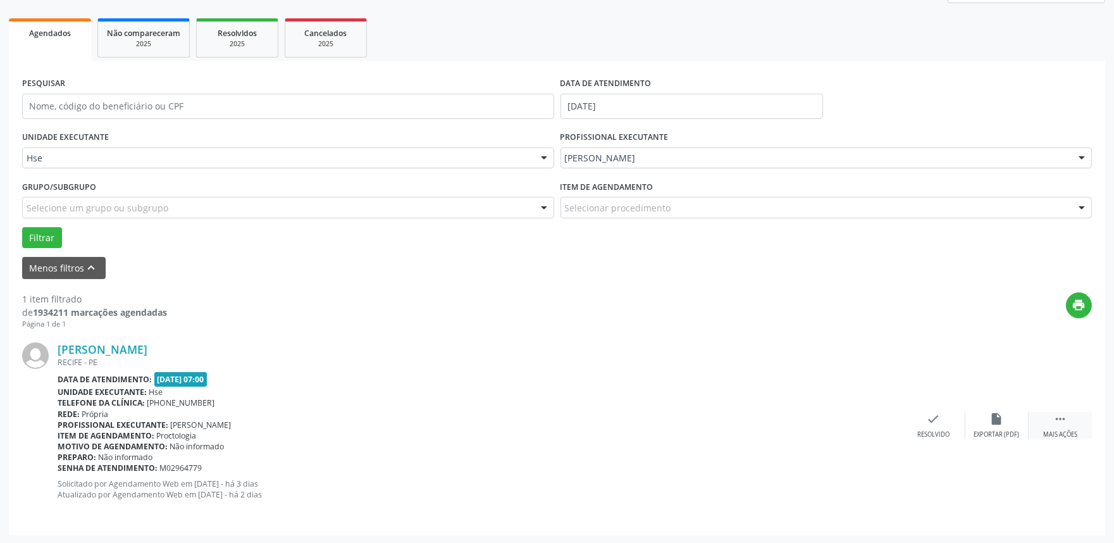
click at [1068, 416] on div " Mais ações" at bounding box center [1060, 425] width 63 height 27
click at [1007, 421] on div "alarm_off Não compareceu" at bounding box center [997, 425] width 63 height 27
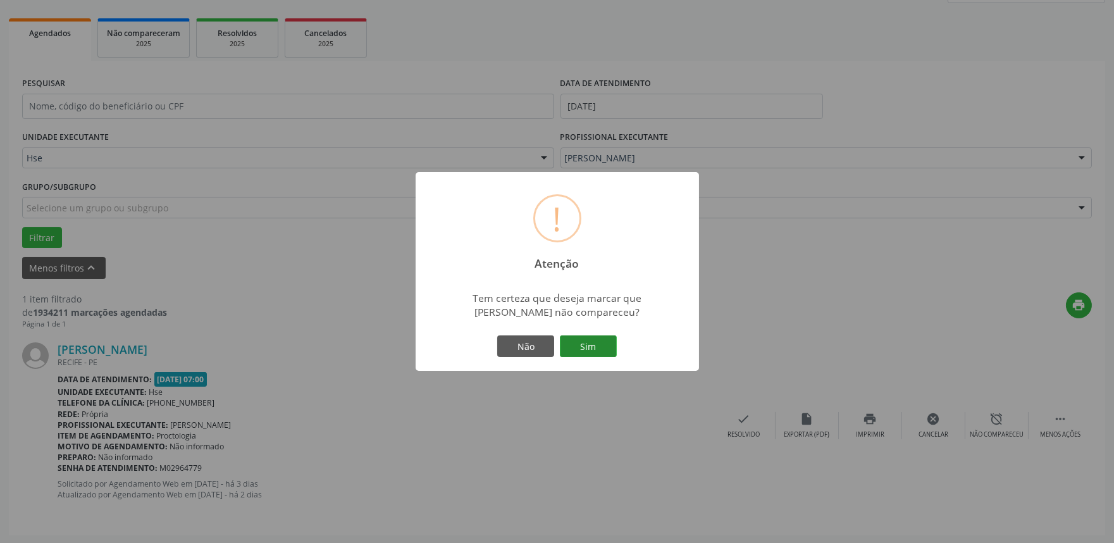
click at [589, 335] on button "Sim" at bounding box center [588, 346] width 57 height 22
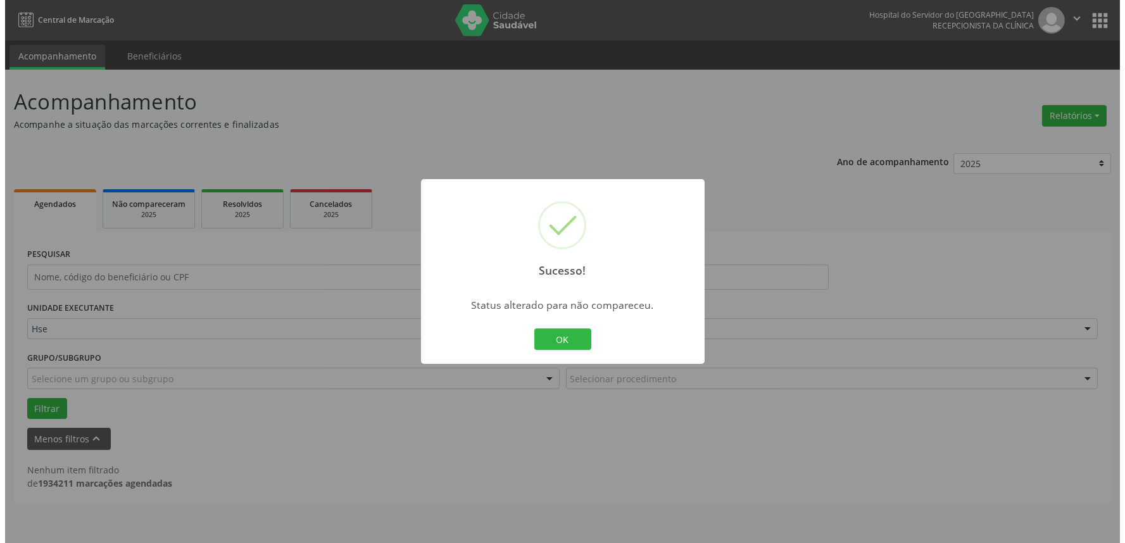
scroll to position [0, 0]
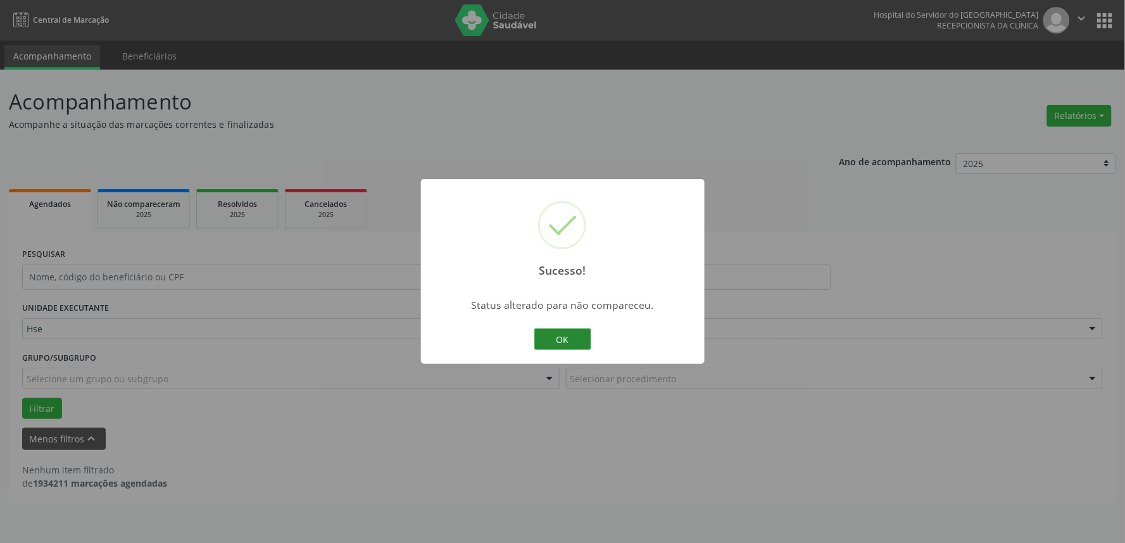
click at [573, 330] on button "OK" at bounding box center [562, 339] width 57 height 22
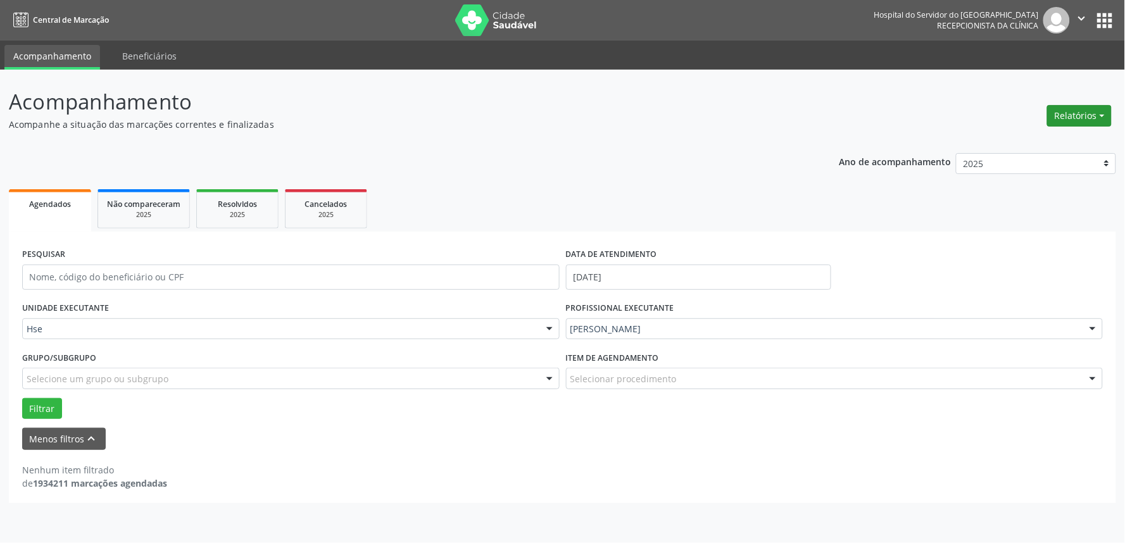
click at [1073, 115] on button "Relatórios" at bounding box center [1079, 116] width 65 height 22
click at [1074, 141] on link "Agendamentos" at bounding box center [1043, 143] width 136 height 18
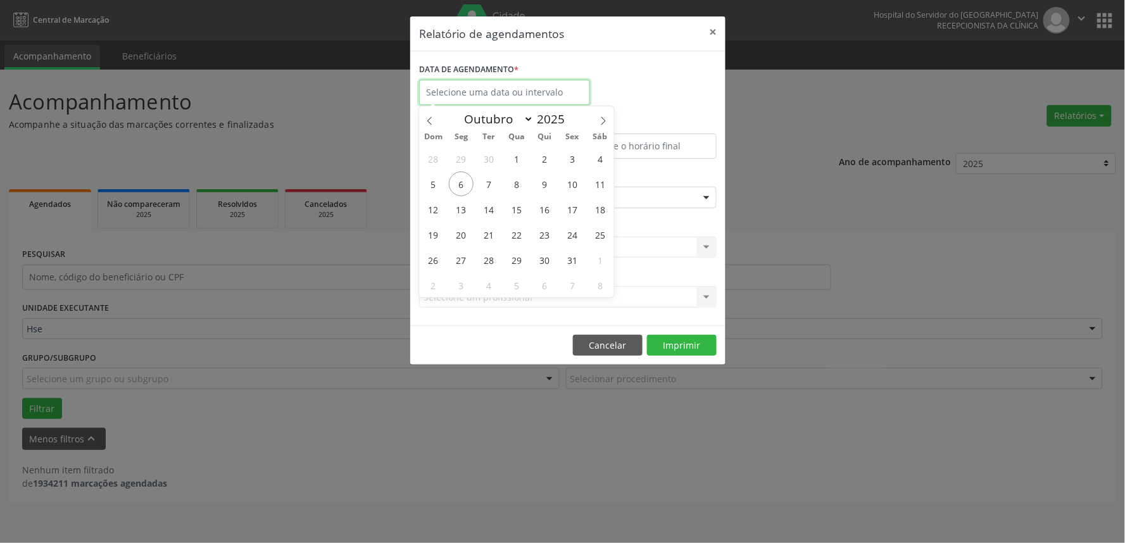
click at [497, 80] on input "text" at bounding box center [504, 92] width 171 height 25
click at [717, 33] on button "×" at bounding box center [712, 31] width 25 height 31
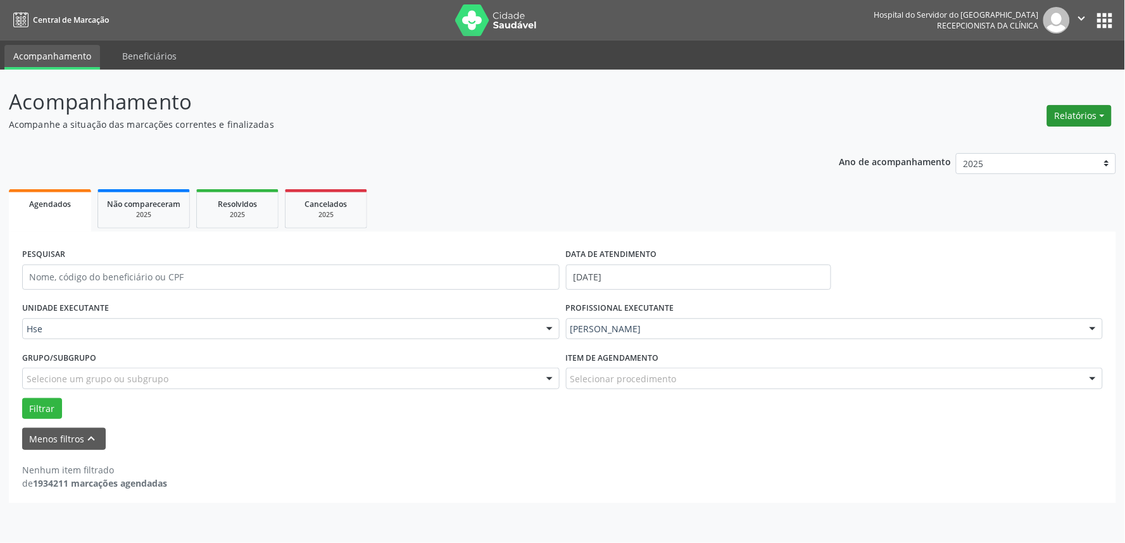
click at [1091, 116] on button "Relatórios" at bounding box center [1079, 116] width 65 height 22
click at [1066, 142] on link "Agendamentos" at bounding box center [1043, 143] width 136 height 18
select select "9"
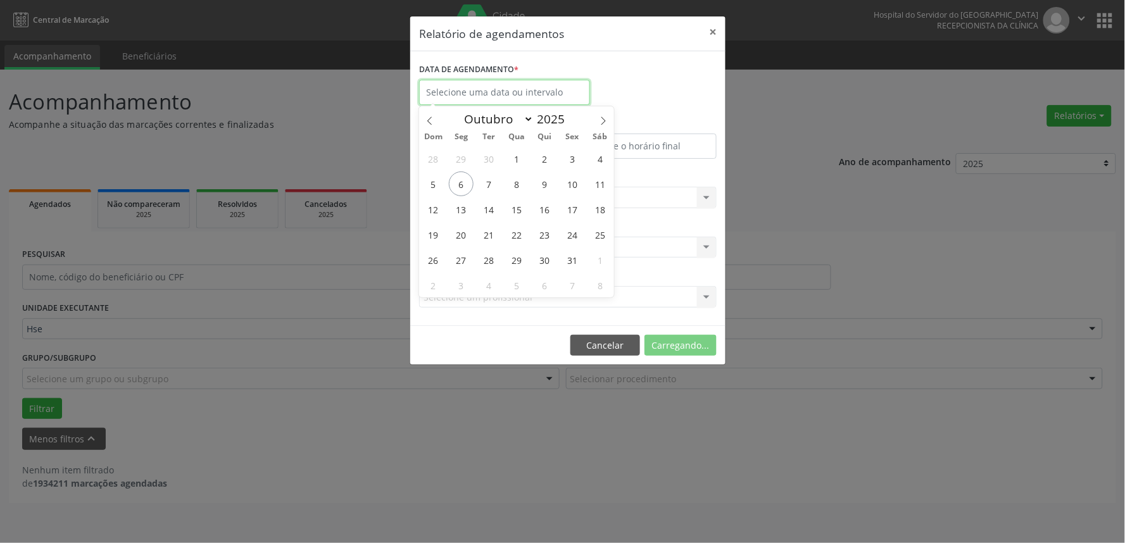
click at [496, 99] on input "text" at bounding box center [504, 92] width 171 height 25
click at [500, 186] on span "7" at bounding box center [489, 183] width 25 height 25
type input "[DATE]"
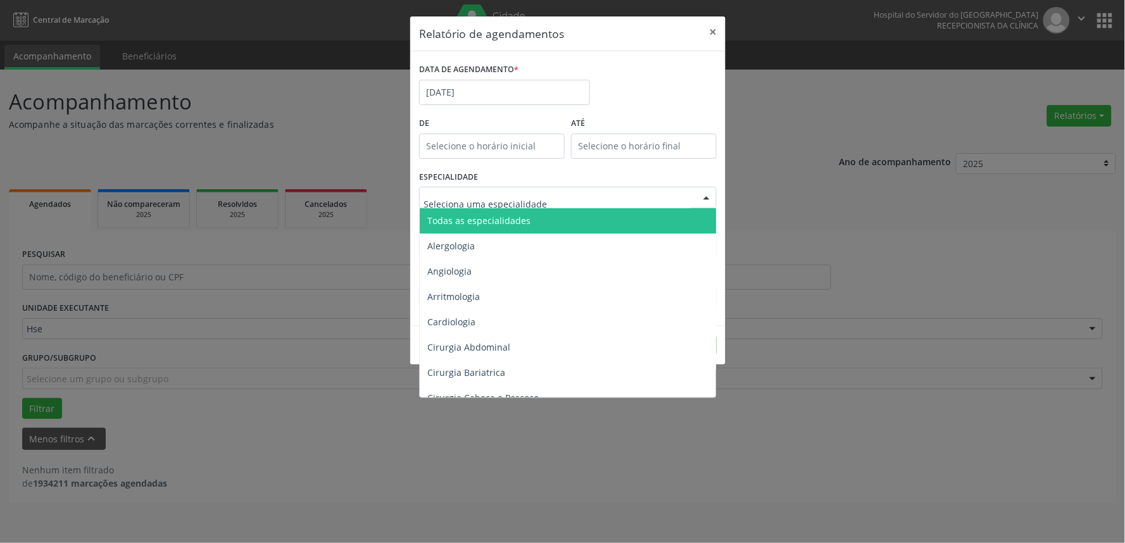
click at [483, 221] on span "Todas as especialidades" at bounding box center [478, 221] width 103 height 12
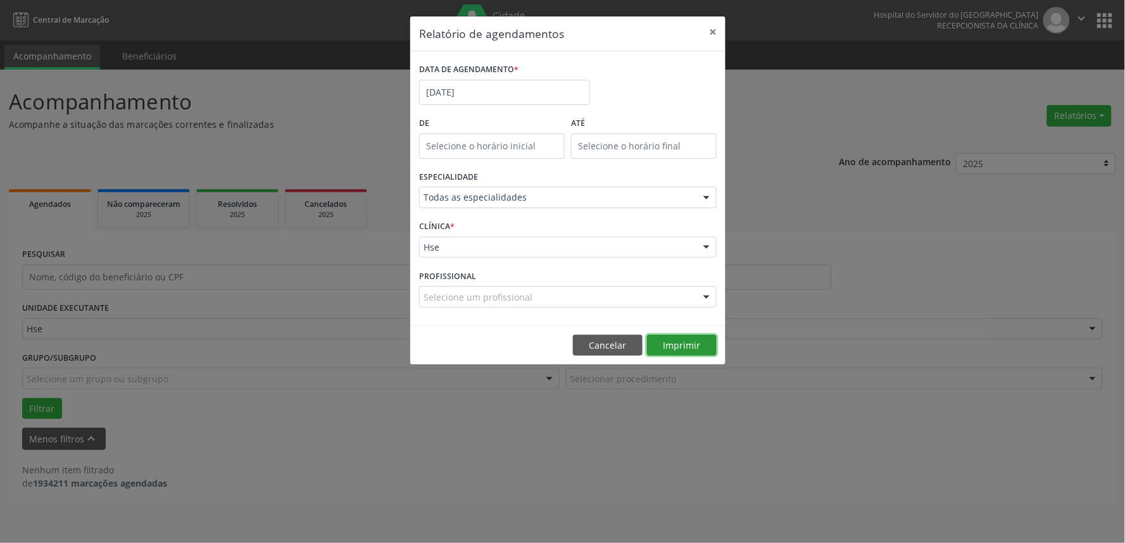
click at [672, 349] on button "Imprimir" at bounding box center [682, 346] width 70 height 22
click at [592, 206] on div "ESPECIALIDADE Todas as especialidades Todas as especialidades Alergologia Angio…" at bounding box center [568, 192] width 304 height 49
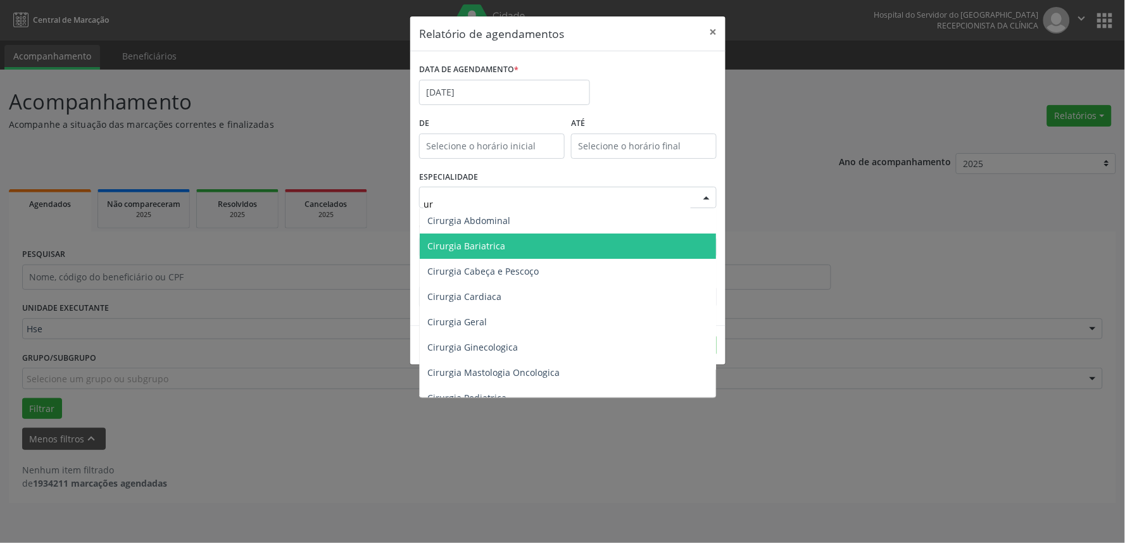
type input "uro"
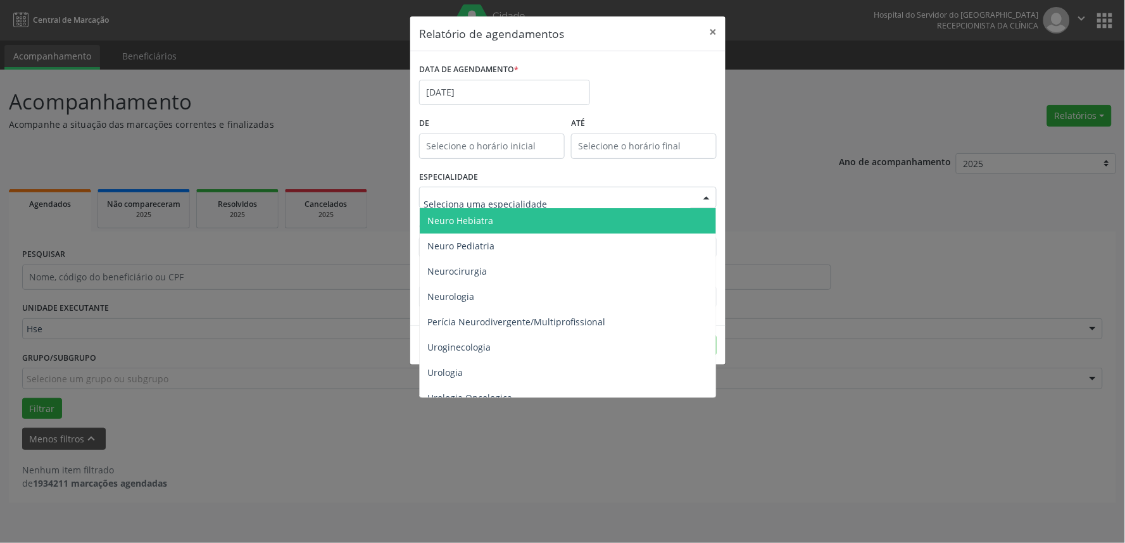
click at [620, 106] on div "DATA DE AGENDAMENTO * [DATE]" at bounding box center [568, 87] width 304 height 54
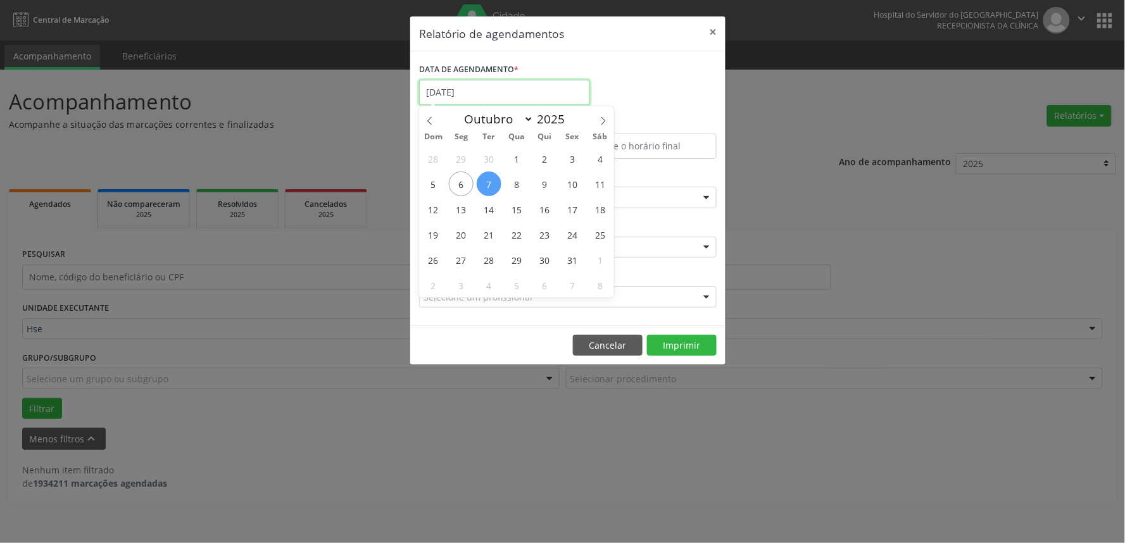
click at [528, 89] on input "[DATE]" at bounding box center [504, 92] width 171 height 25
click at [463, 192] on span "6" at bounding box center [461, 183] width 25 height 25
type input "[DATE]"
click at [463, 192] on span "6" at bounding box center [461, 183] width 25 height 25
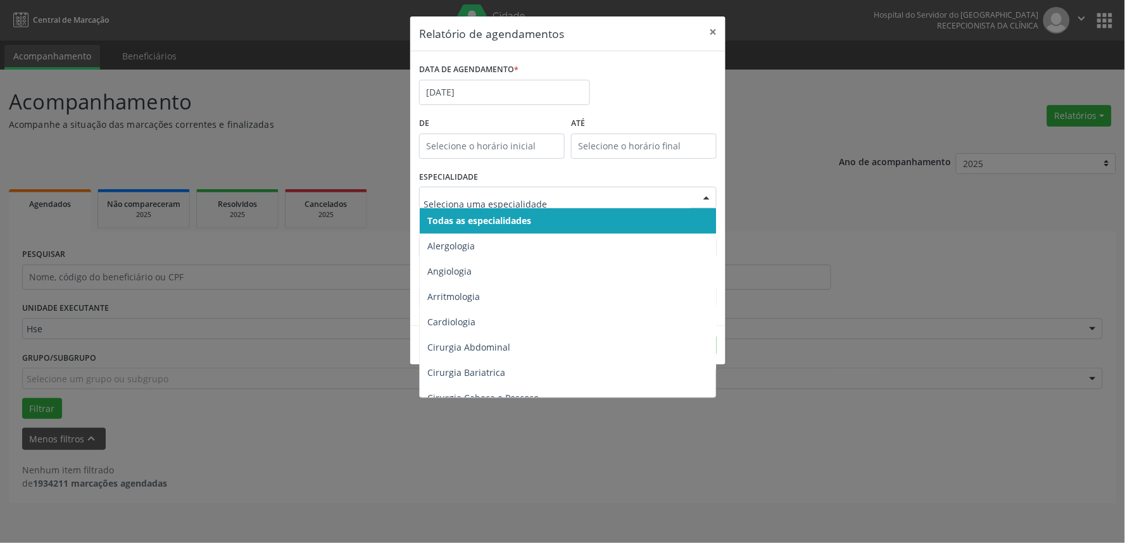
click at [511, 215] on span "Todas as especialidades" at bounding box center [479, 221] width 104 height 12
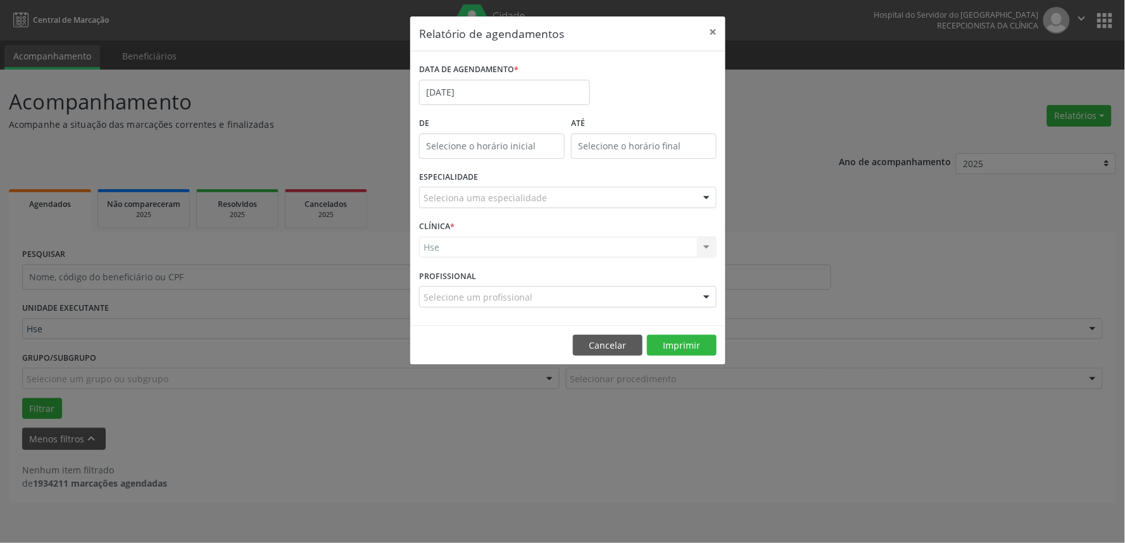
drag, startPoint x: 489, startPoint y: 197, endPoint x: 489, endPoint y: 226, distance: 28.5
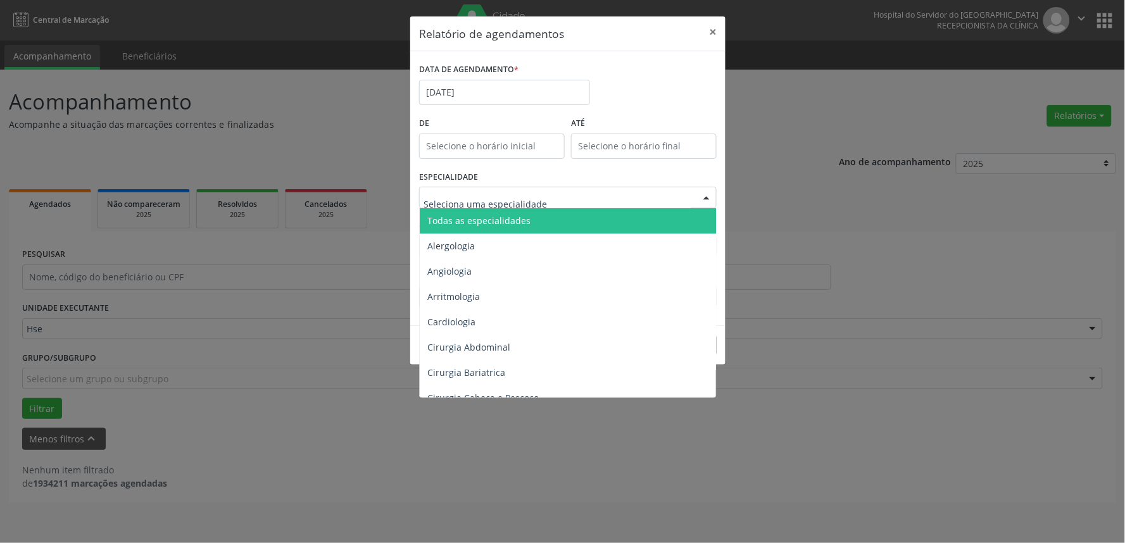
click at [489, 226] on span "Todas as especialidades" at bounding box center [569, 220] width 298 height 25
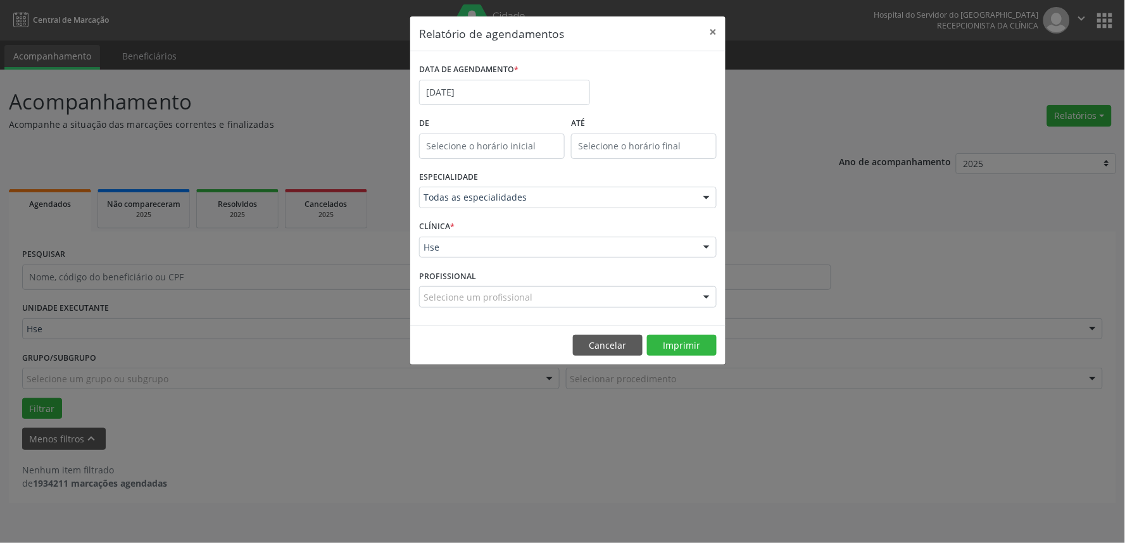
click at [458, 285] on label "PROFISSIONAL" at bounding box center [447, 276] width 57 height 20
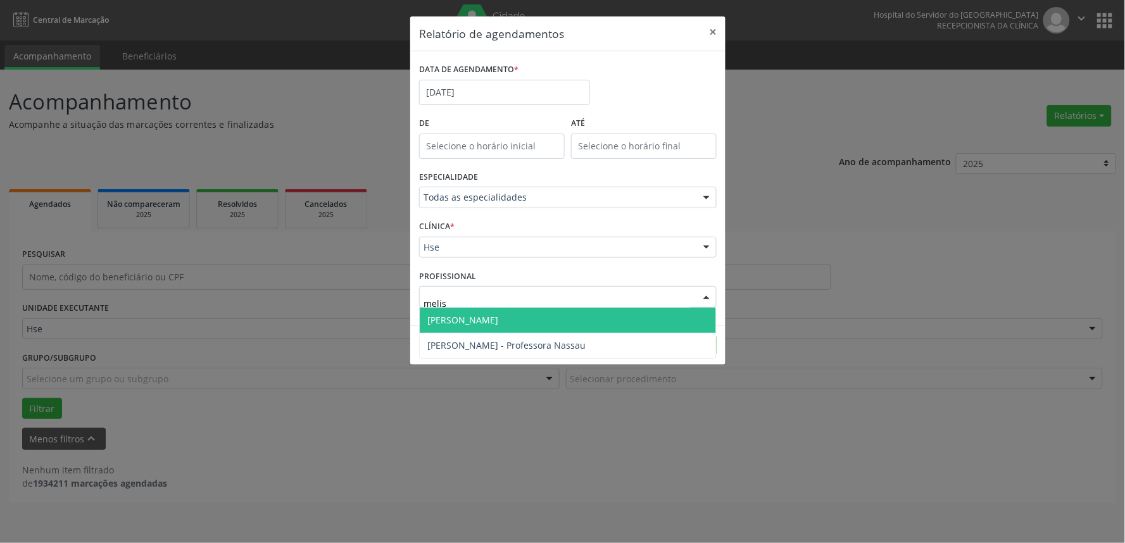
type input "meliss"
click at [482, 321] on span "[PERSON_NAME]" at bounding box center [462, 320] width 71 height 12
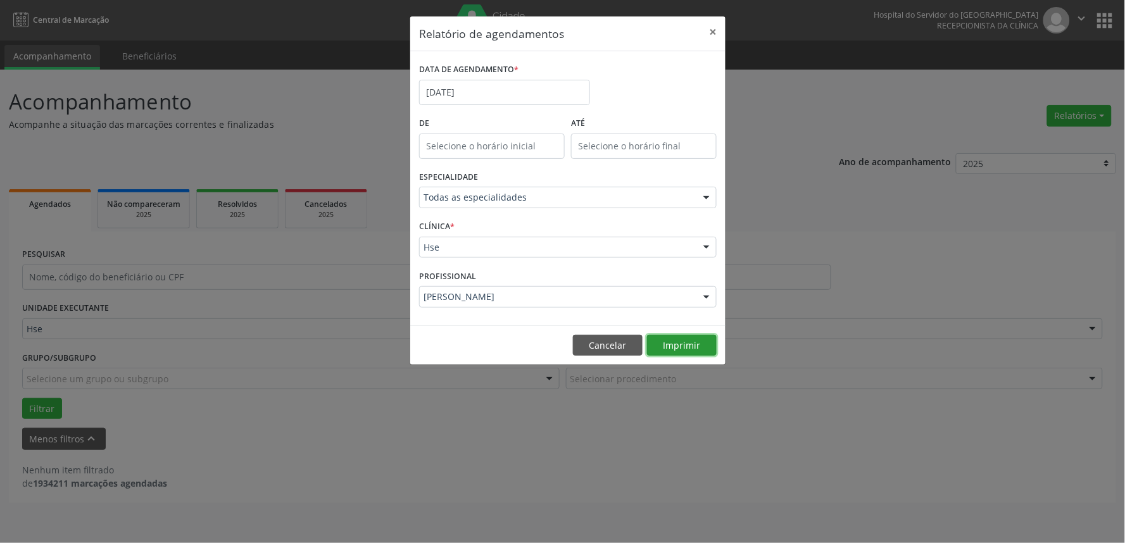
click at [688, 344] on button "Imprimir" at bounding box center [682, 346] width 70 height 22
